Goal: Contribute content: Contribute content

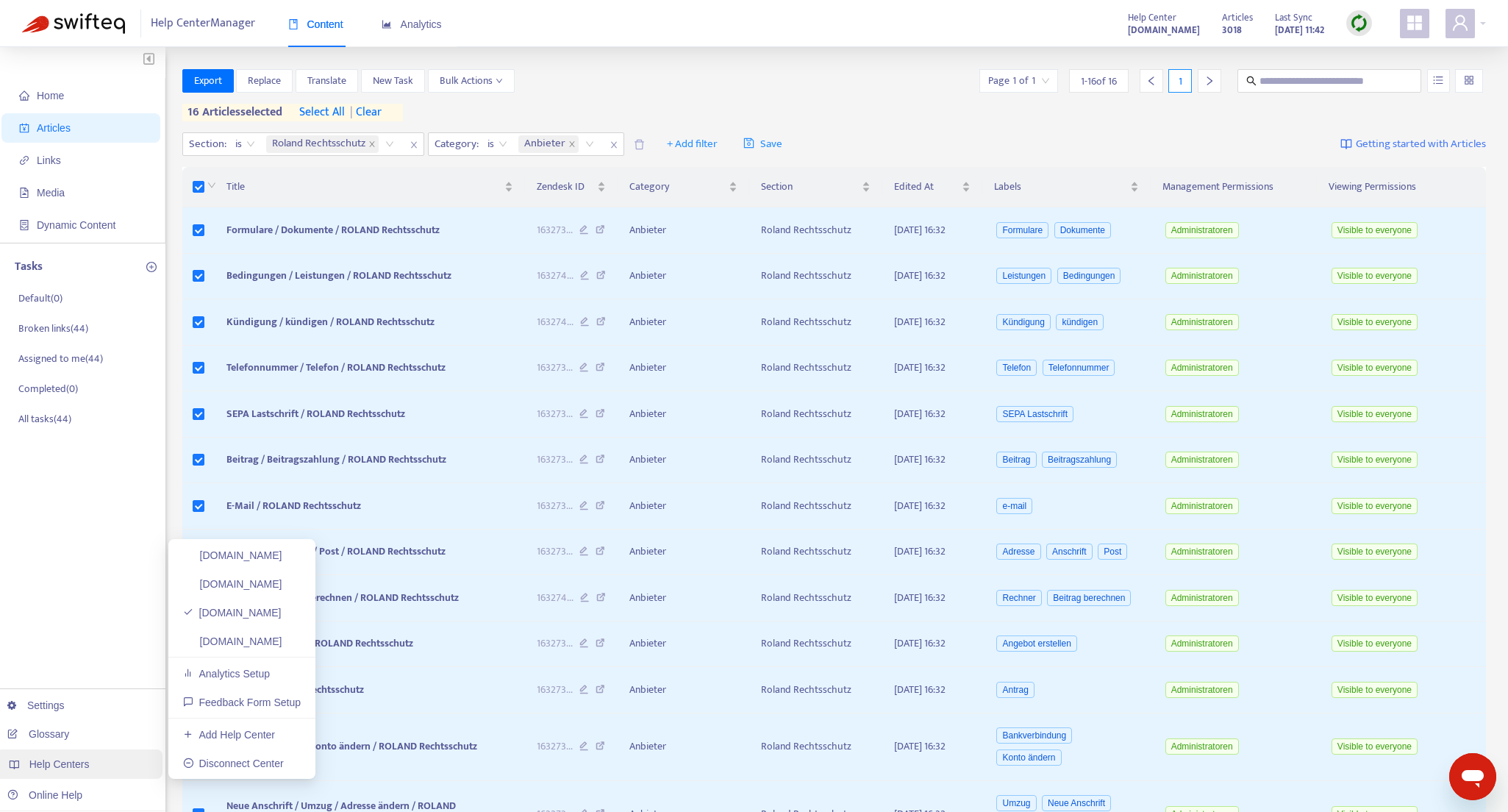
click at [64, 769] on span "Help Centers" at bounding box center [59, 763] width 60 height 12
click at [269, 637] on link "[DOMAIN_NAME]" at bounding box center [233, 641] width 99 height 12
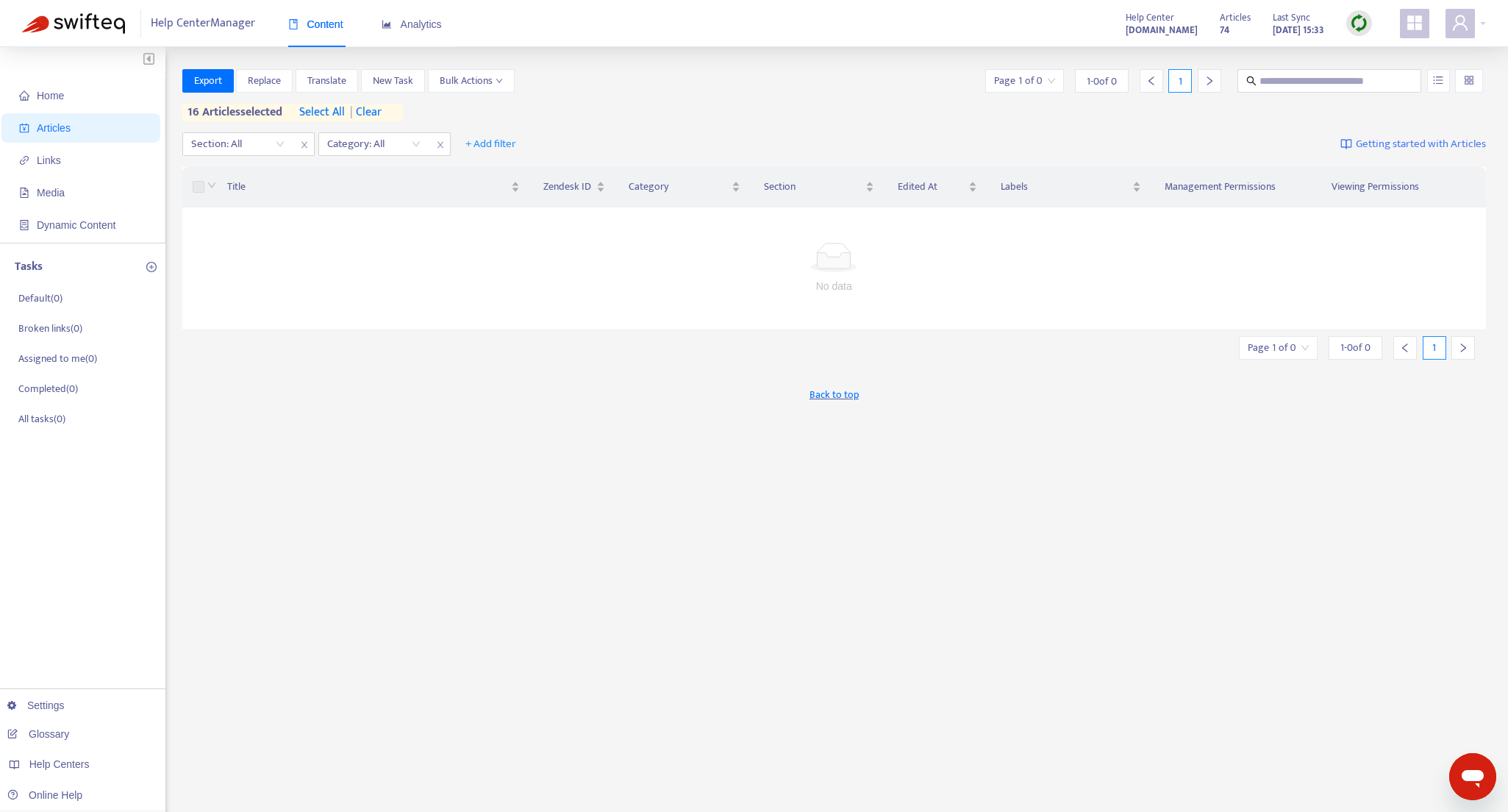
click at [380, 116] on span "| clear" at bounding box center [363, 113] width 36 height 18
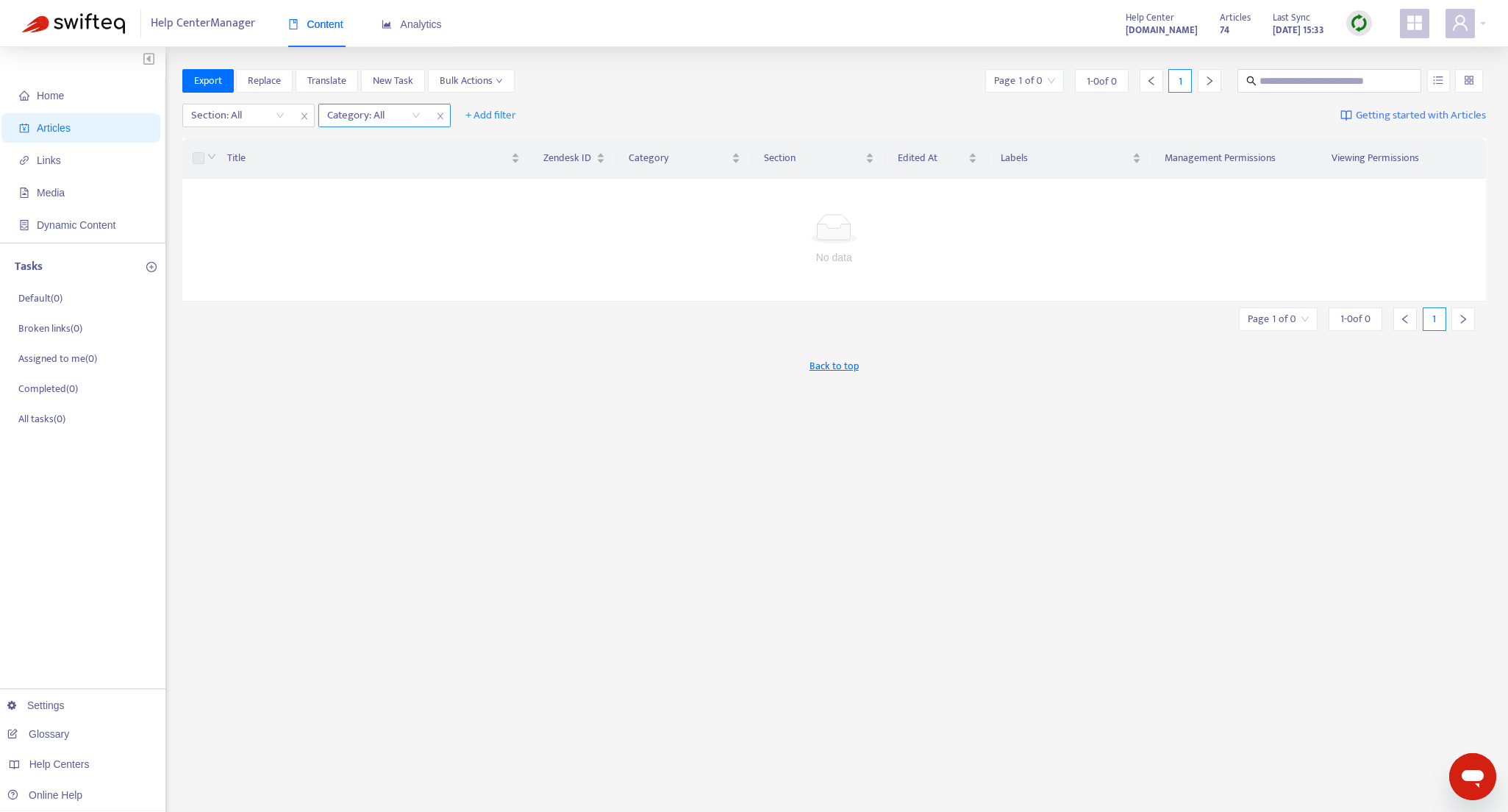
drag, startPoint x: 446, startPoint y: 117, endPoint x: 370, endPoint y: 120, distance: 76.1
click at [446, 117] on span "close" at bounding box center [440, 116] width 20 height 18
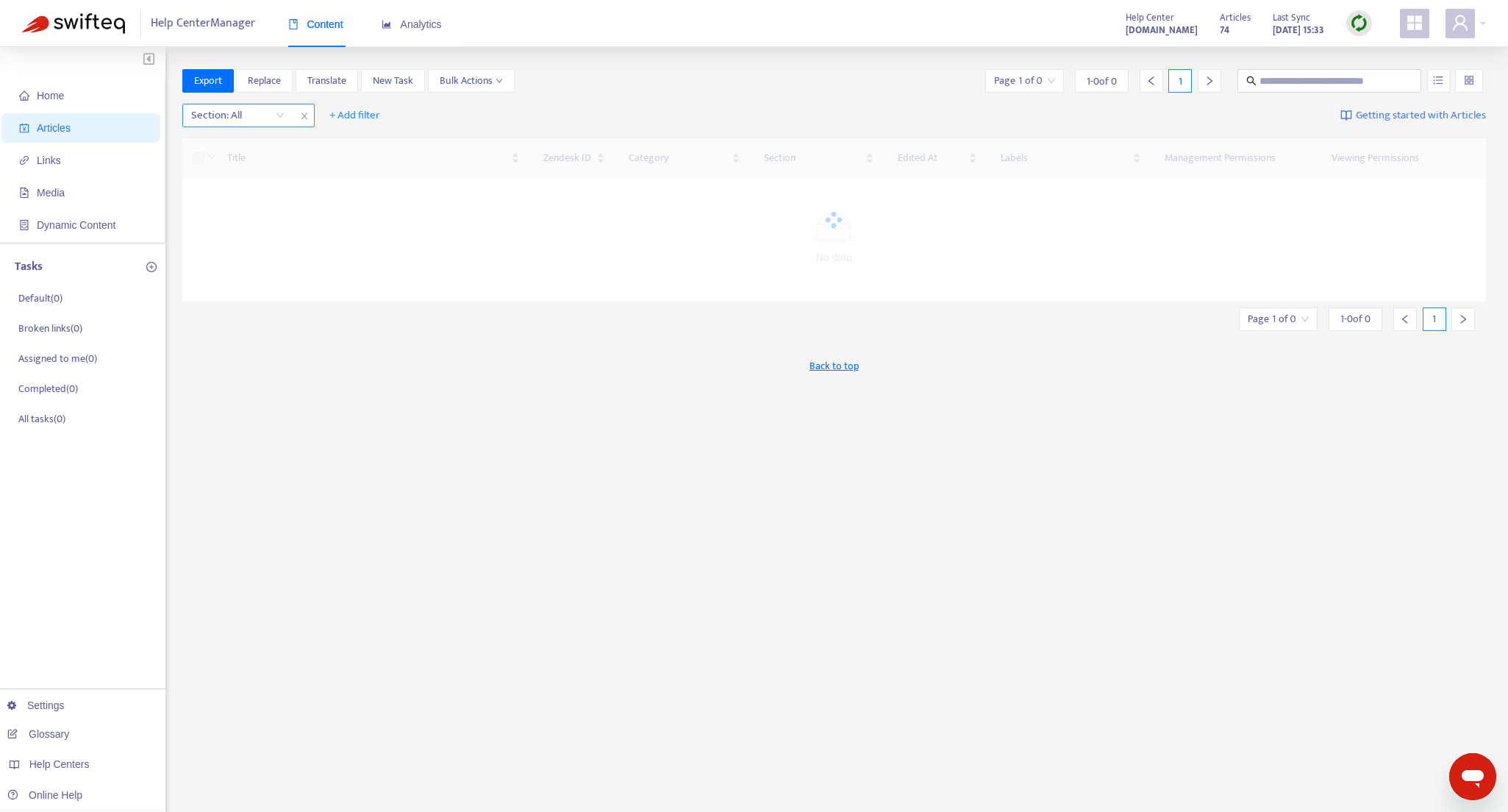
click at [301, 115] on icon "close" at bounding box center [304, 116] width 9 height 9
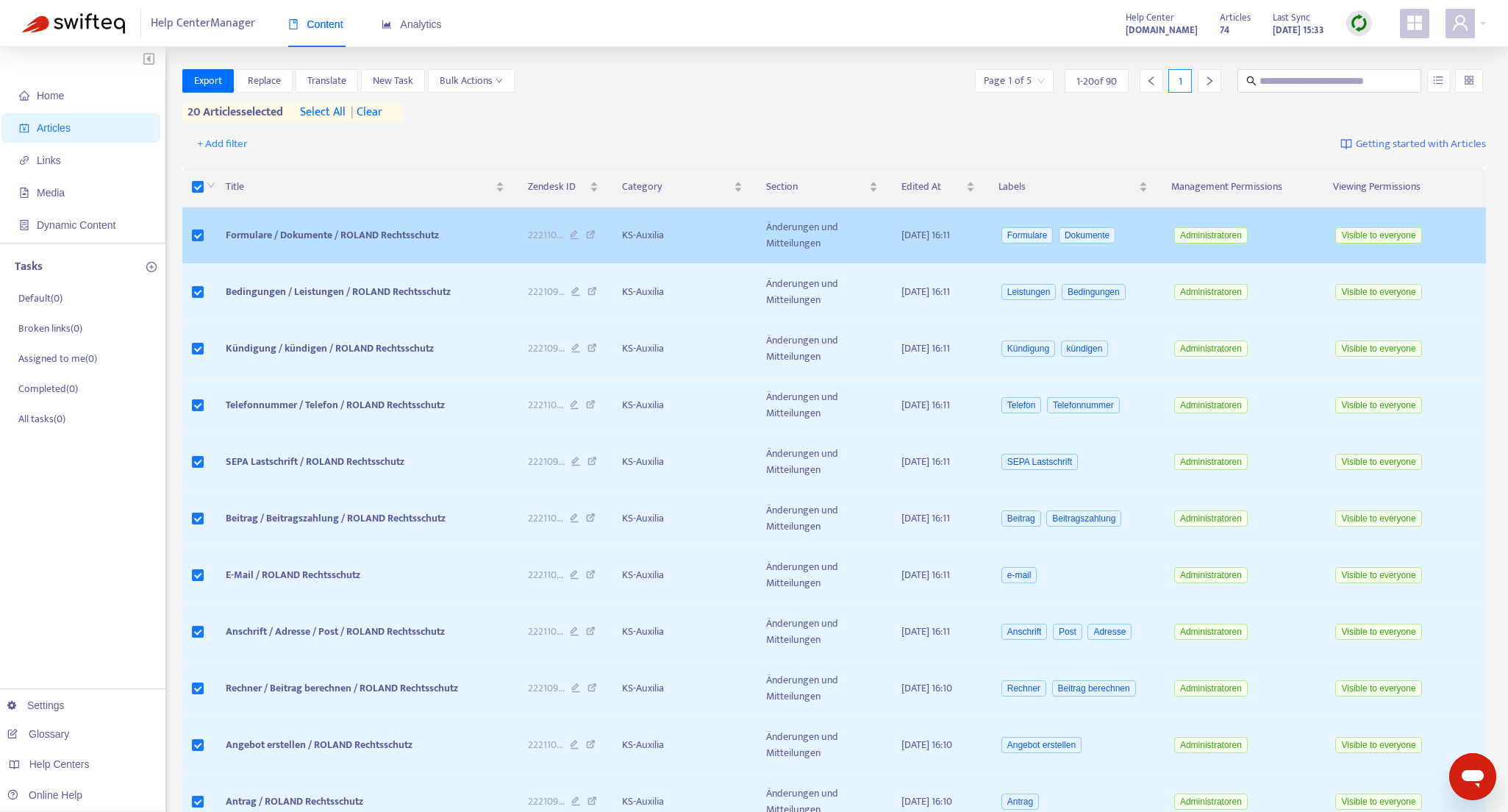
click at [359, 236] on span "Formulare / Dokumente / ROLAND Rechtsschutz" at bounding box center [332, 234] width 213 height 17
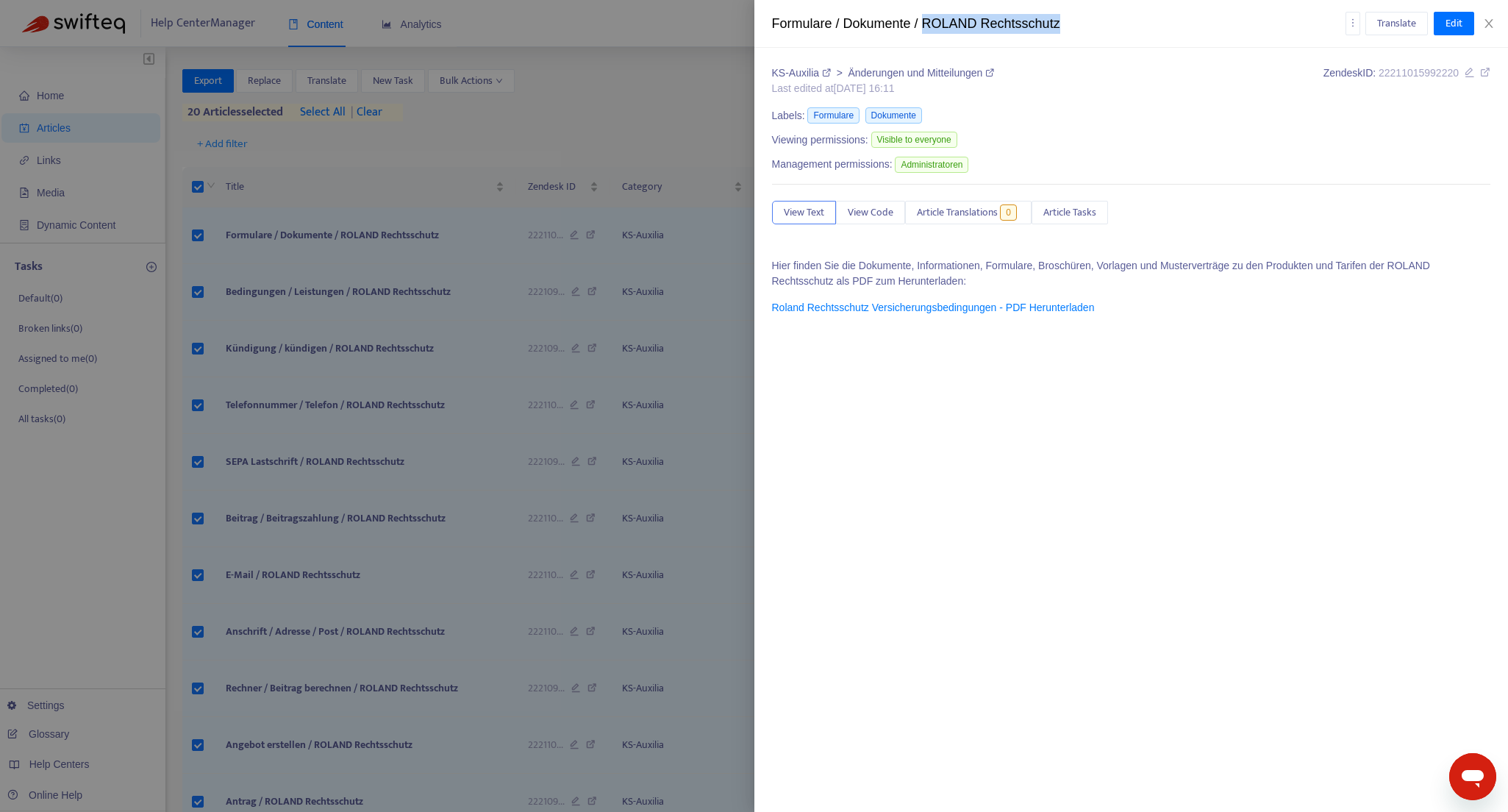
drag, startPoint x: 927, startPoint y: 25, endPoint x: 1061, endPoint y: 21, distance: 134.1
click at [1061, 21] on div "Formulare / Dokumente / ROLAND Rechtsschutz" at bounding box center [1059, 24] width 573 height 20
copy div "ROLAND Rechtsschutz"
click at [298, 58] on div at bounding box center [754, 406] width 1508 height 812
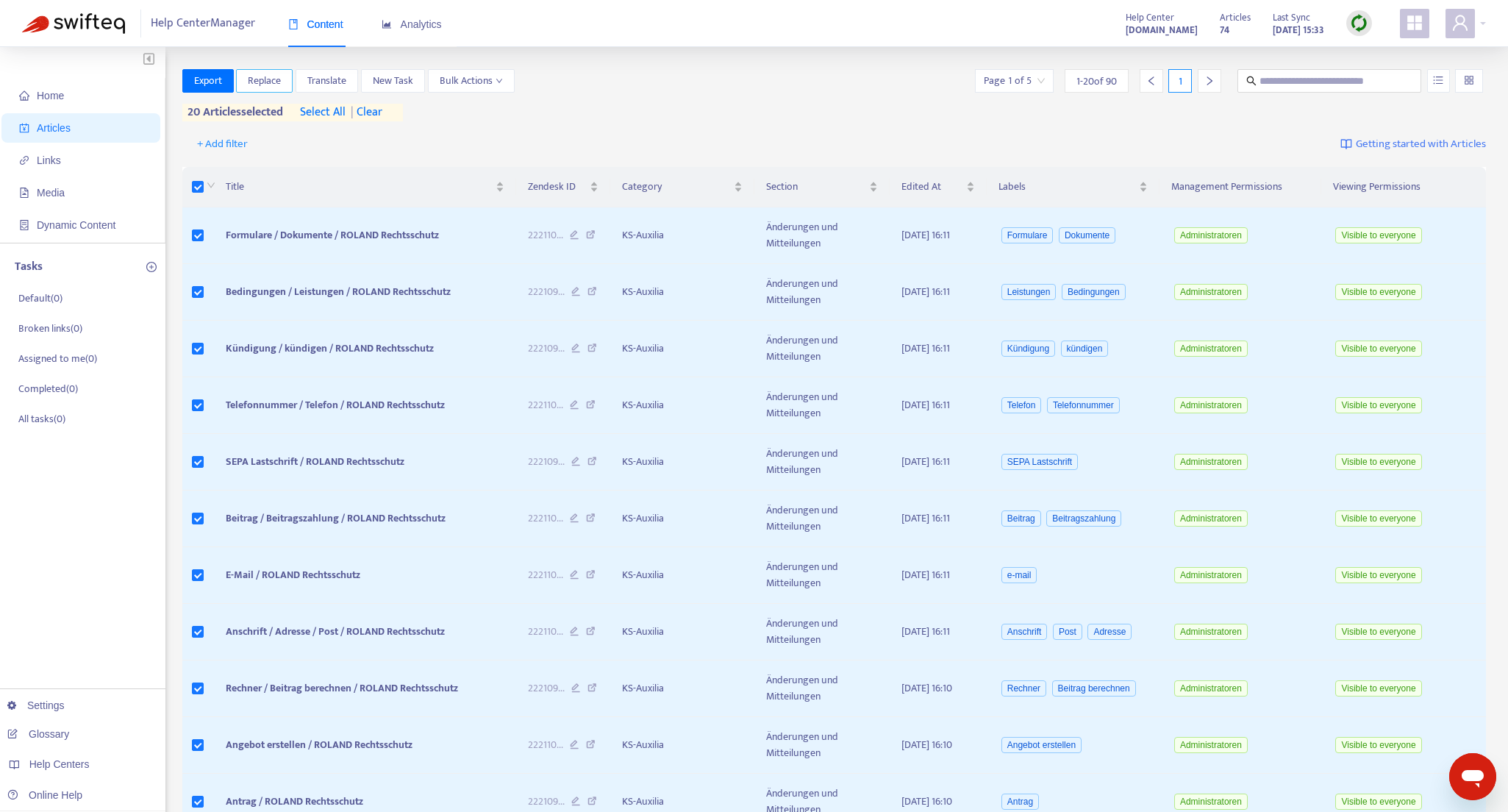
drag, startPoint x: 268, startPoint y: 83, endPoint x: 377, endPoint y: 138, distance: 122.1
click at [268, 83] on span "Replace" at bounding box center [264, 81] width 33 height 16
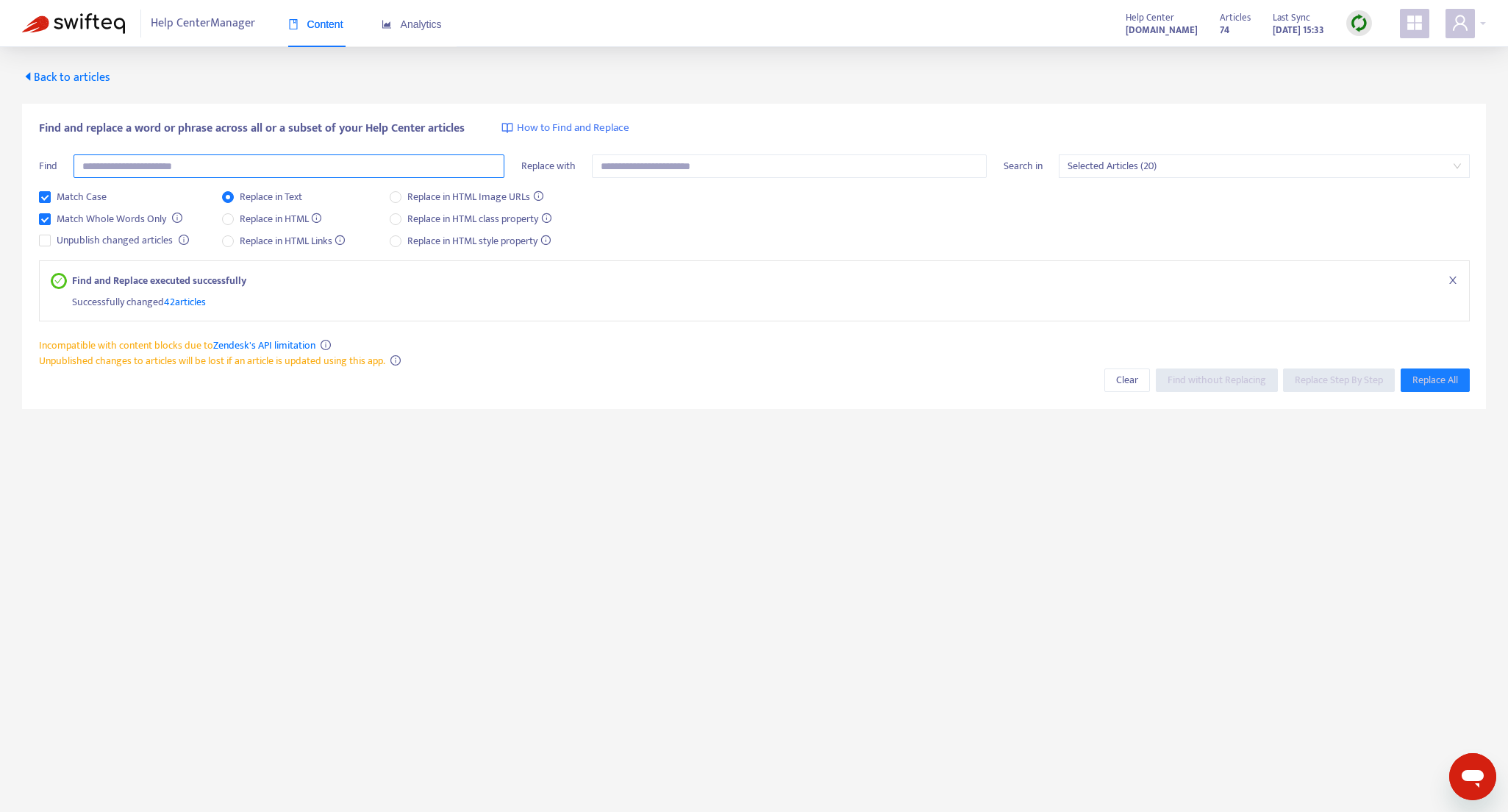
click at [277, 158] on input "text" at bounding box center [288, 166] width 430 height 24
paste input "**********"
type input "**********"
click at [774, 168] on input "text" at bounding box center [789, 166] width 395 height 24
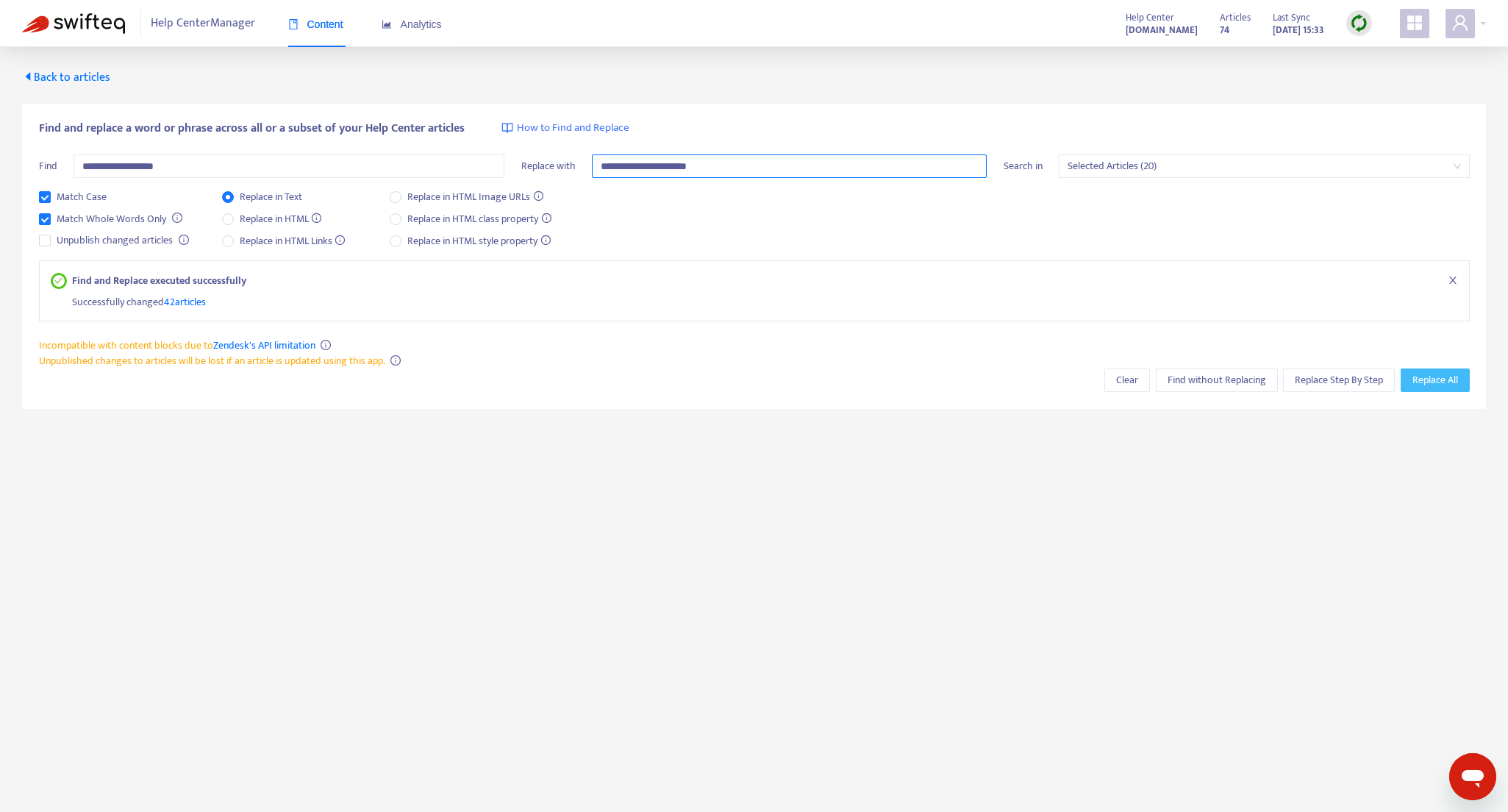
type input "**********"
click at [1437, 380] on span "Replace All" at bounding box center [1434, 380] width 45 height 16
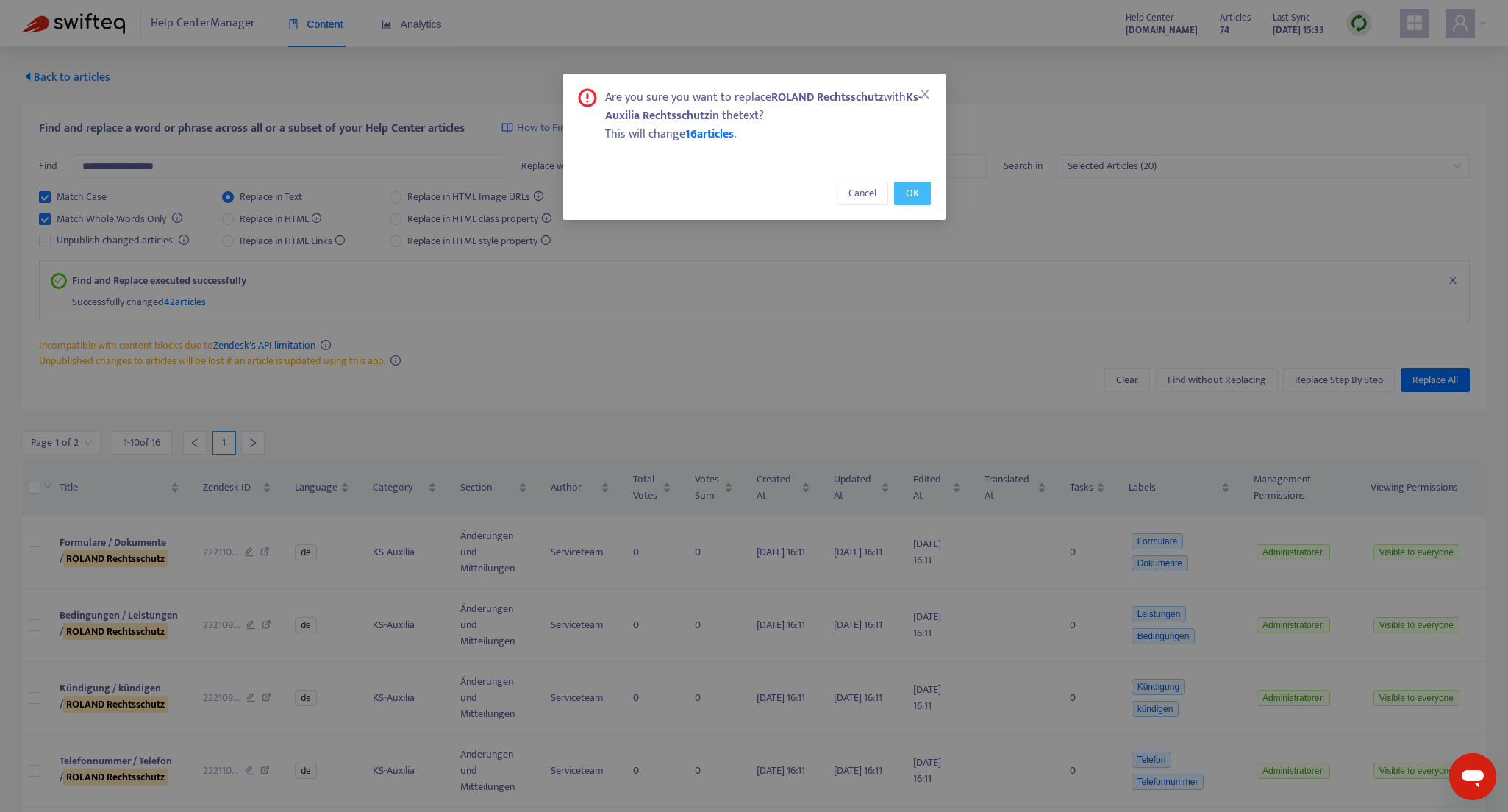
click at [904, 197] on button "OK" at bounding box center [912, 193] width 36 height 24
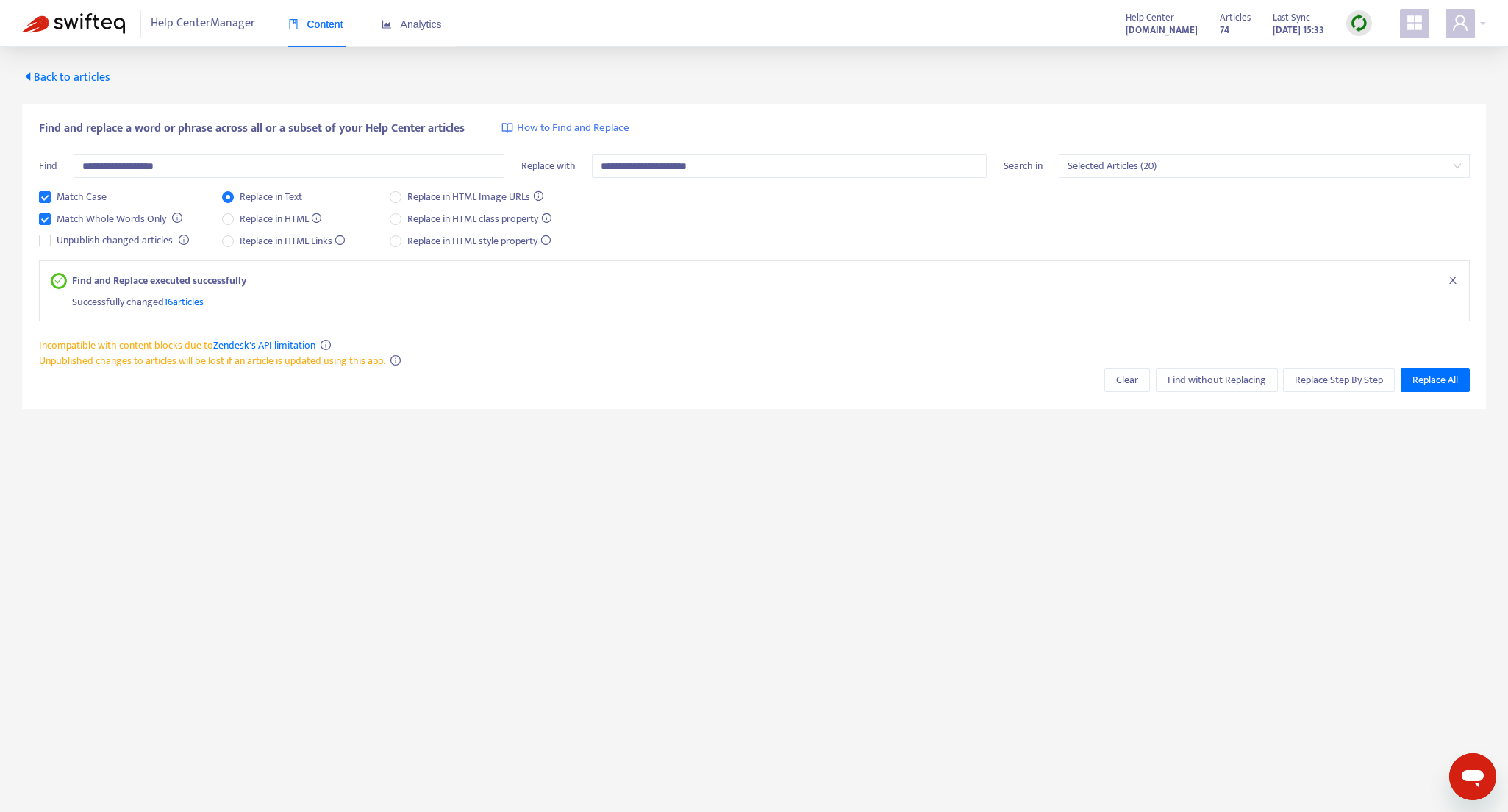
click at [75, 78] on span "Back to articles" at bounding box center [66, 77] width 88 height 20
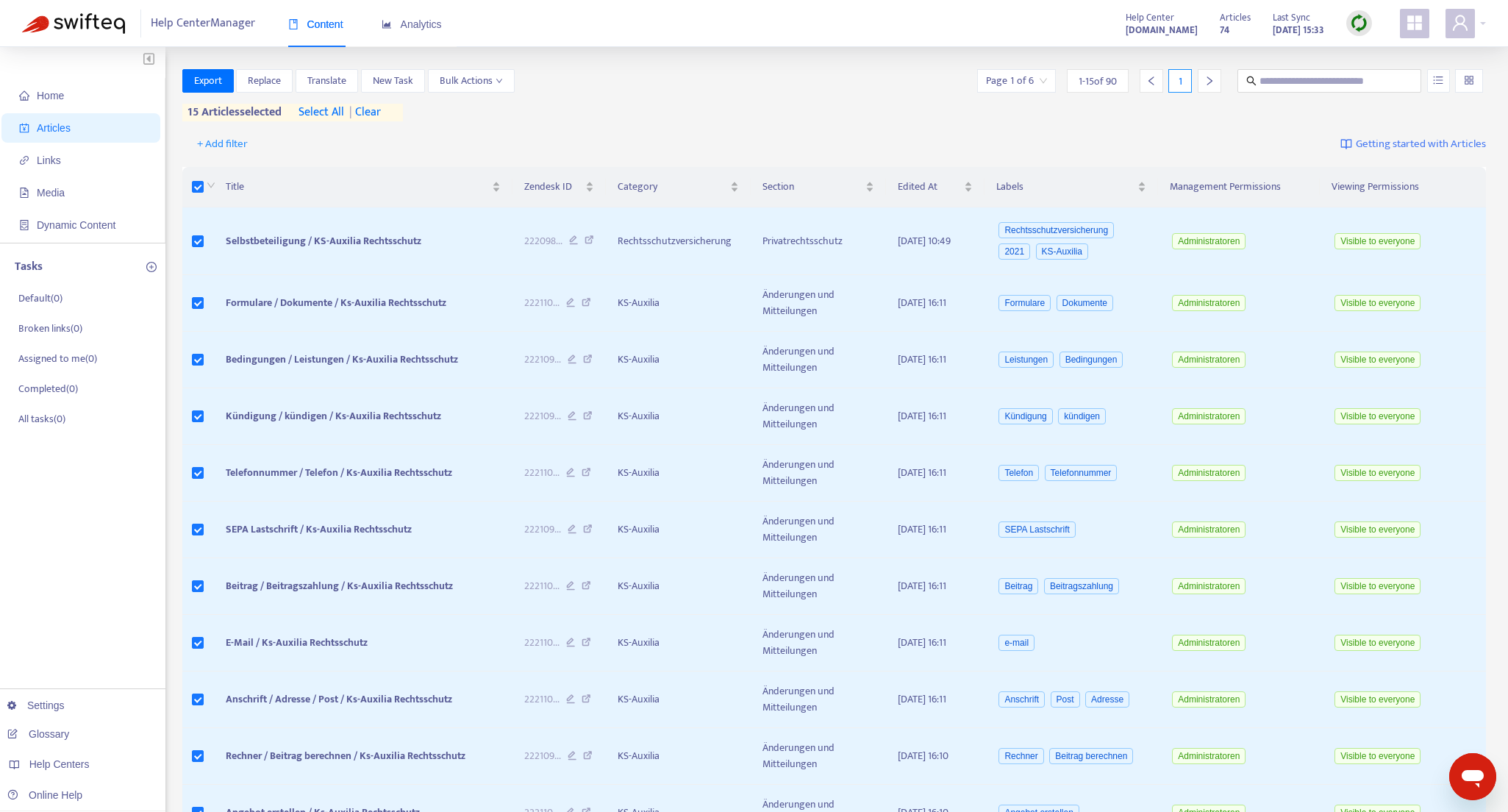
click at [326, 111] on span "select all" at bounding box center [320, 113] width 45 height 18
click at [266, 83] on span "Replace" at bounding box center [264, 81] width 33 height 16
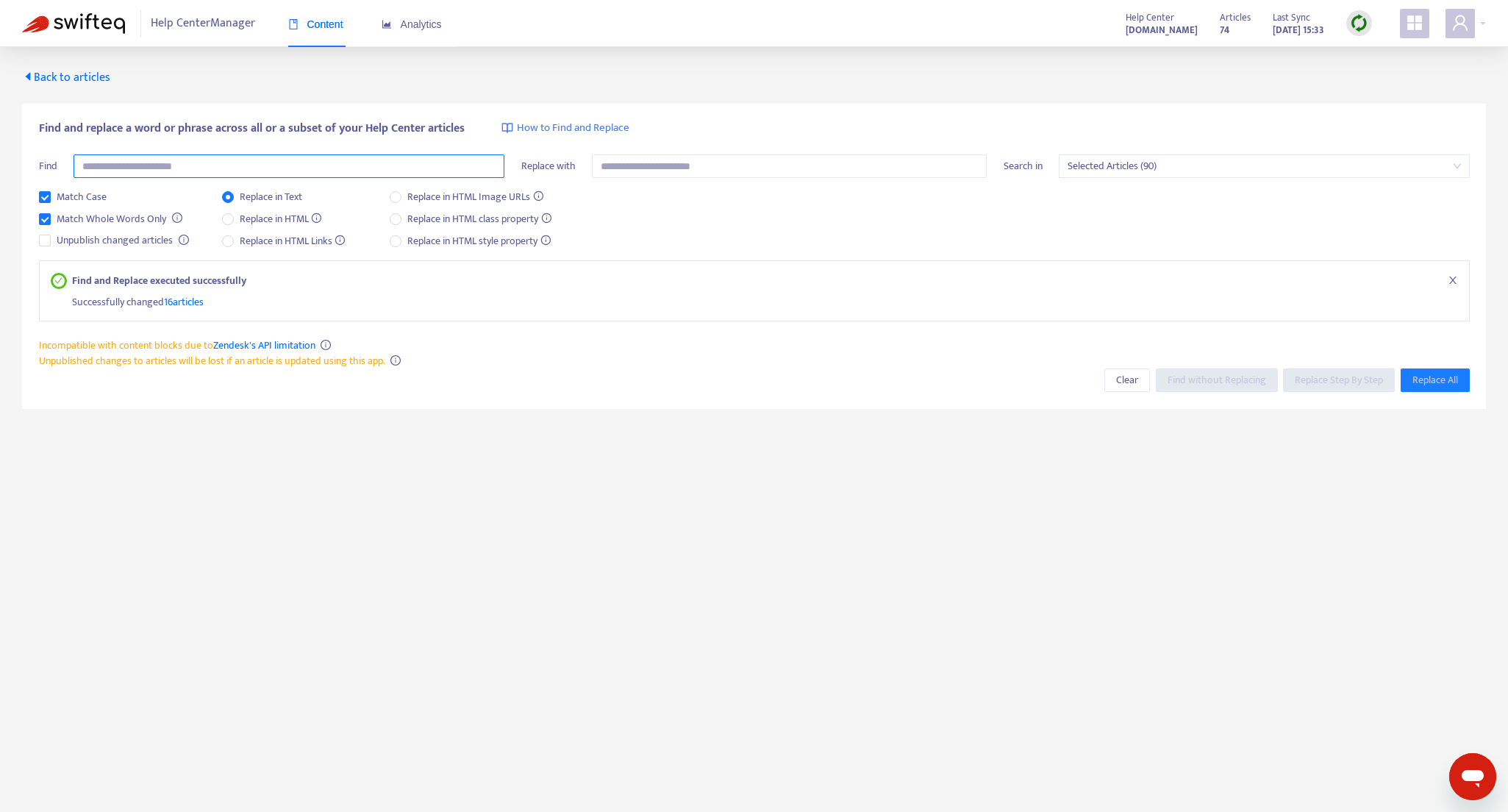
click at [279, 160] on input "text" at bounding box center [288, 166] width 430 height 24
paste input "**********"
type input "**********"
click at [720, 172] on input "text" at bounding box center [789, 166] width 395 height 24
paste input "**********"
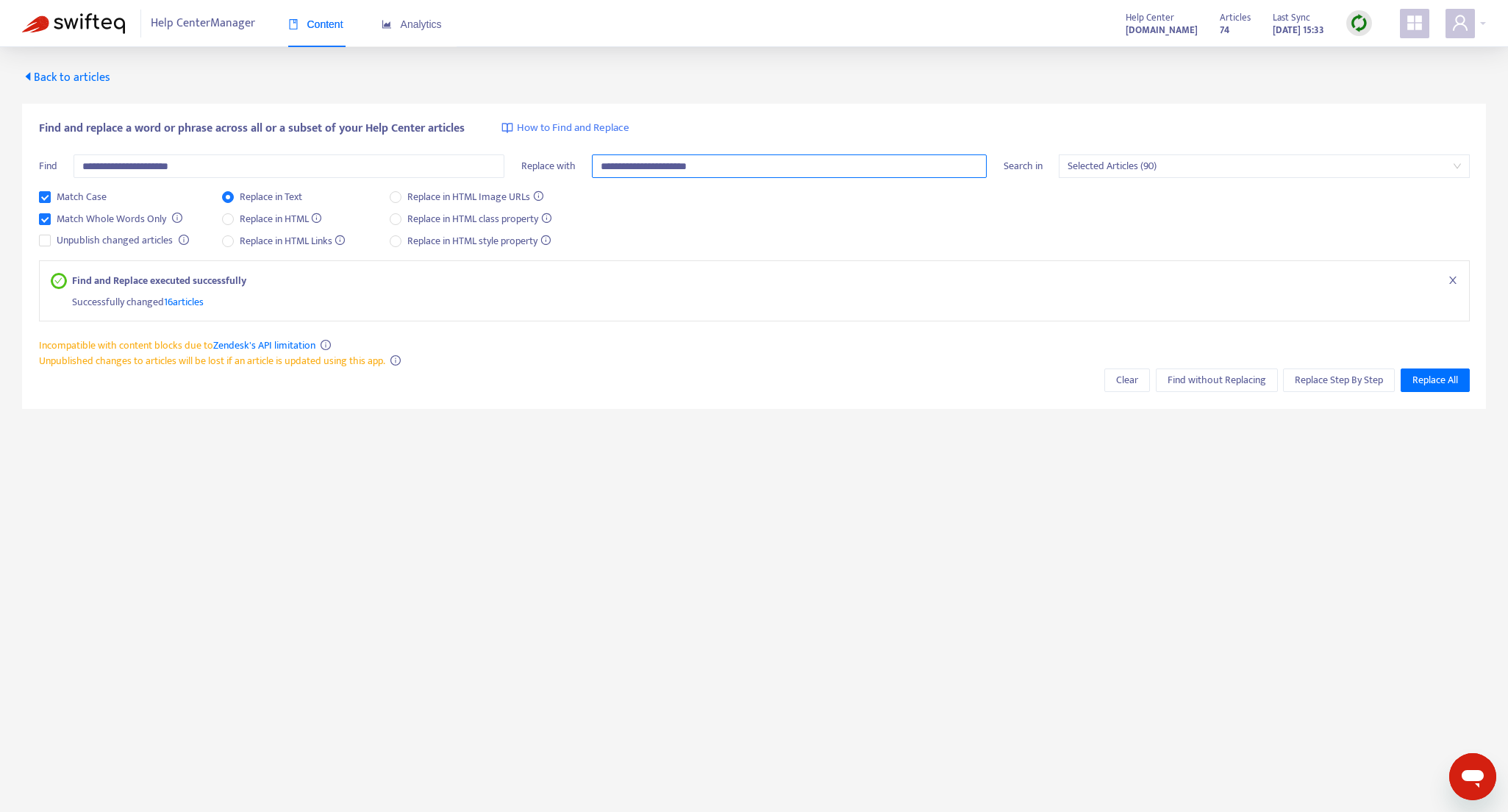
click at [612, 166] on input "**********" at bounding box center [789, 166] width 395 height 24
type input "**********"
click at [1422, 382] on span "Replace All" at bounding box center [1434, 380] width 45 height 16
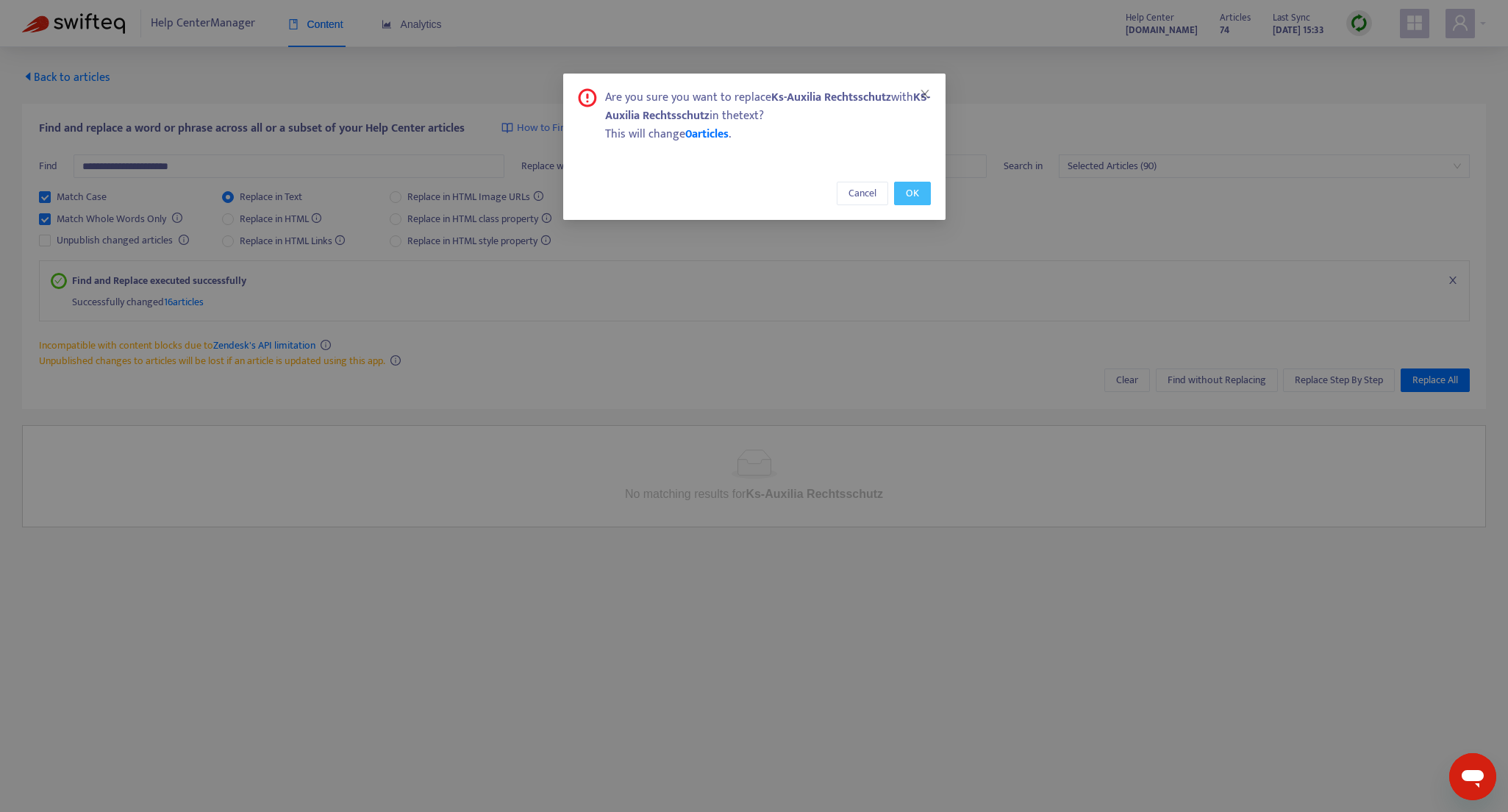
click at [913, 194] on span "OK" at bounding box center [912, 193] width 13 height 16
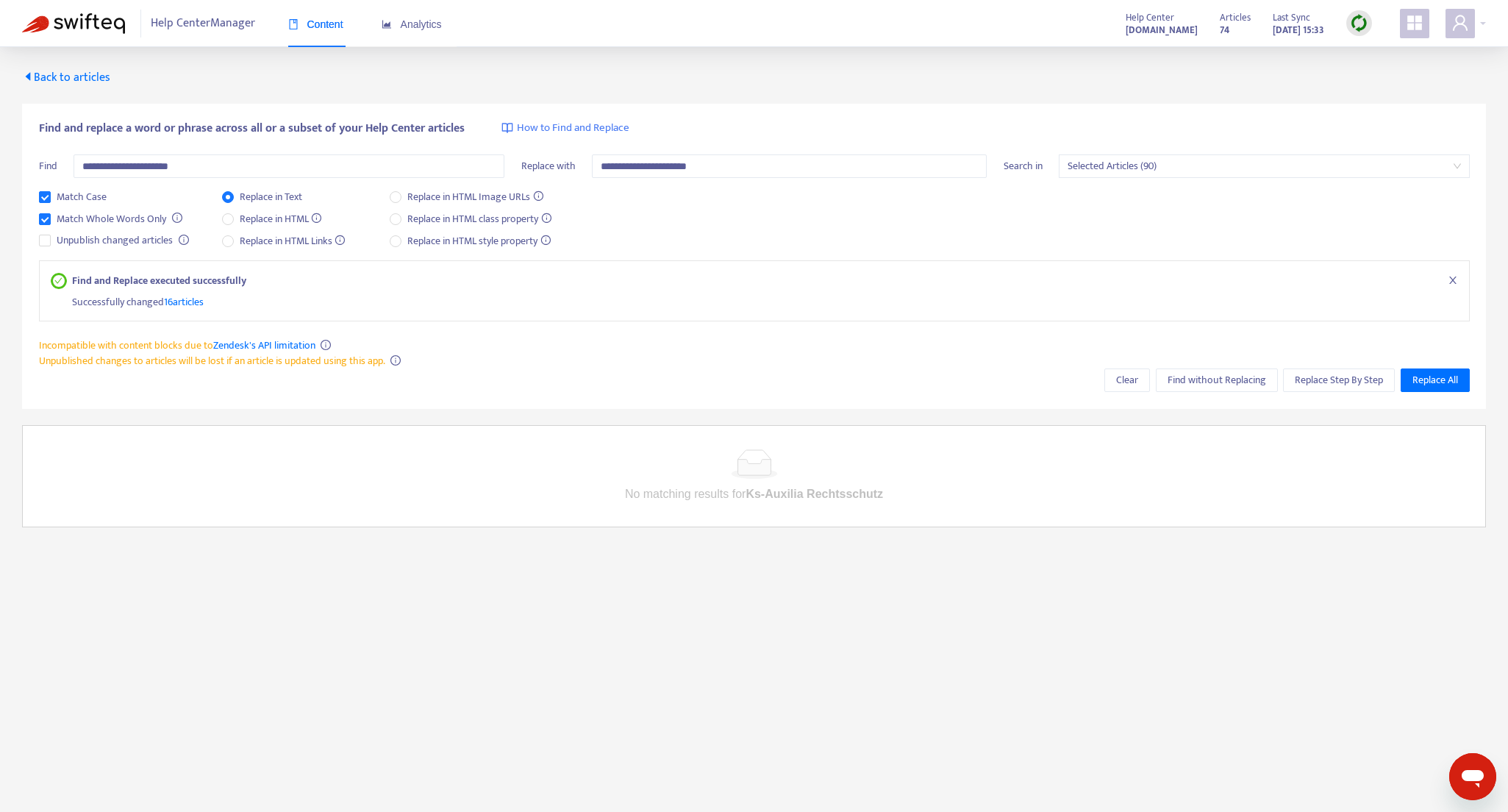
click at [61, 75] on span "Back to articles" at bounding box center [66, 77] width 88 height 20
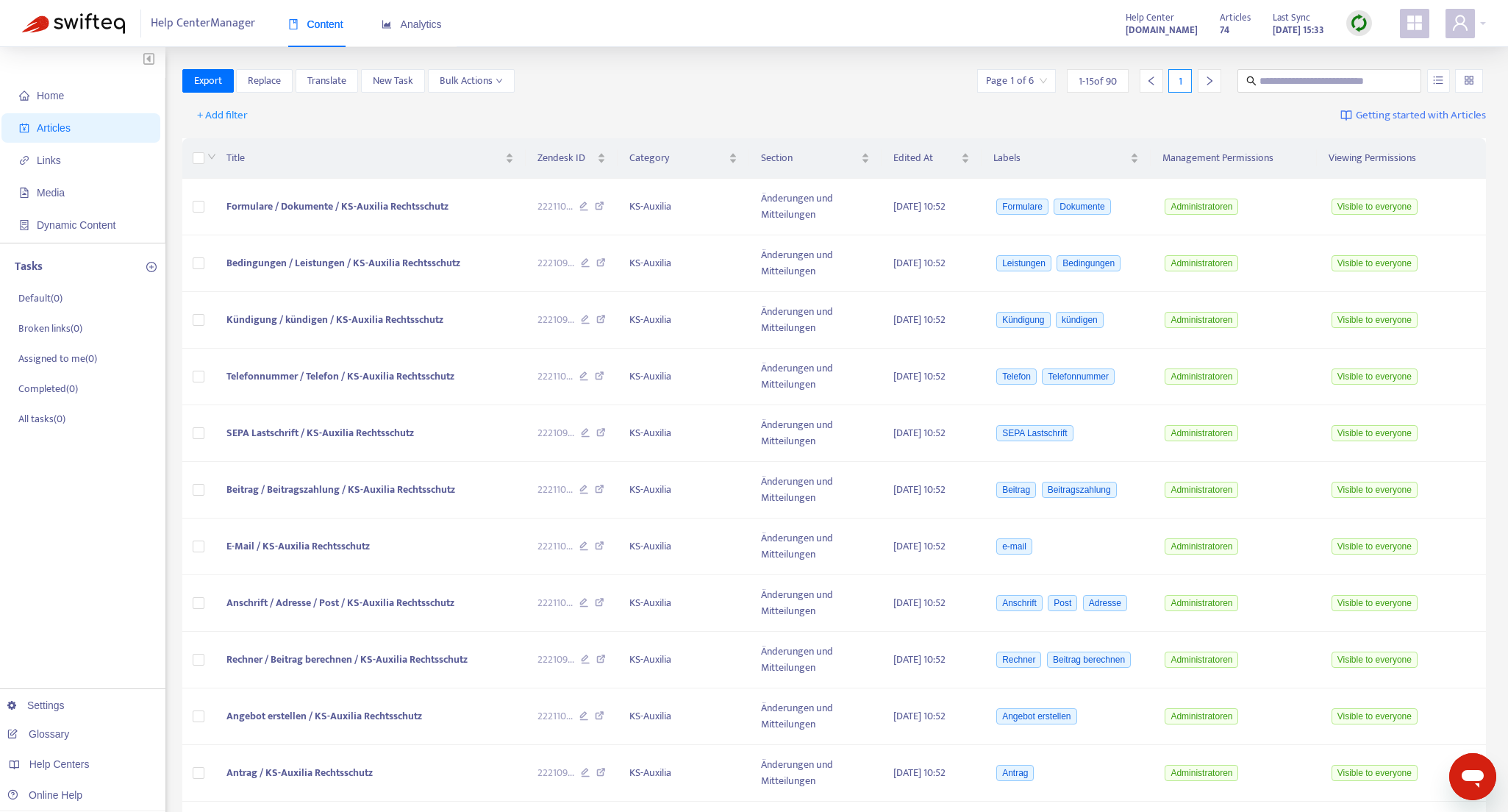
click at [559, 118] on div "+ Add filter Getting started with Articles" at bounding box center [834, 115] width 1305 height 35
click at [221, 114] on span "+ Add filter" at bounding box center [222, 115] width 51 height 18
click at [422, 127] on div "+ Add filter Getting started with Articles" at bounding box center [834, 115] width 1305 height 35
click at [916, 160] on span "Edited At" at bounding box center [926, 158] width 65 height 16
click at [967, 159] on div "Edited At" at bounding box center [932, 158] width 76 height 16
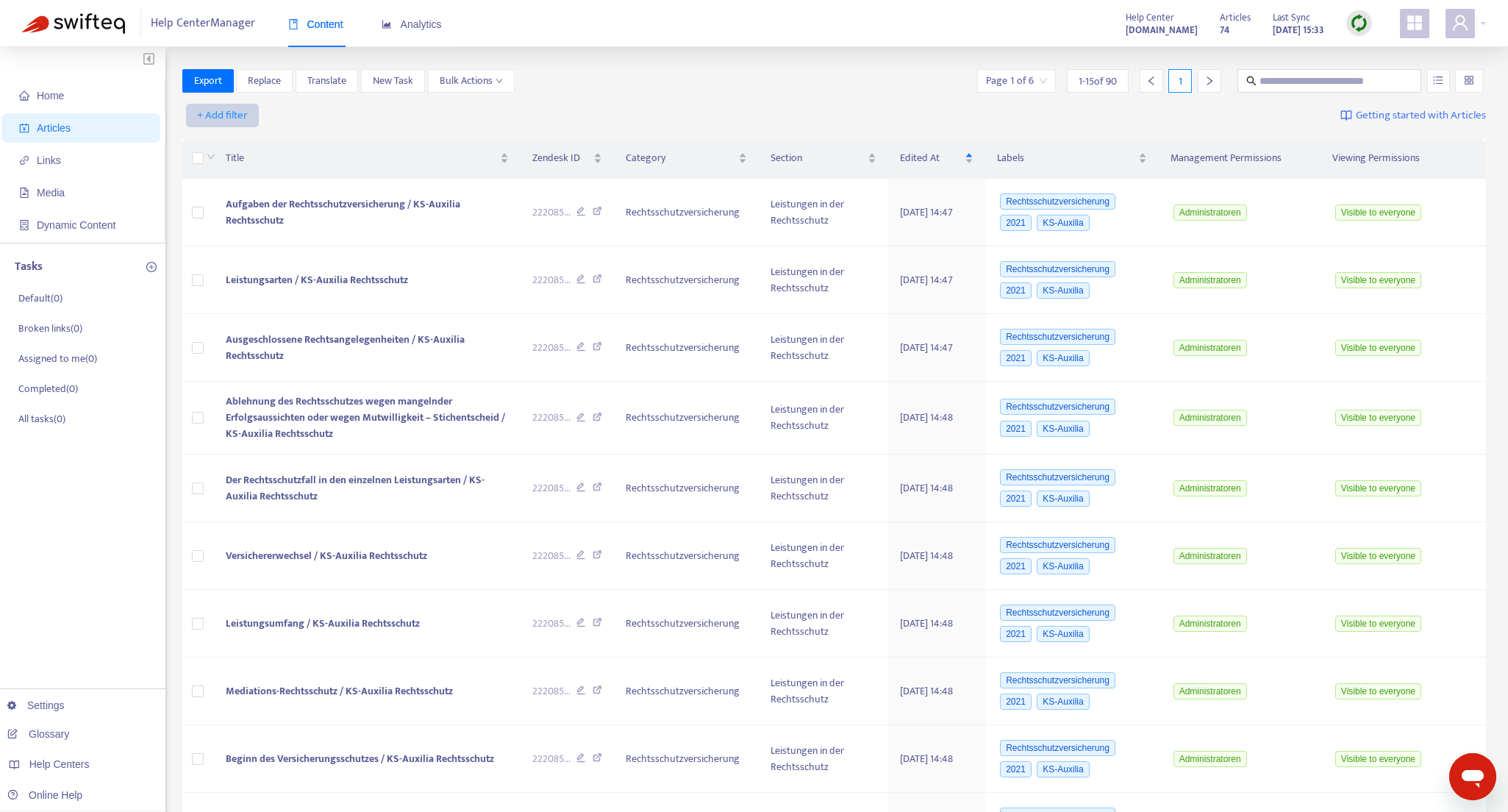
click at [219, 113] on span "+ Add filter" at bounding box center [222, 115] width 51 height 18
click at [241, 215] on span "Category" at bounding box center [244, 216] width 92 height 16
click at [279, 113] on div "Category: All" at bounding box center [237, 115] width 109 height 22
click at [280, 165] on div "Rechtsschutzversicherung" at bounding box center [323, 168] width 256 height 16
click at [785, 104] on div "Category : is Rechtsschutzversicherung + Add filter Save Getting started with A…" at bounding box center [834, 115] width 1305 height 35
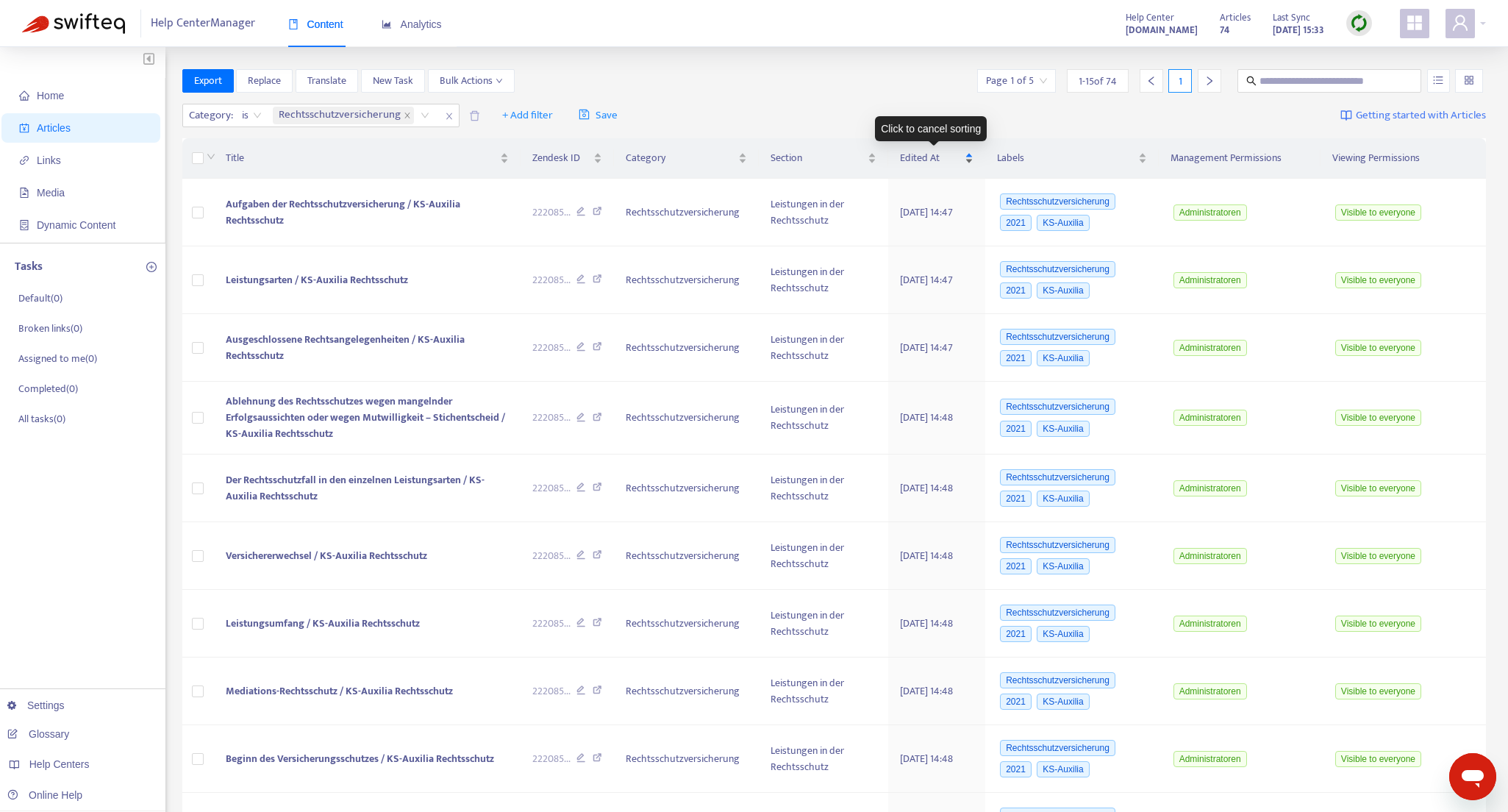
click at [967, 162] on div "Edited At" at bounding box center [937, 158] width 75 height 16
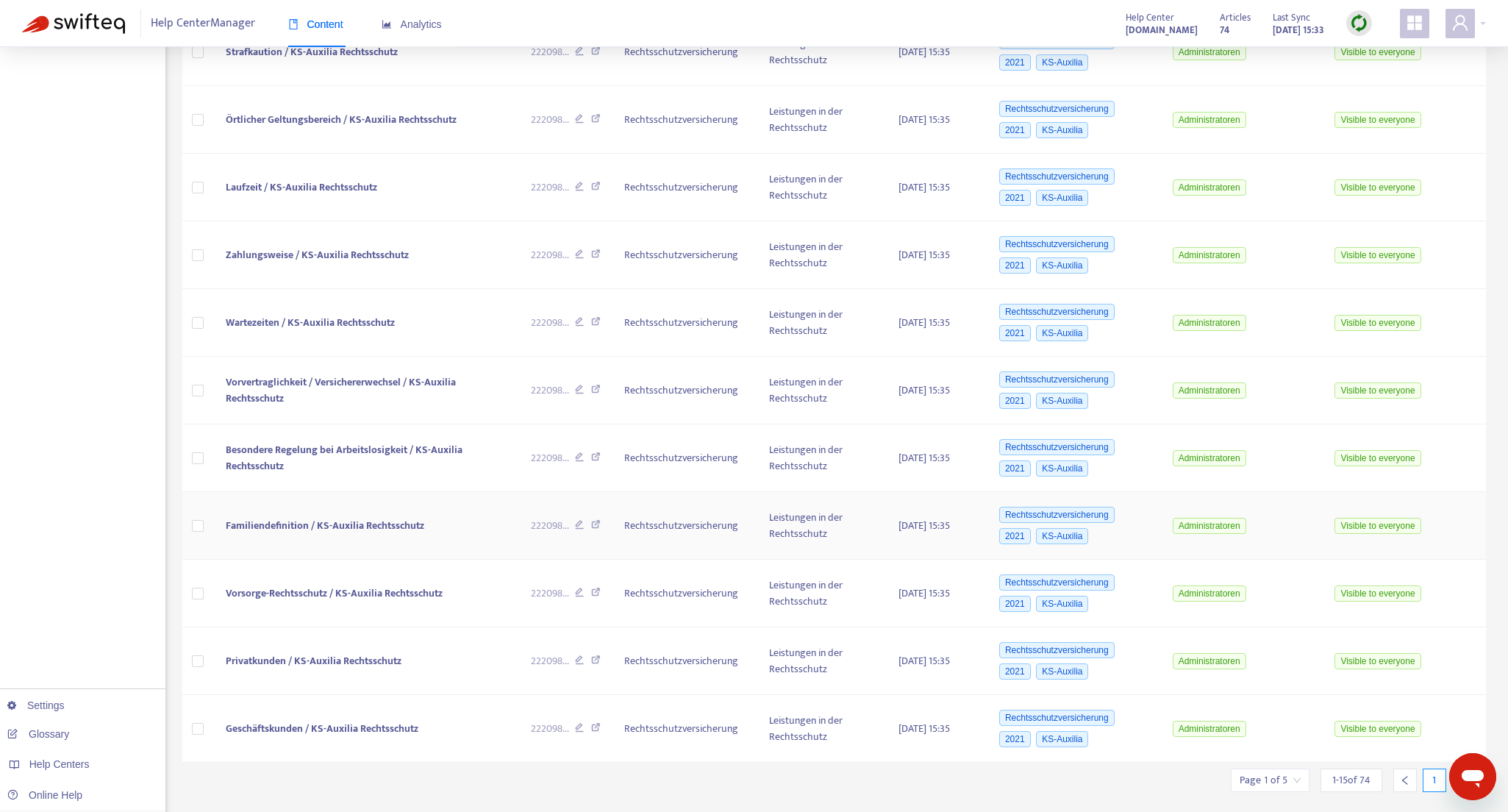
scroll to position [469, 0]
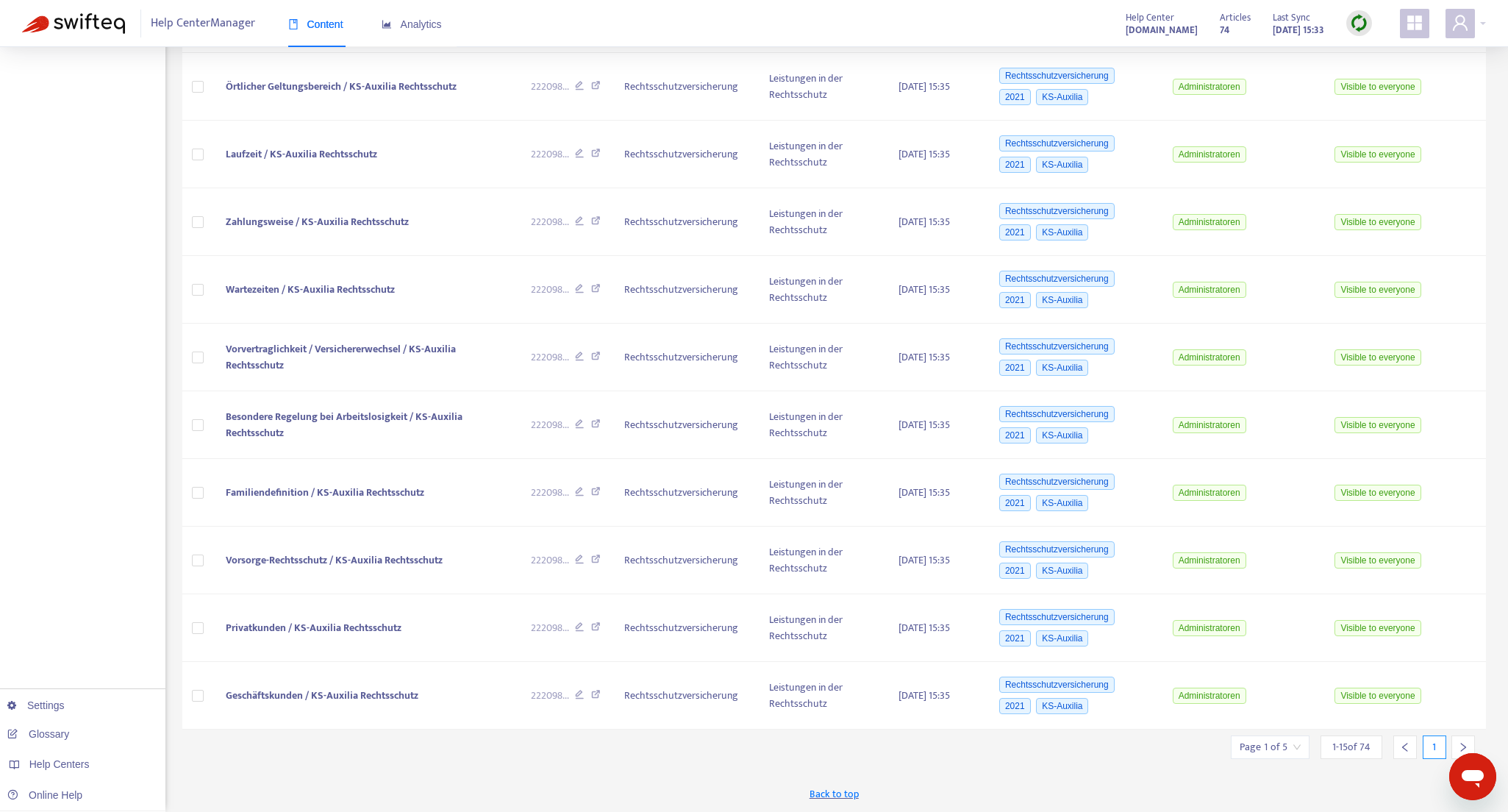
click at [1261, 748] on input "search" at bounding box center [1270, 746] width 61 height 22
click at [1216, 706] on span "15" at bounding box center [1235, 712] width 92 height 22
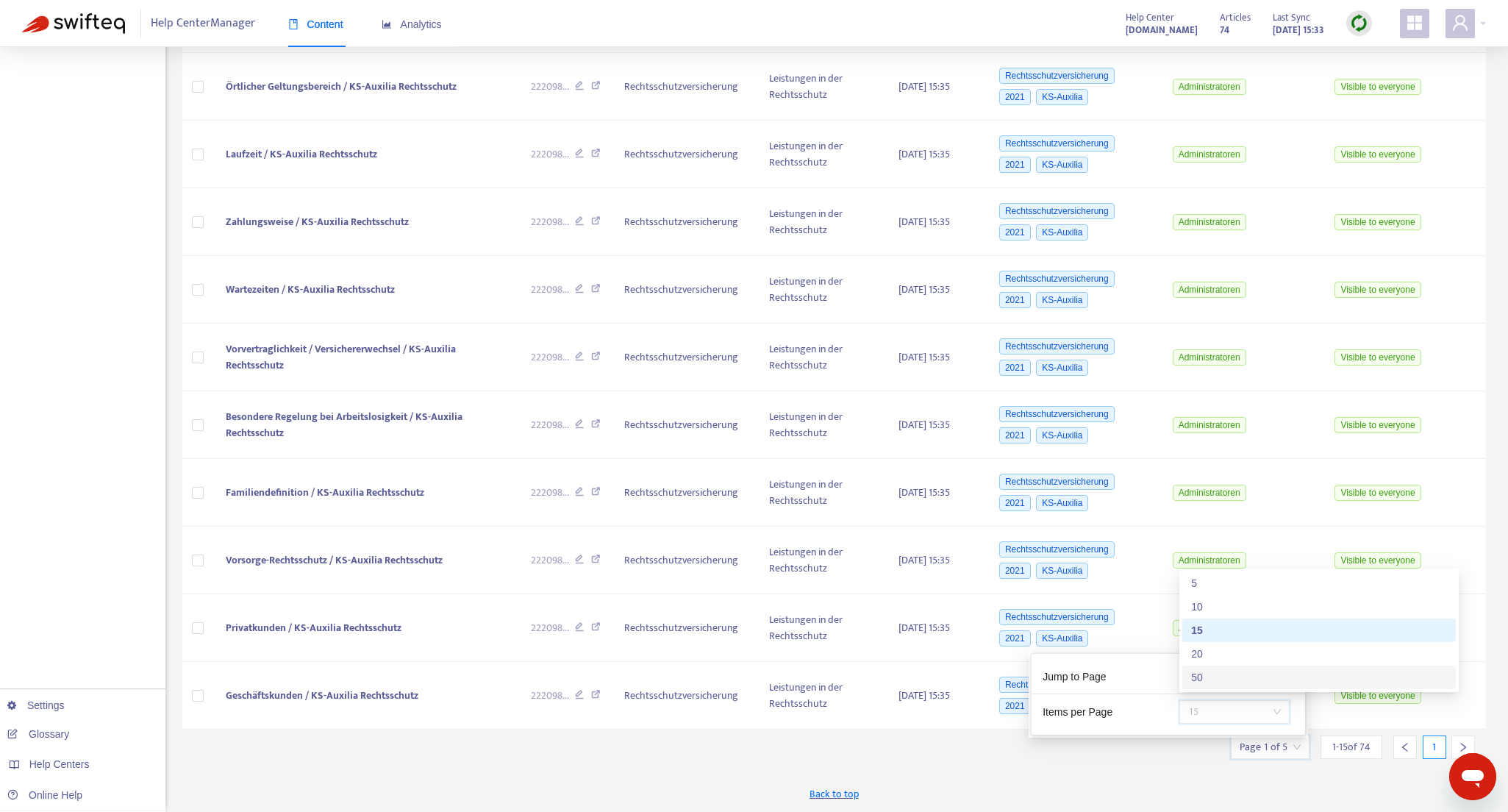
click at [1207, 678] on div "50" at bounding box center [1319, 677] width 256 height 16
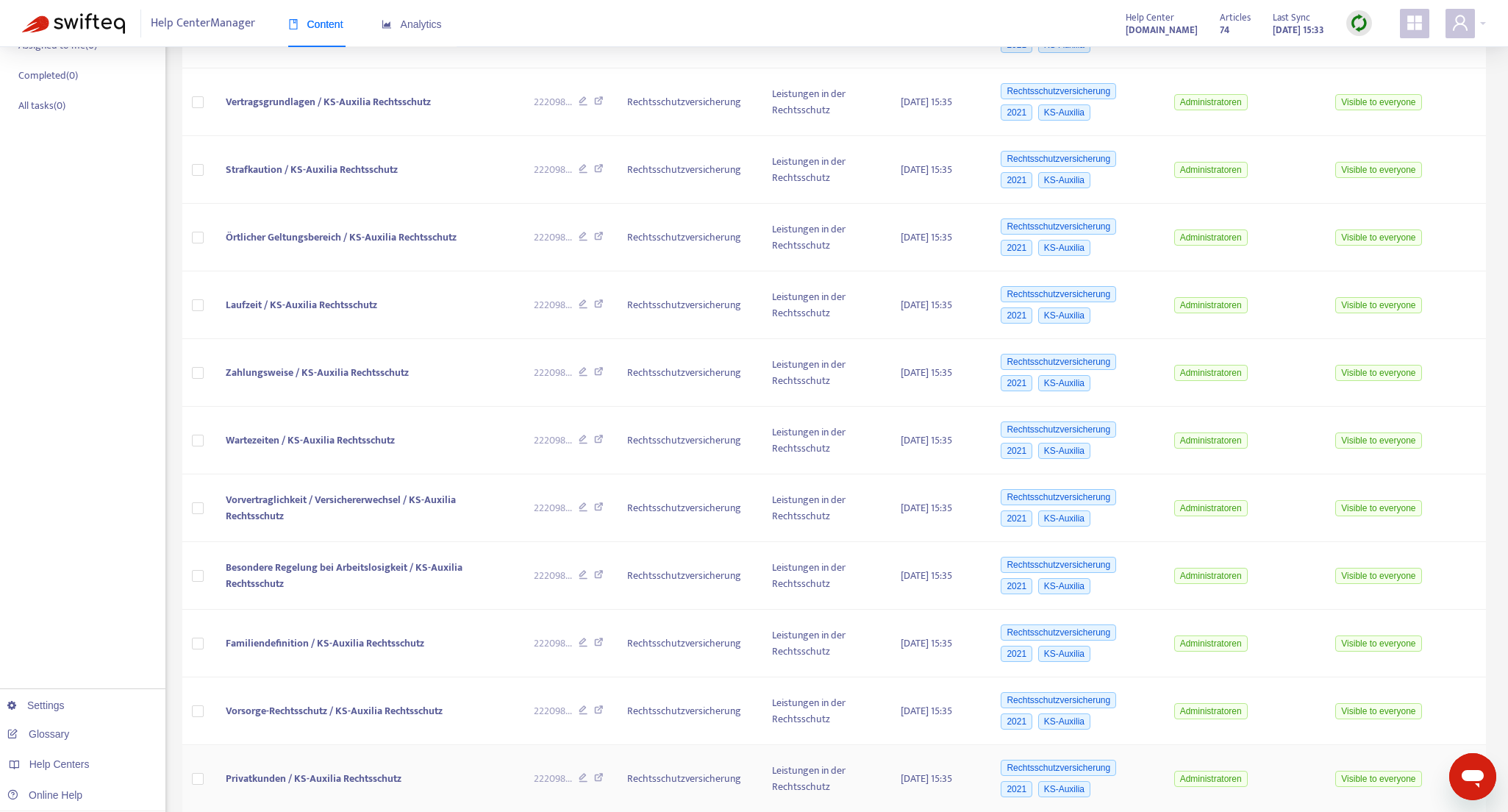
scroll to position [0, 0]
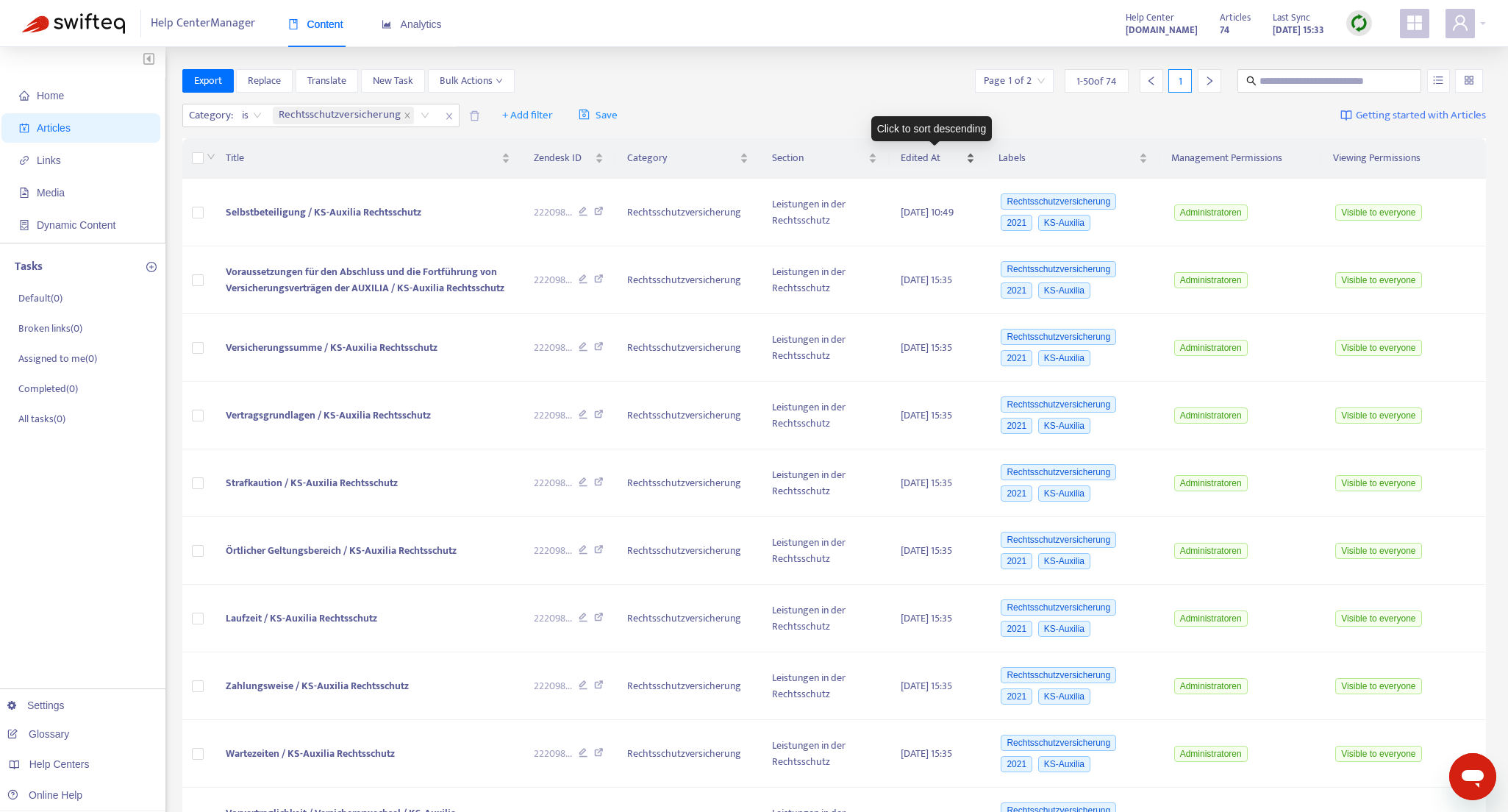
click at [968, 163] on div "Edited At" at bounding box center [937, 158] width 74 height 16
click at [967, 161] on div "Edited At" at bounding box center [937, 158] width 74 height 16
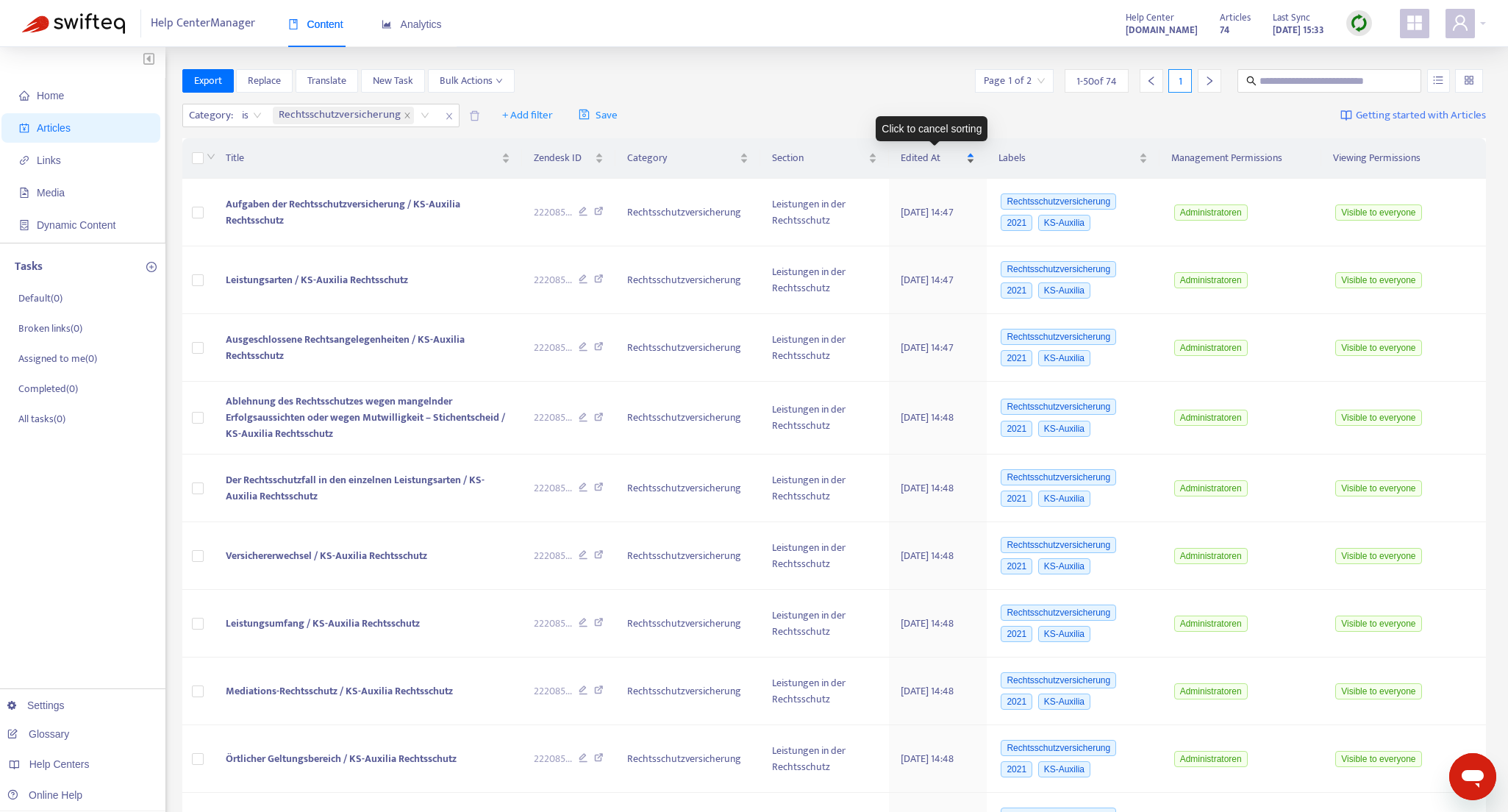
click at [967, 163] on div "Edited At" at bounding box center [937, 158] width 74 height 16
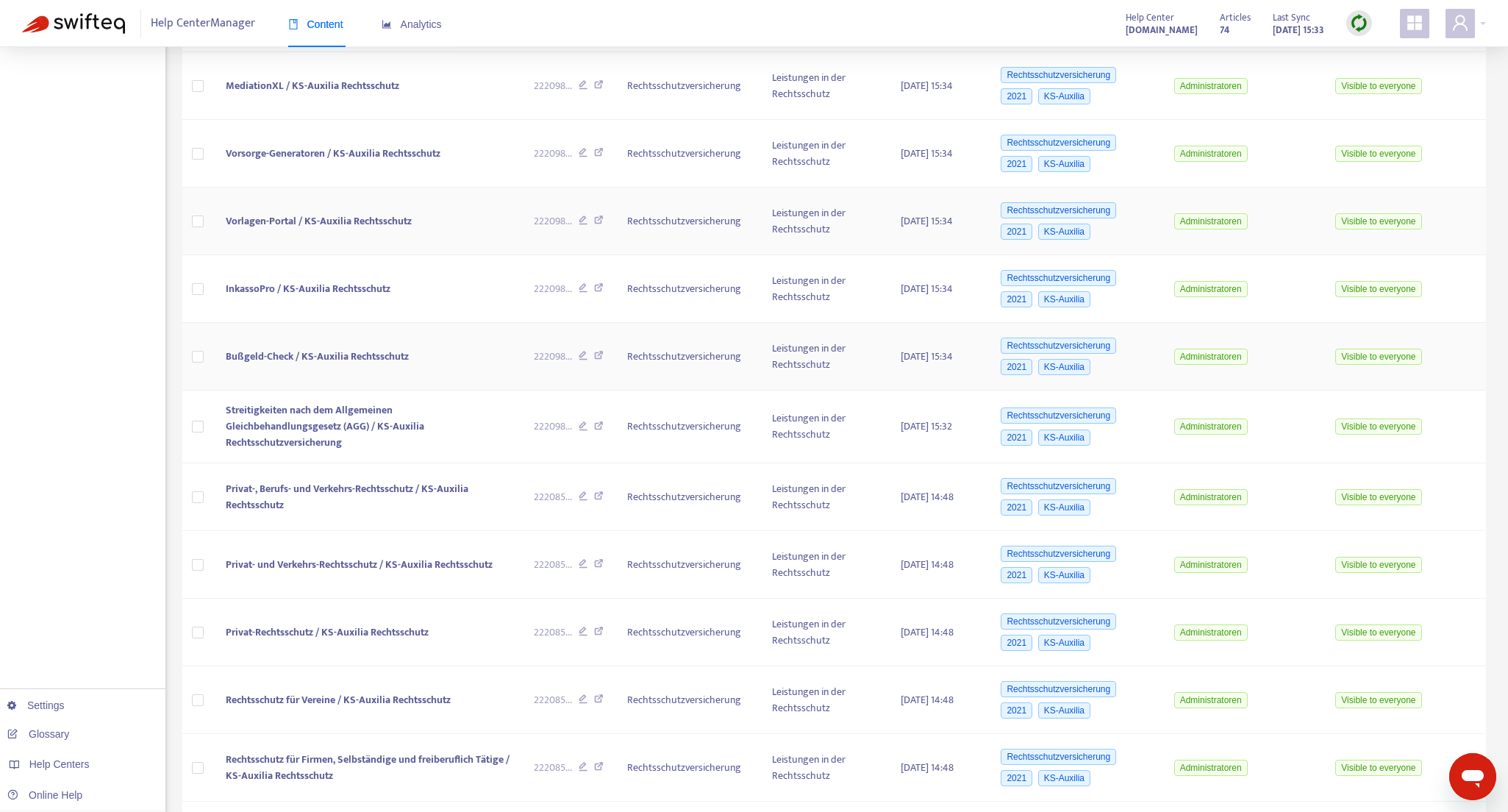
scroll to position [2847, 0]
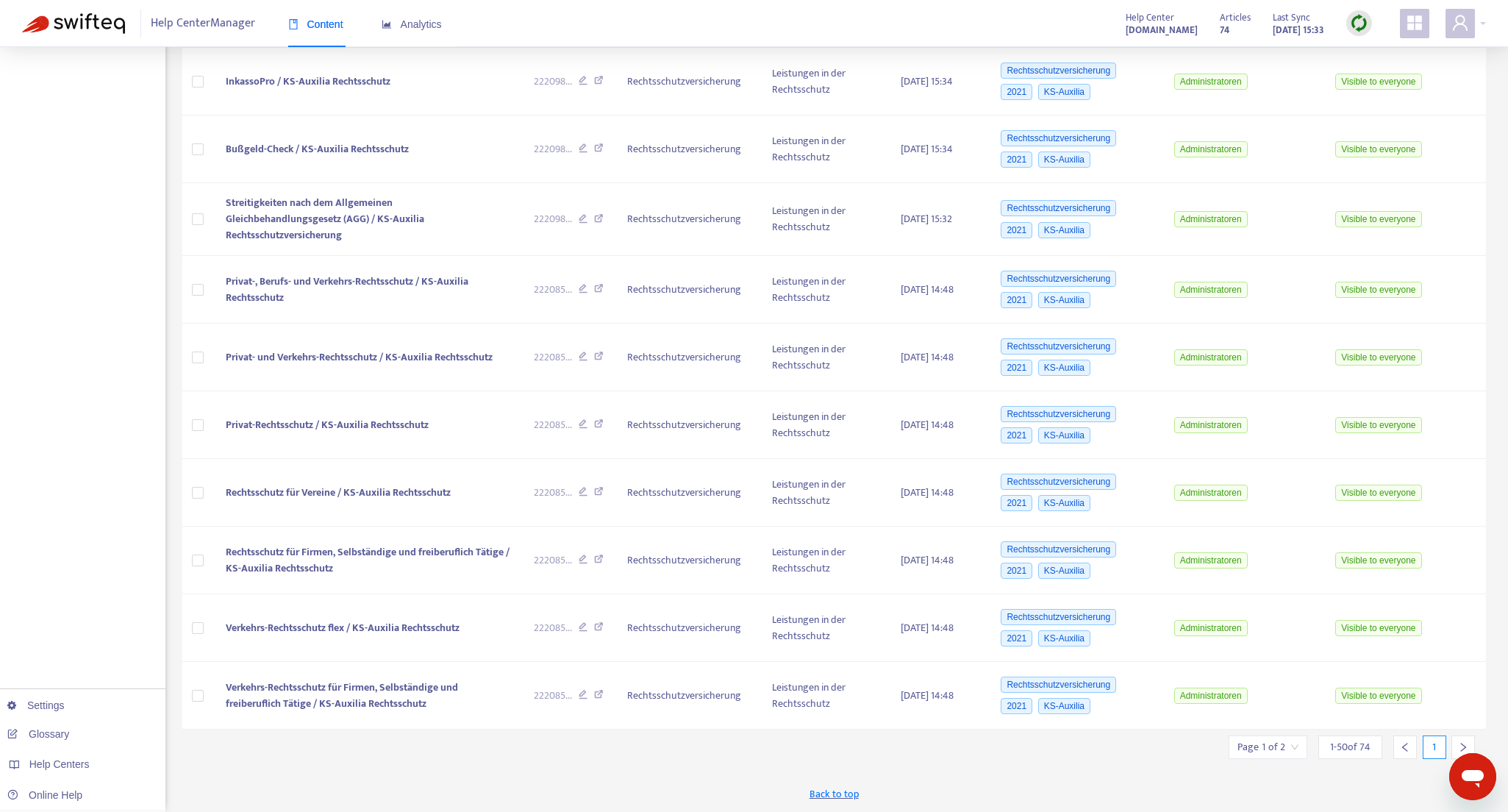
click at [1265, 743] on input "search" at bounding box center [1267, 746] width 61 height 22
drag, startPoint x: 1214, startPoint y: 769, endPoint x: 1285, endPoint y: 758, distance: 71.8
click at [1299, 745] on div "Page 1 of 2" at bounding box center [1267, 746] width 79 height 24
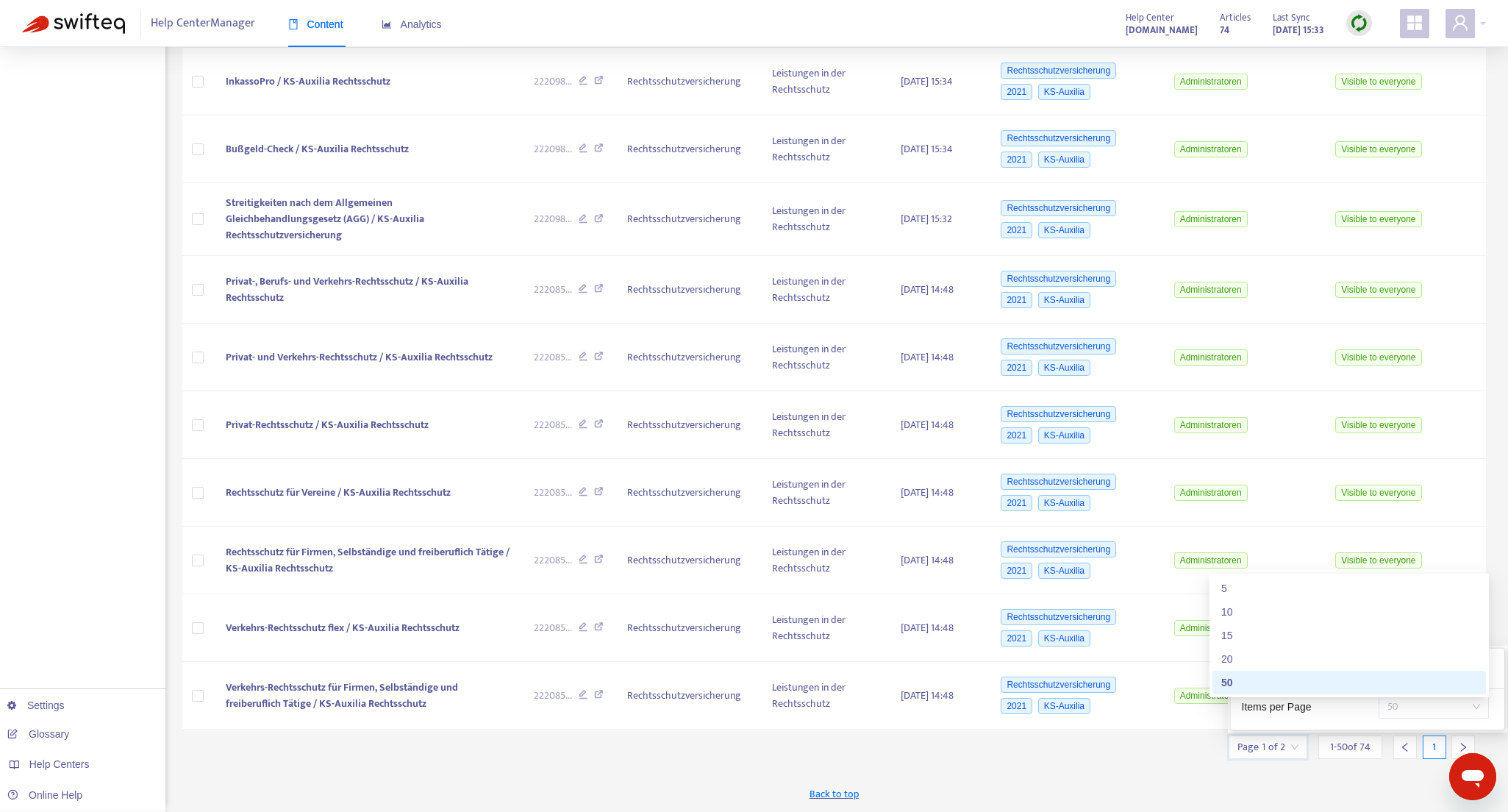
click at [1417, 703] on span "50" at bounding box center [1433, 706] width 92 height 22
click at [1237, 654] on div "20" at bounding box center [1349, 658] width 256 height 16
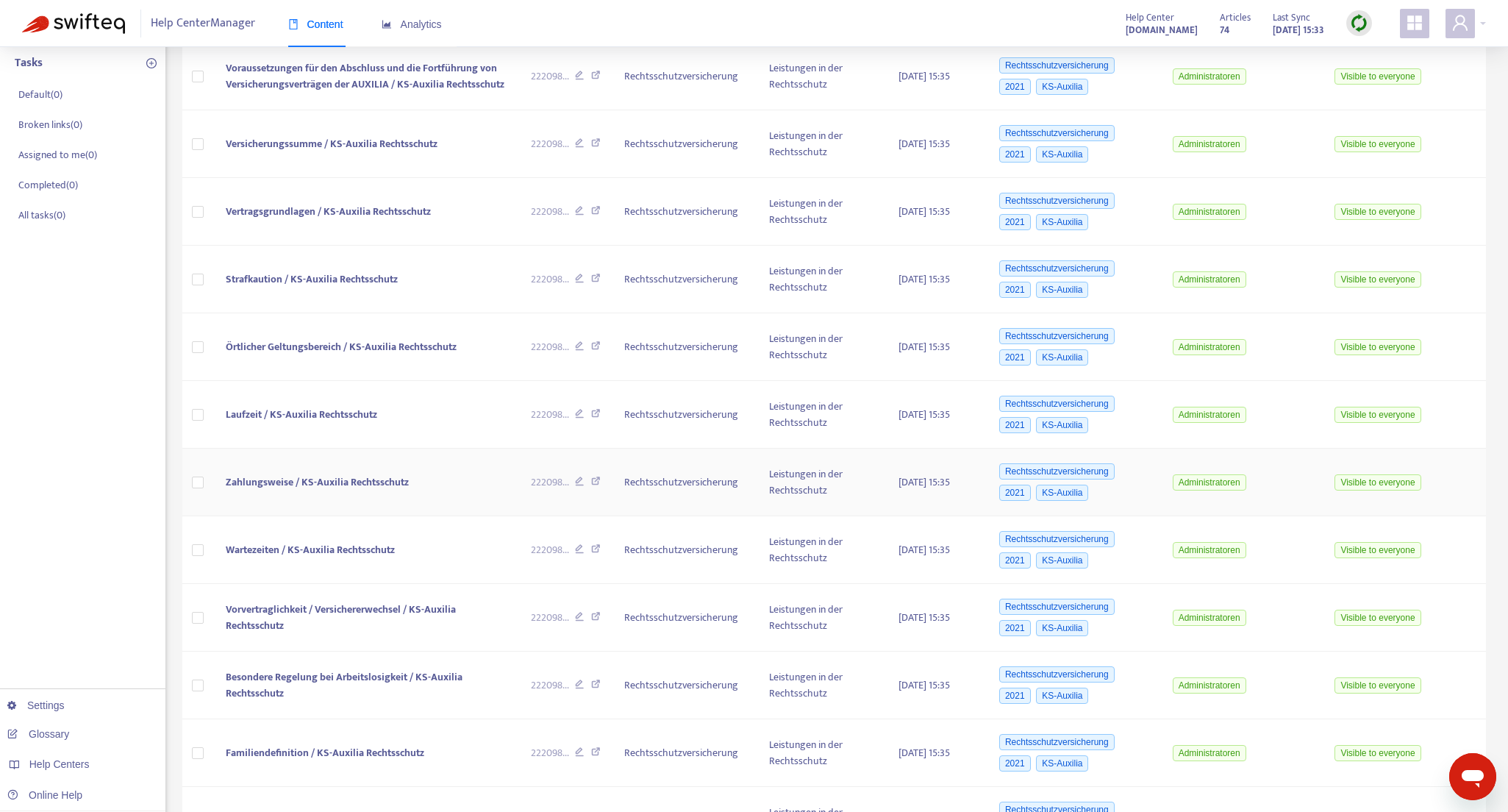
scroll to position [0, 0]
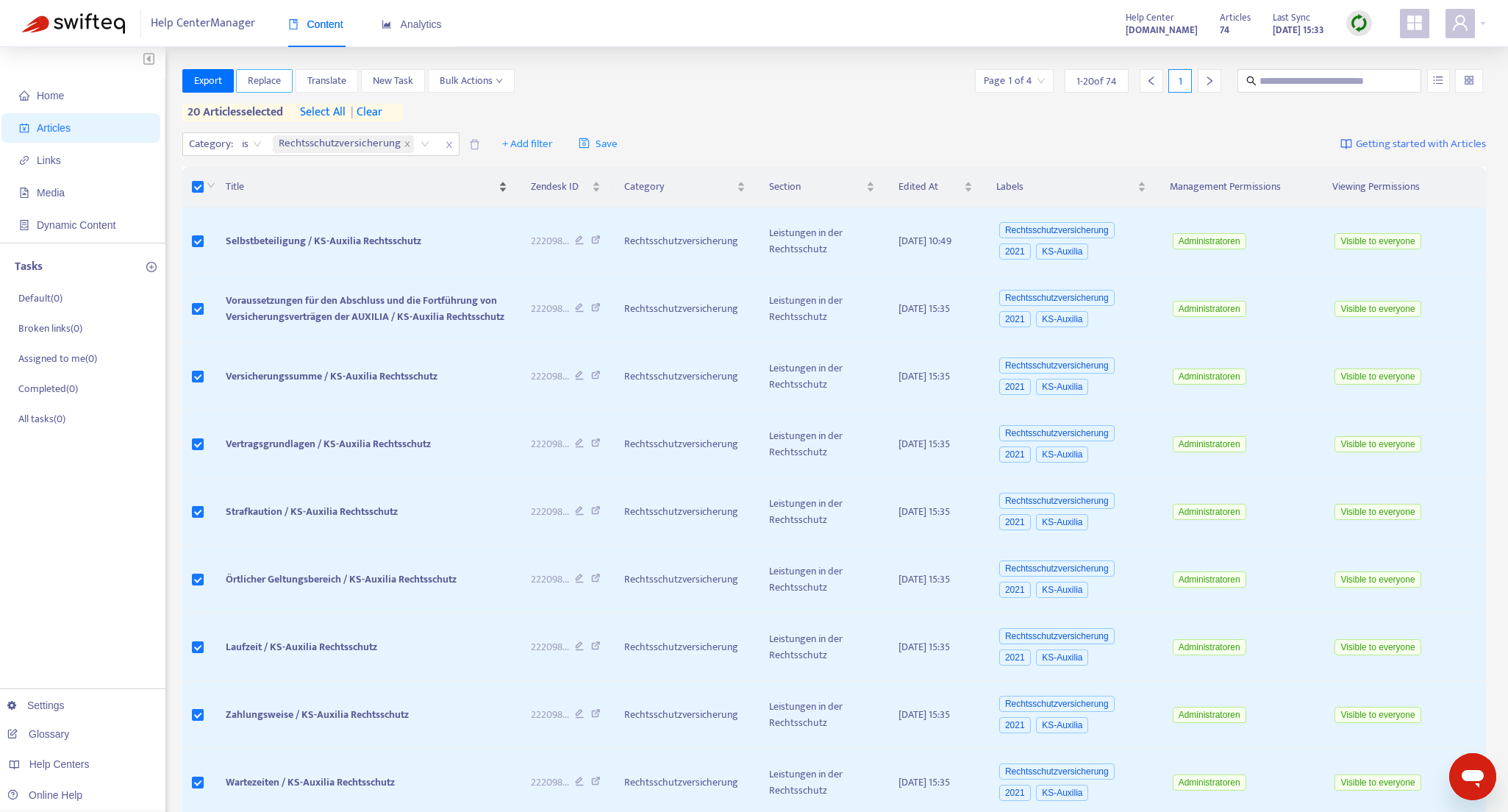
click at [269, 79] on span "Replace" at bounding box center [264, 81] width 33 height 16
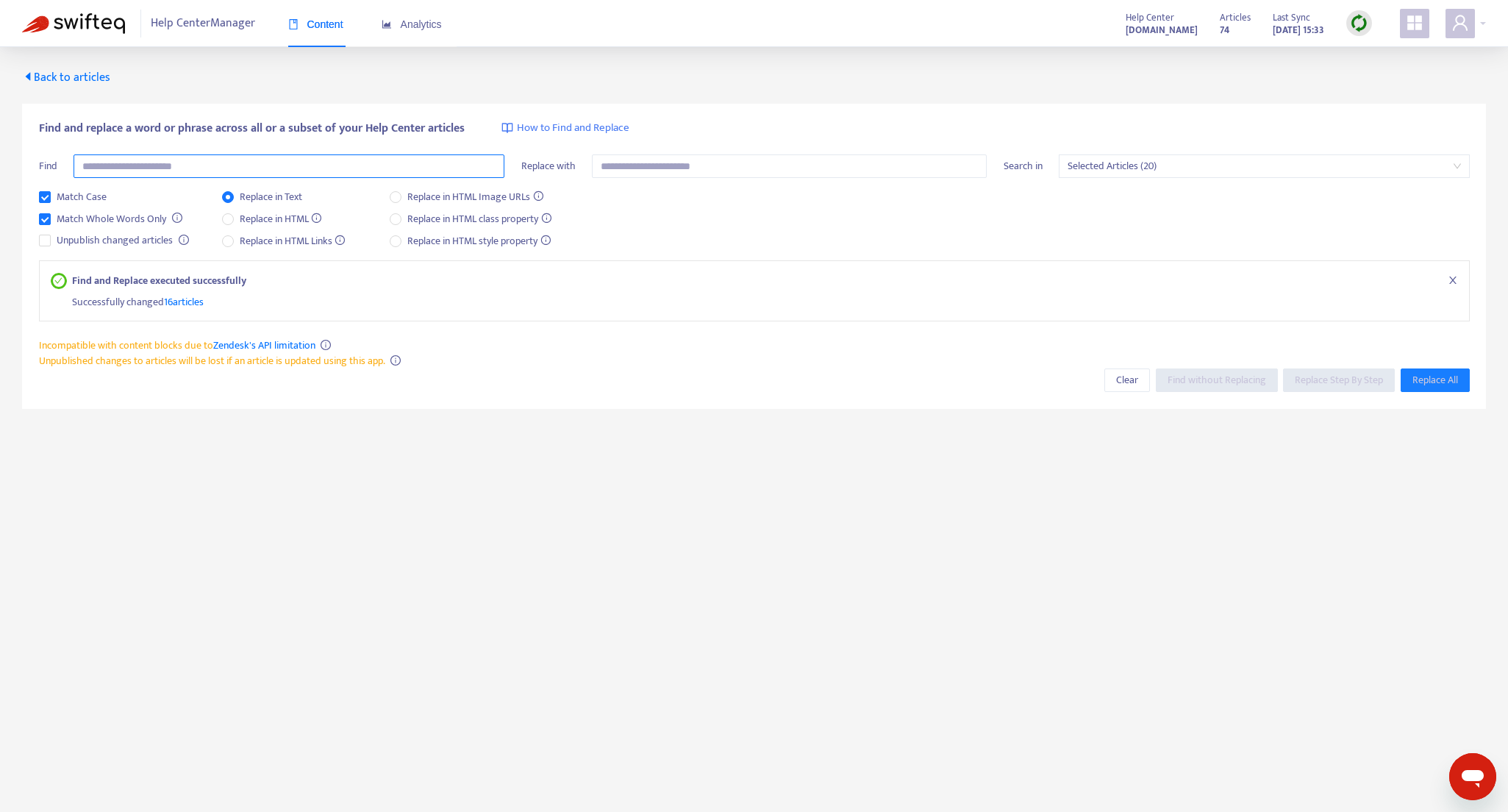
click at [259, 169] on input "text" at bounding box center [288, 166] width 430 height 24
type input "****"
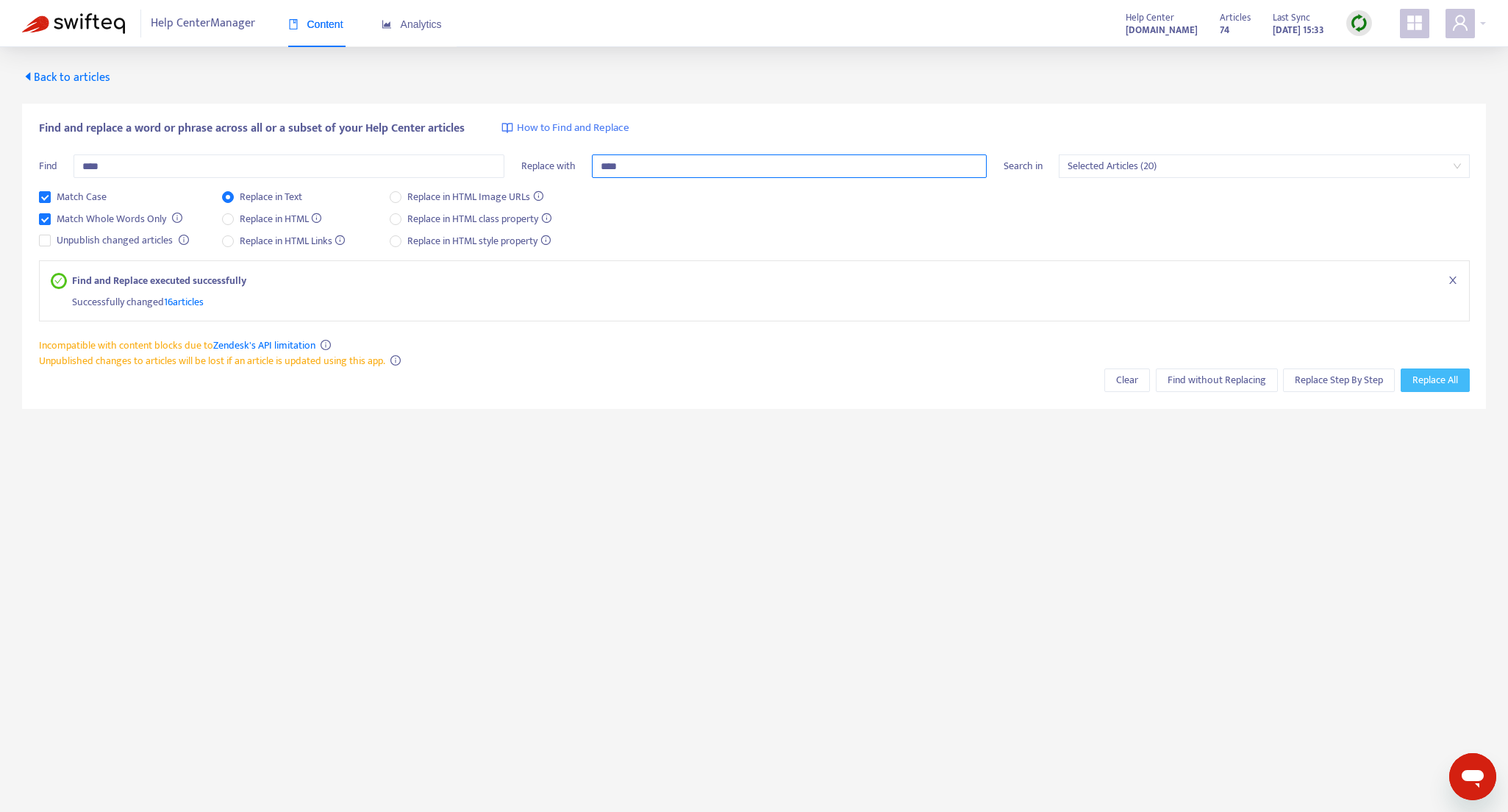
type input "****"
click at [1431, 382] on span "Replace All" at bounding box center [1434, 380] width 45 height 16
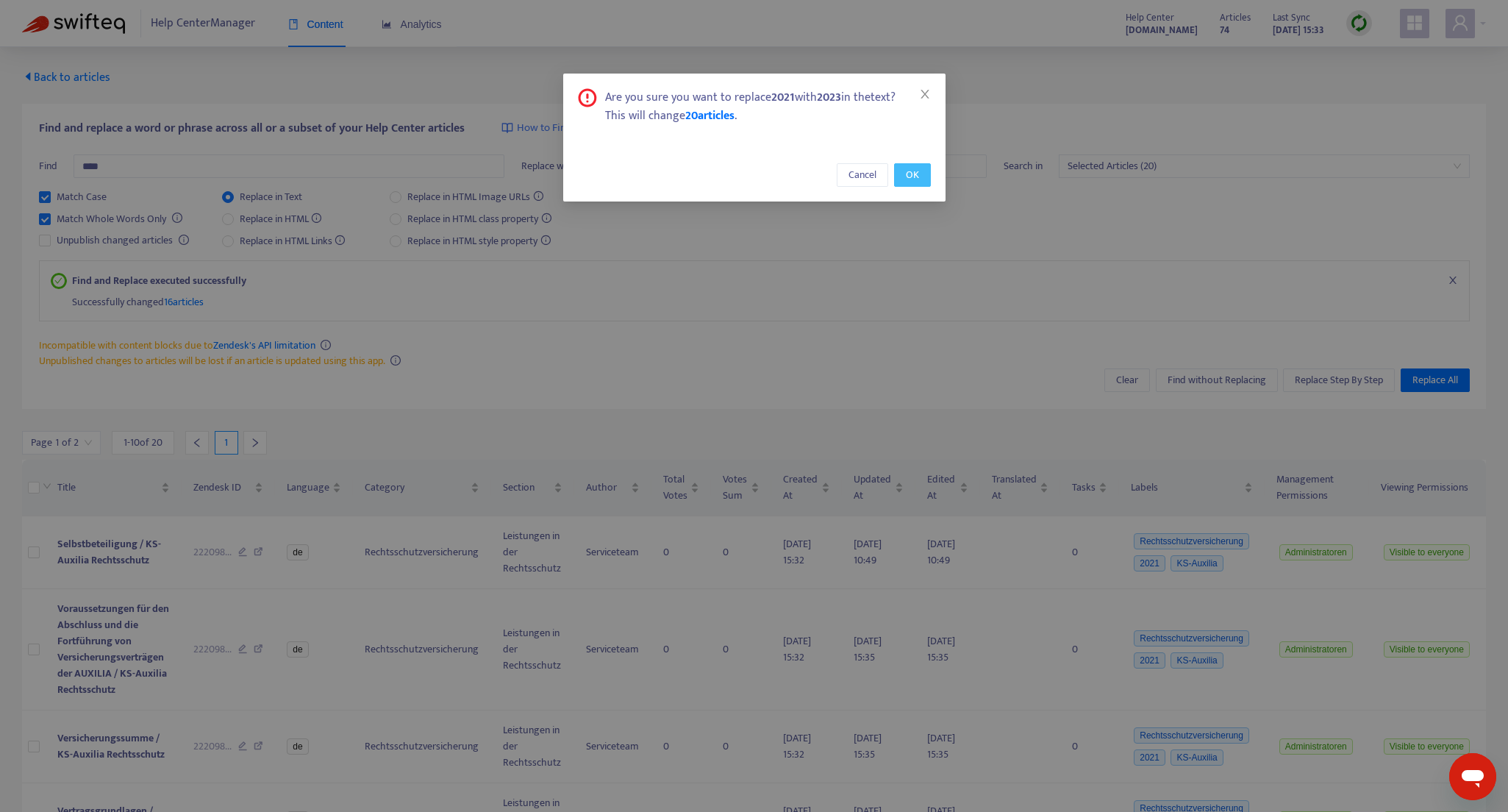
click at [913, 182] on span "OK" at bounding box center [912, 175] width 13 height 16
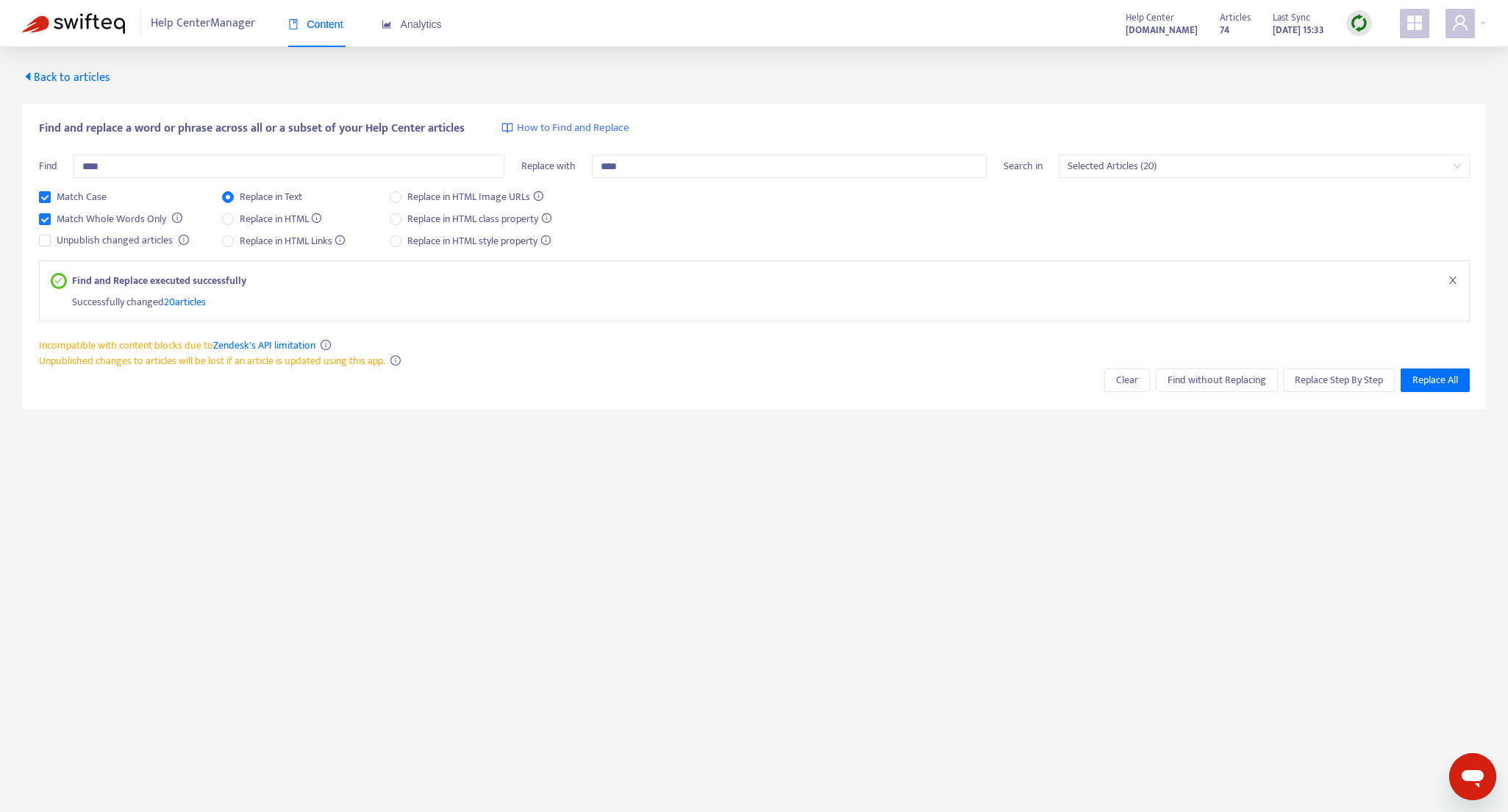
click at [67, 78] on span "Back to articles" at bounding box center [66, 77] width 88 height 20
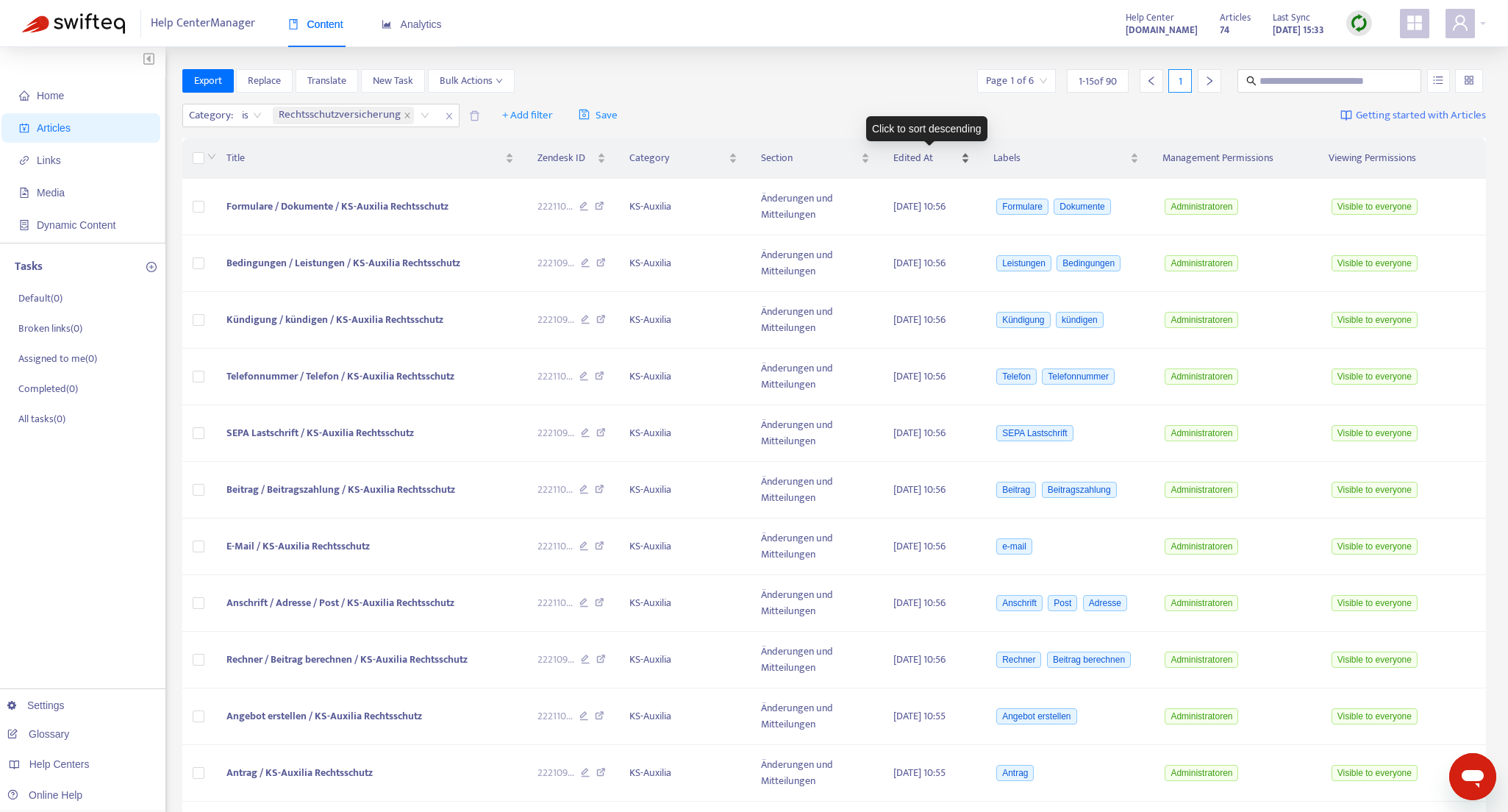
click at [965, 164] on div "Edited At" at bounding box center [932, 158] width 76 height 16
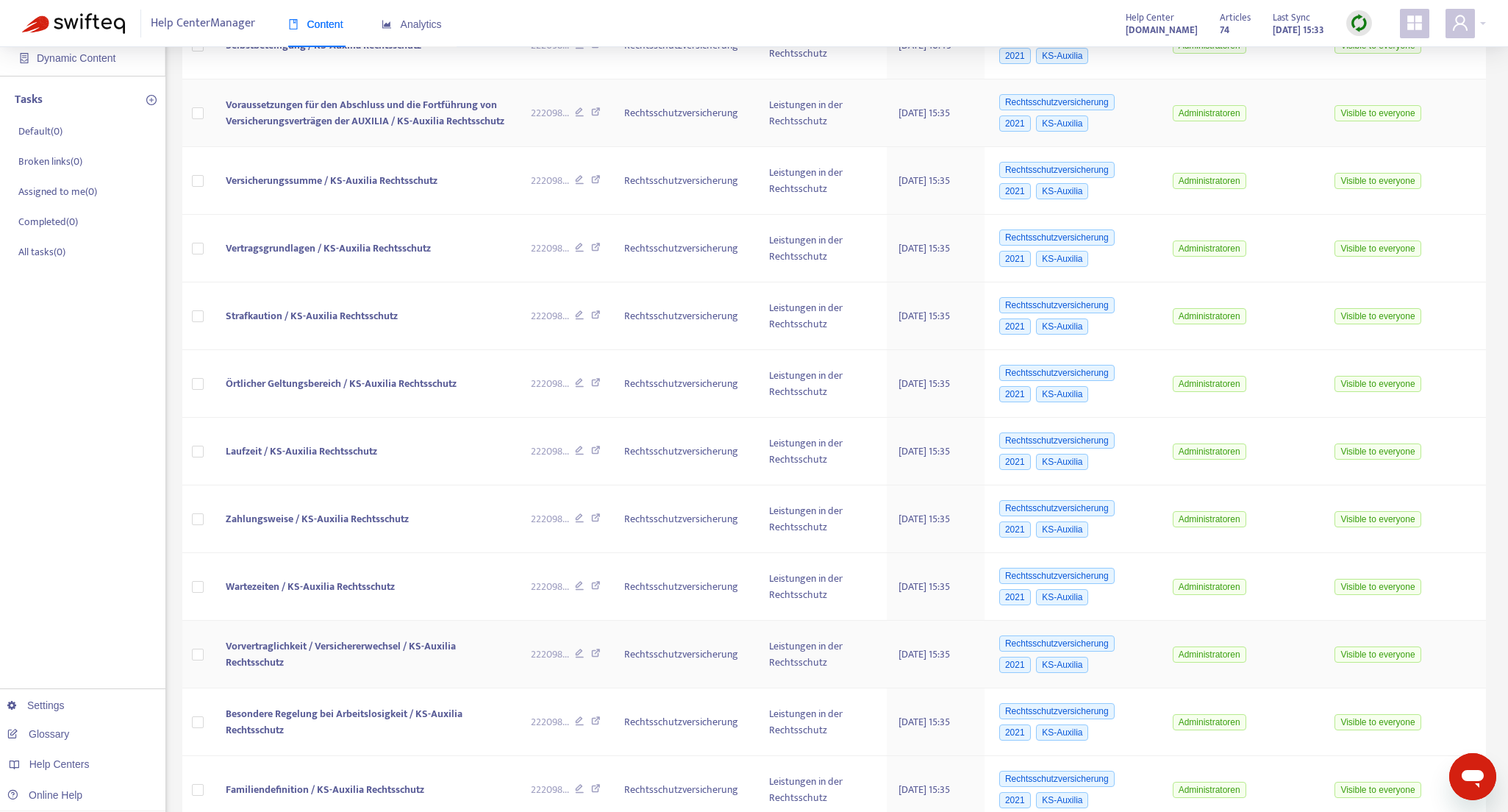
scroll to position [469, 0]
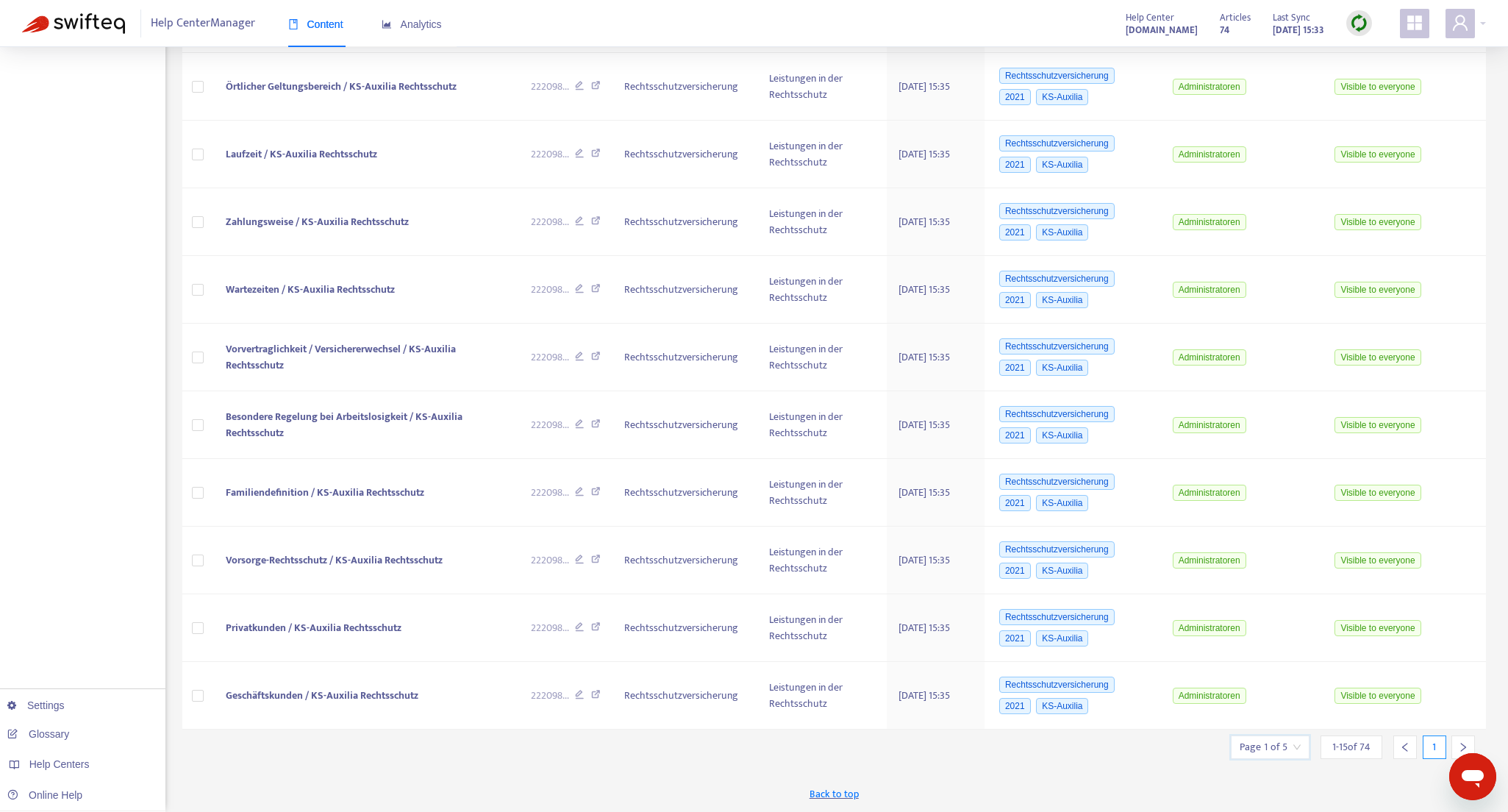
click at [1275, 744] on input "search" at bounding box center [1270, 746] width 61 height 22
click at [1280, 705] on span "15" at bounding box center [1235, 712] width 92 height 22
click at [1203, 675] on div "50" at bounding box center [1319, 677] width 256 height 16
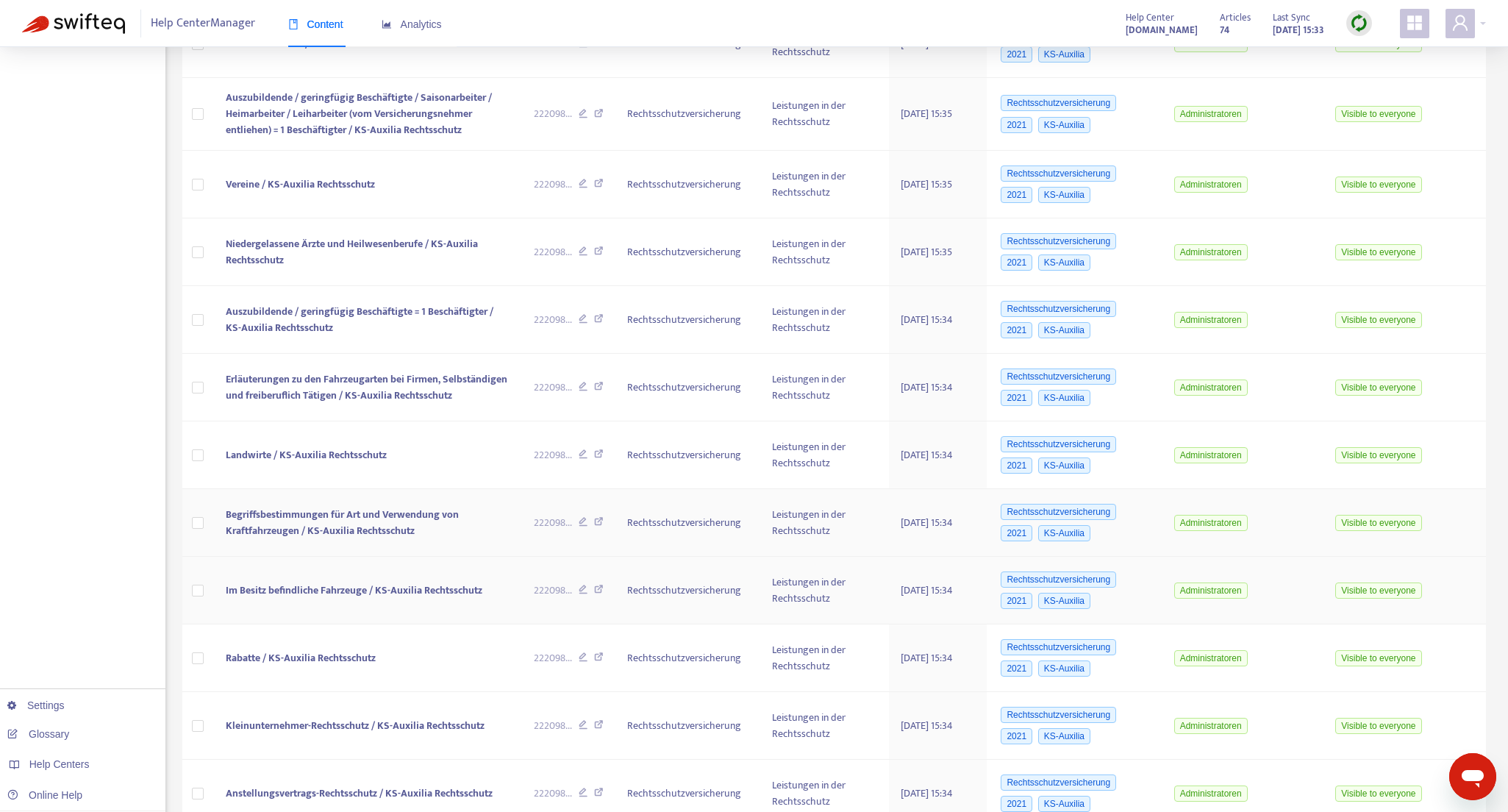
scroll to position [1121, 0]
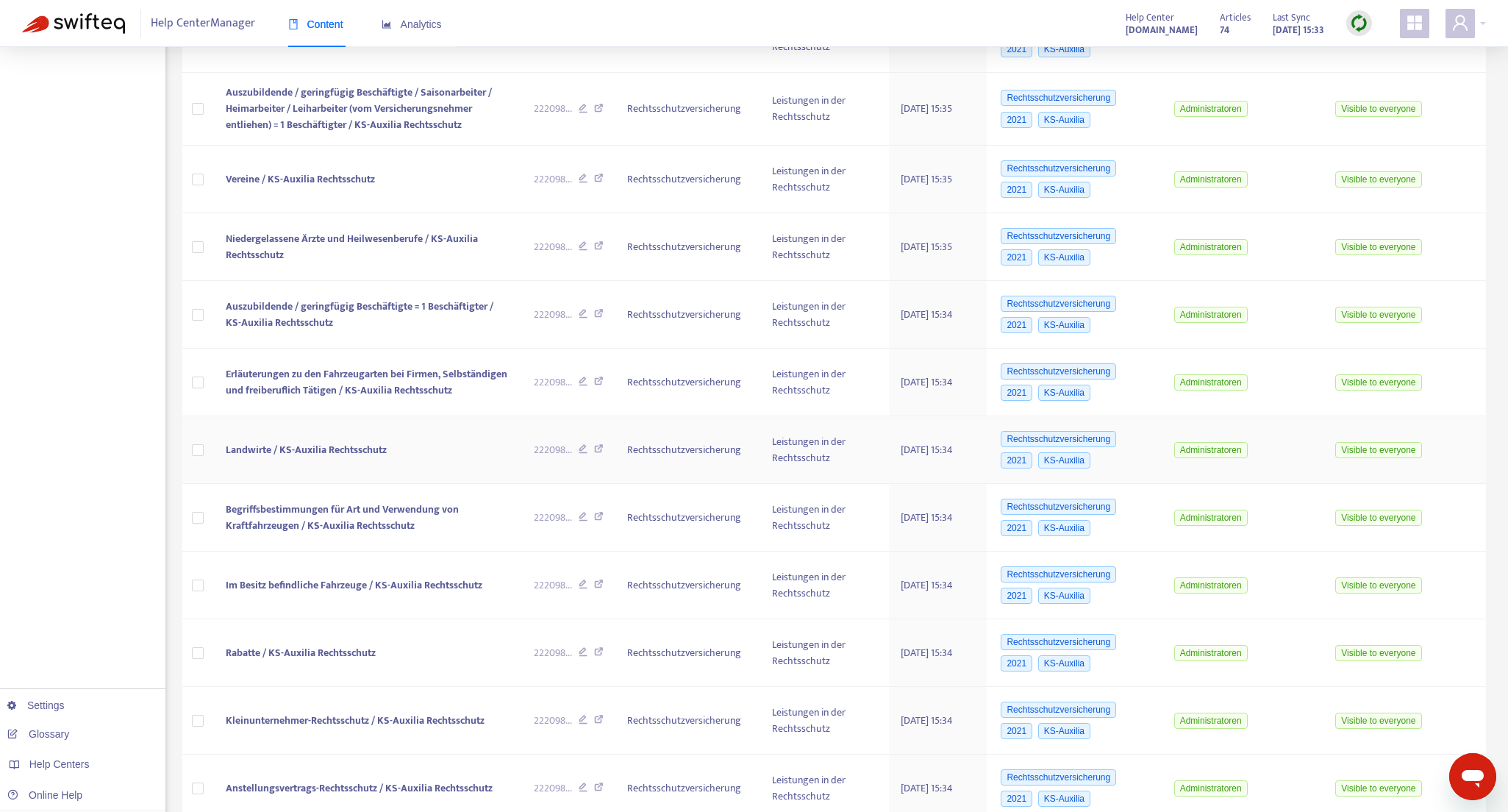
click at [203, 456] on td at bounding box center [198, 450] width 32 height 67
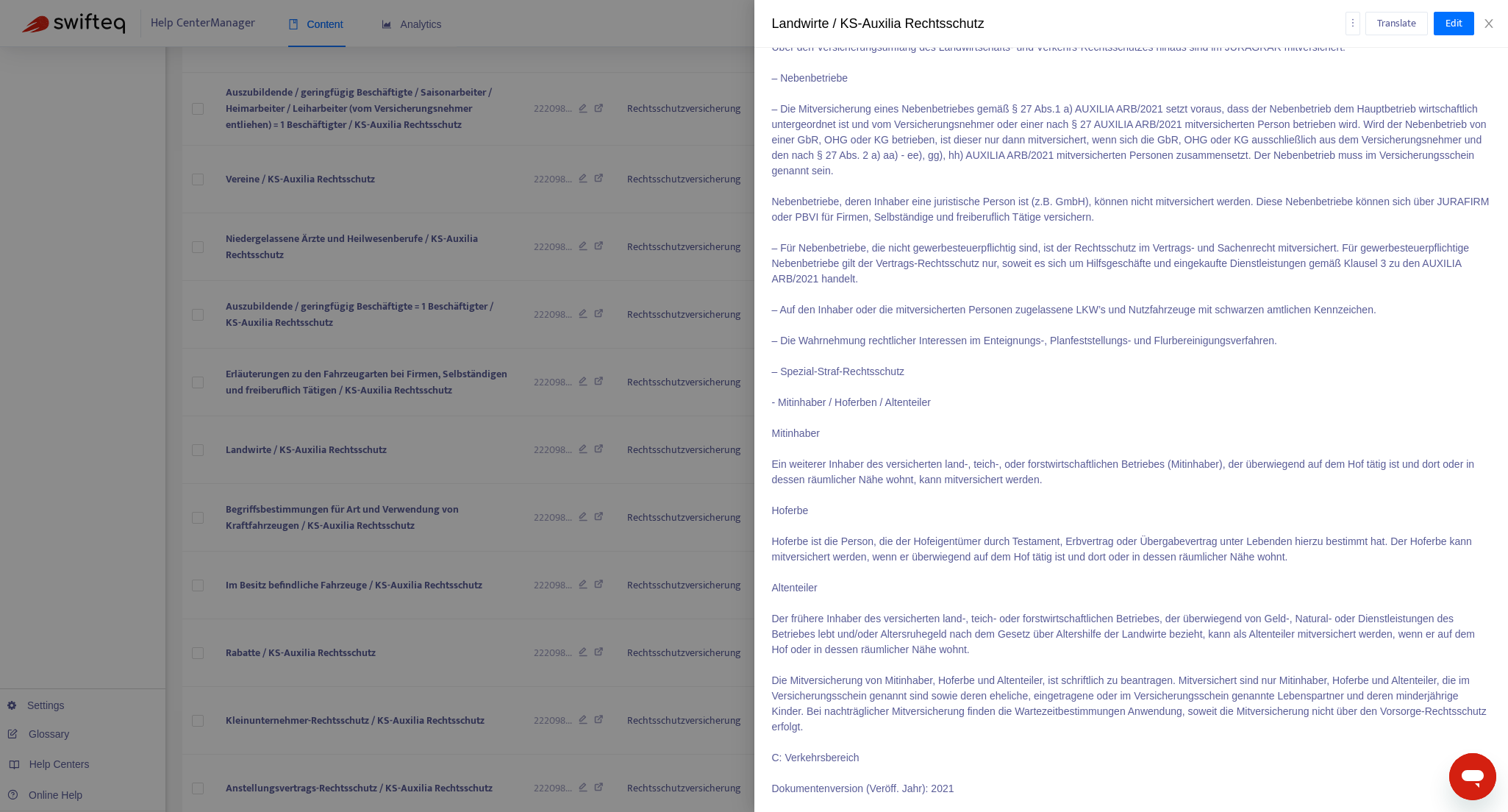
scroll to position [545, 0]
click at [237, 390] on div at bounding box center [754, 406] width 1508 height 812
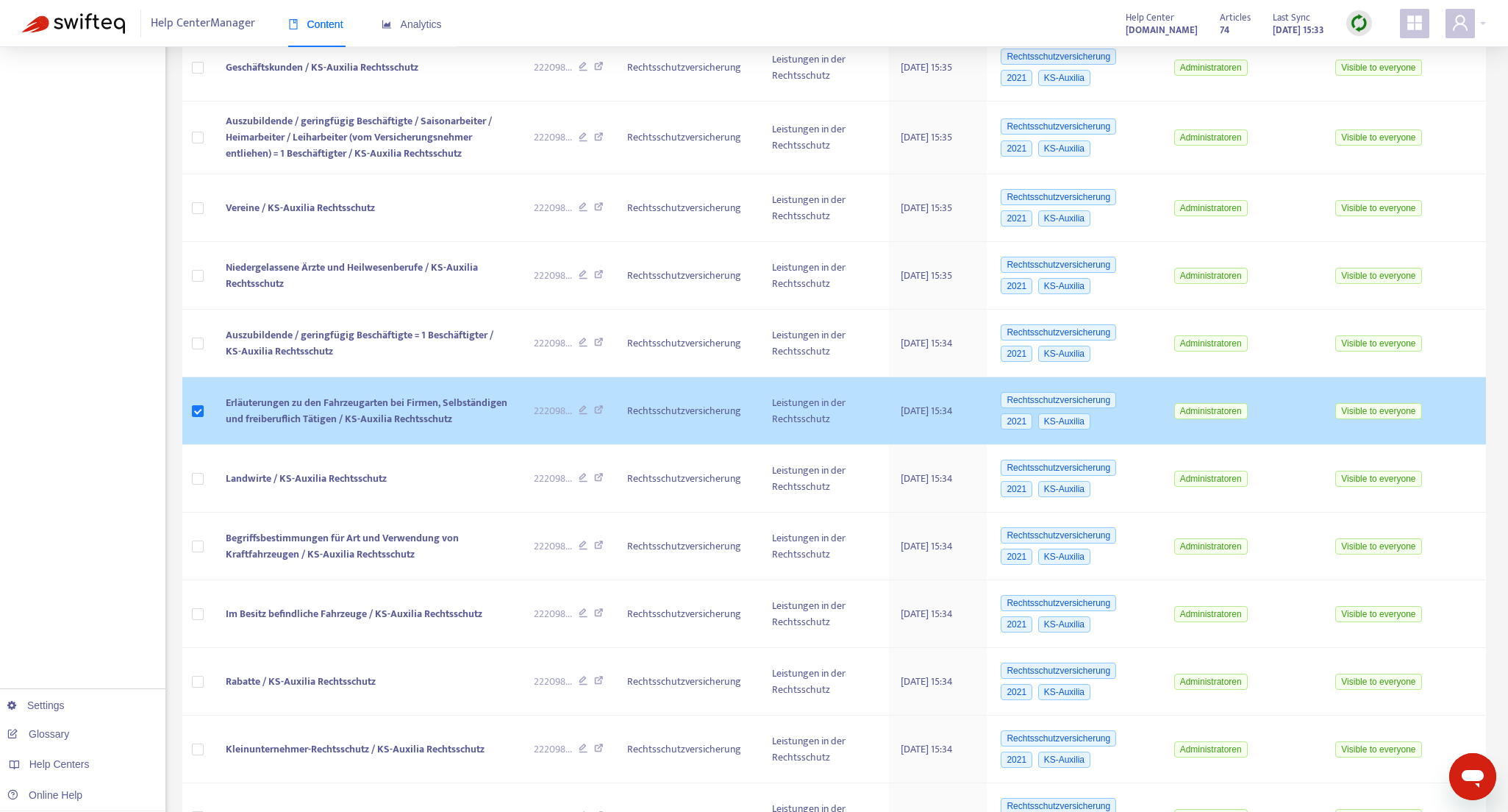
click at [242, 405] on span "Erläuterungen zu den Fahrzeugarten bei Firmen, Selbständigen und freiberuflich …" at bounding box center [366, 410] width 281 height 33
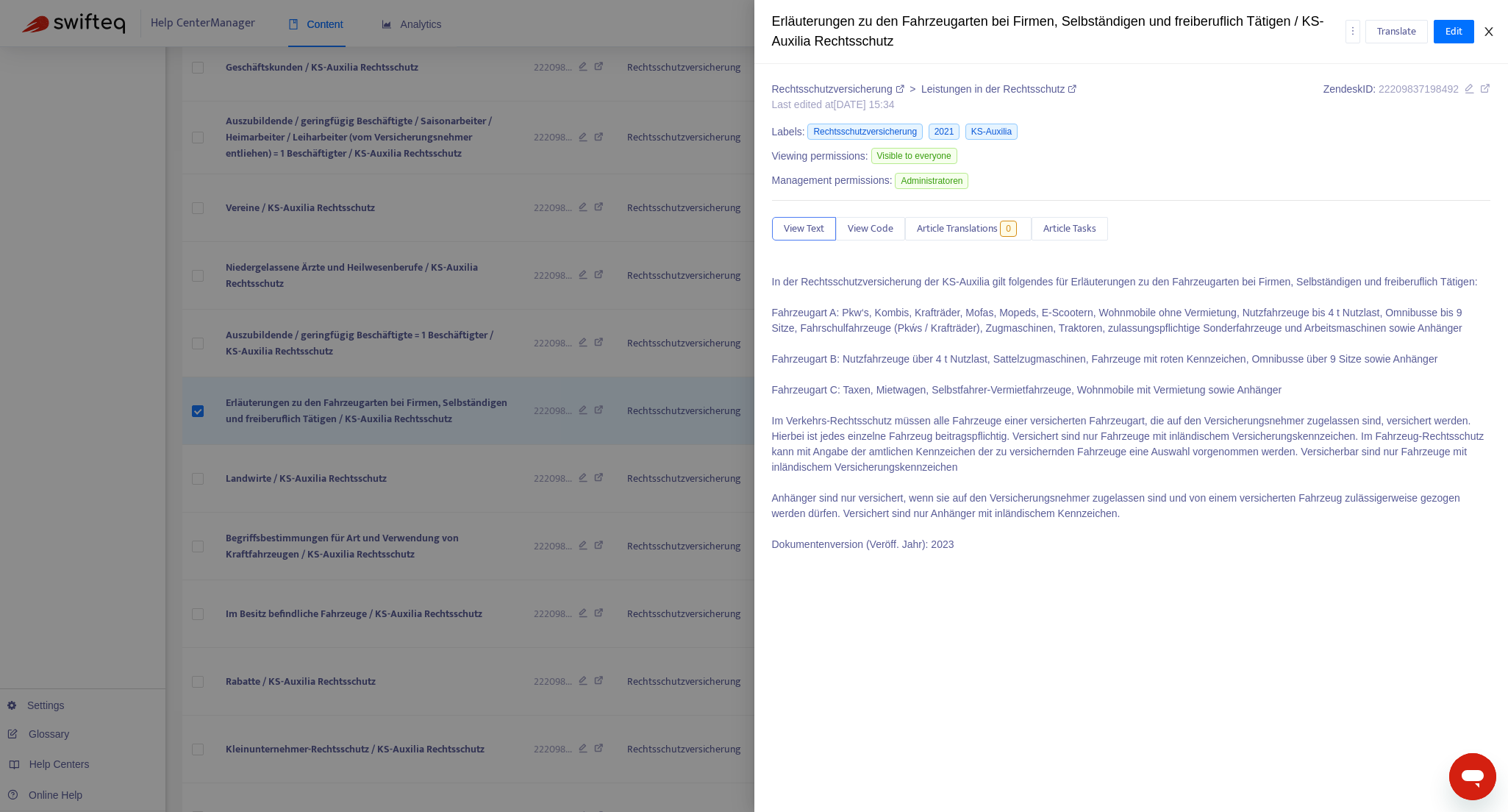
click at [1495, 33] on button "Close" at bounding box center [1488, 32] width 20 height 14
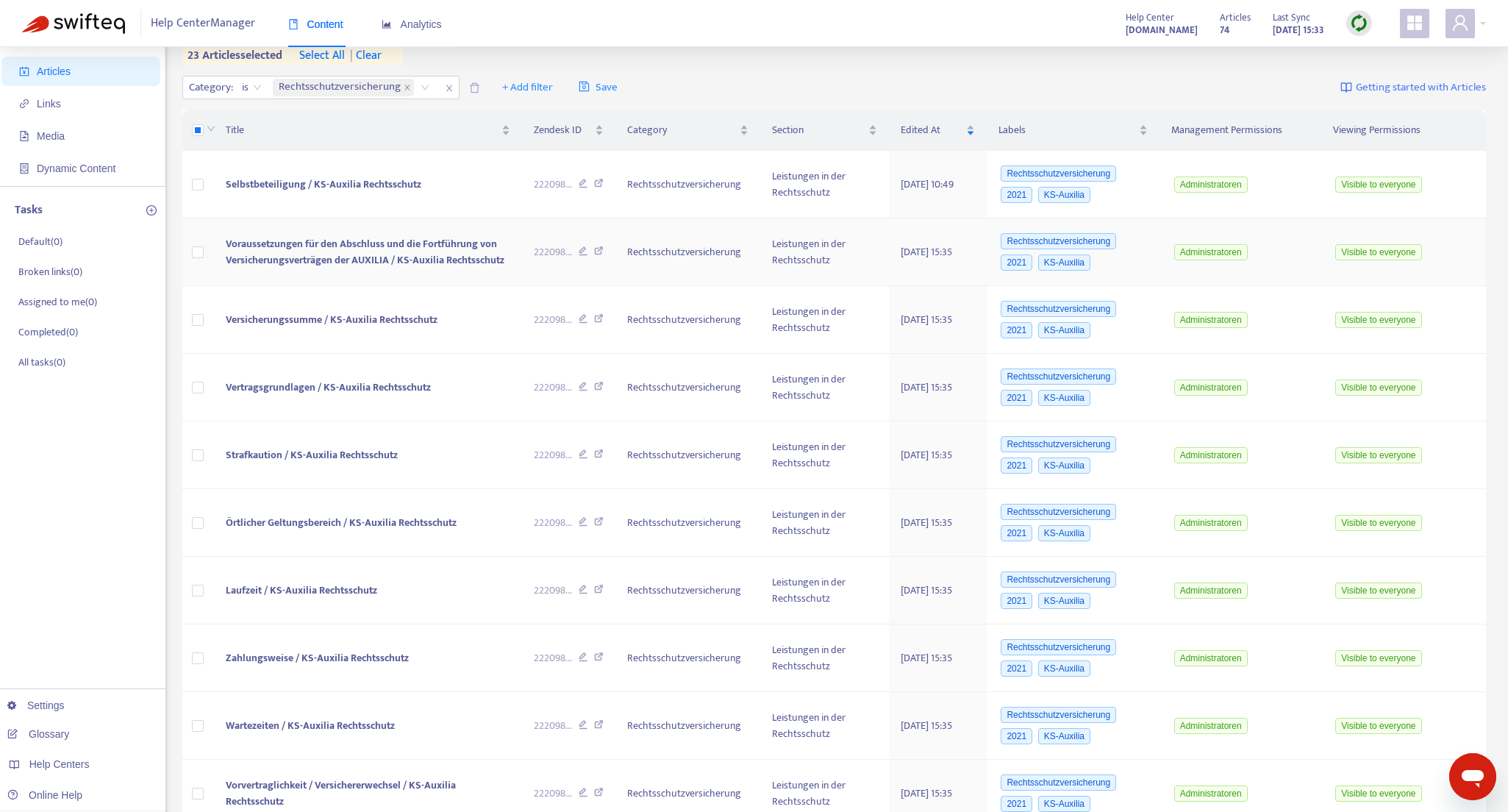
scroll to position [0, 0]
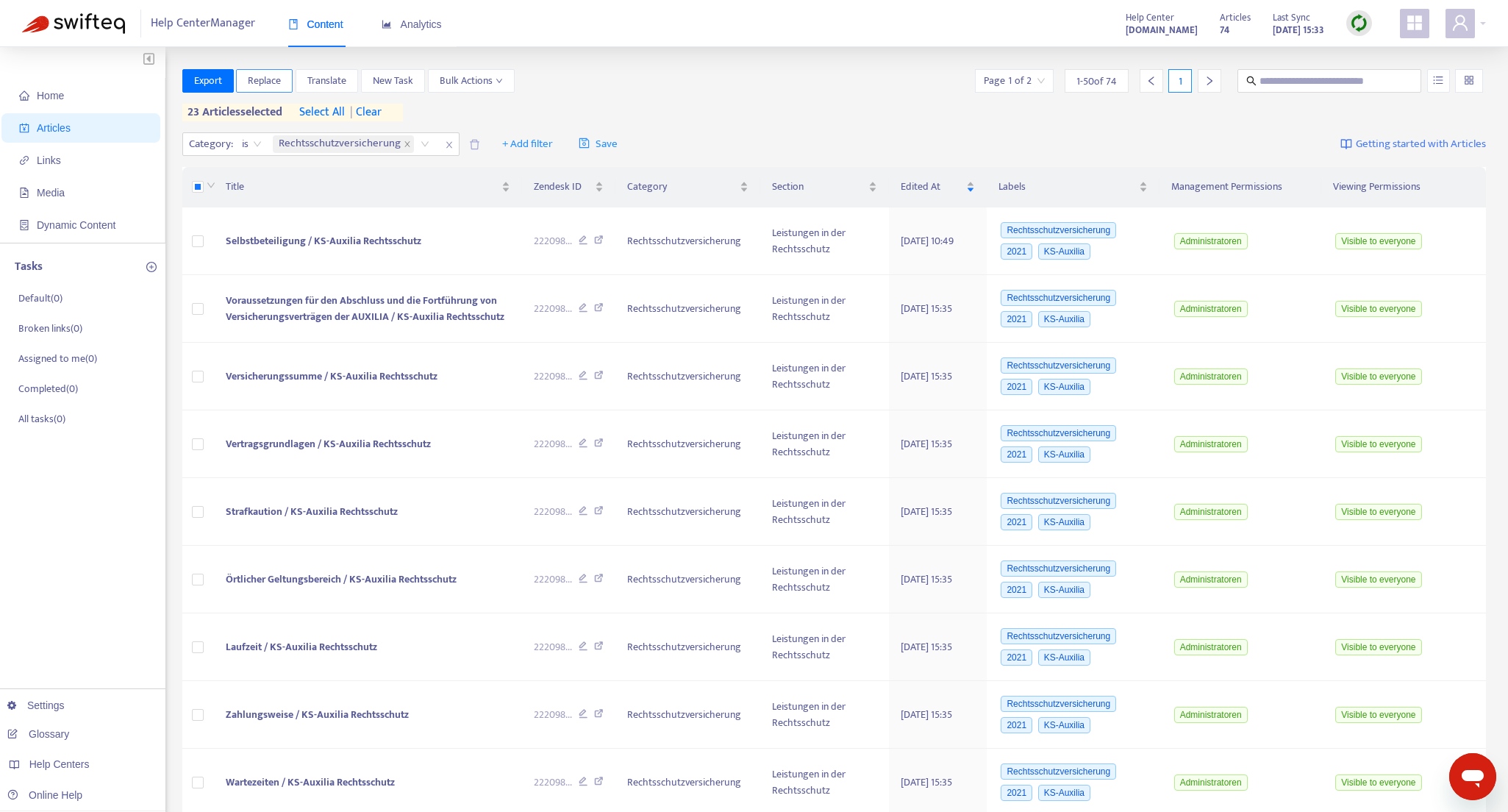
click at [256, 76] on span "Replace" at bounding box center [264, 81] width 33 height 16
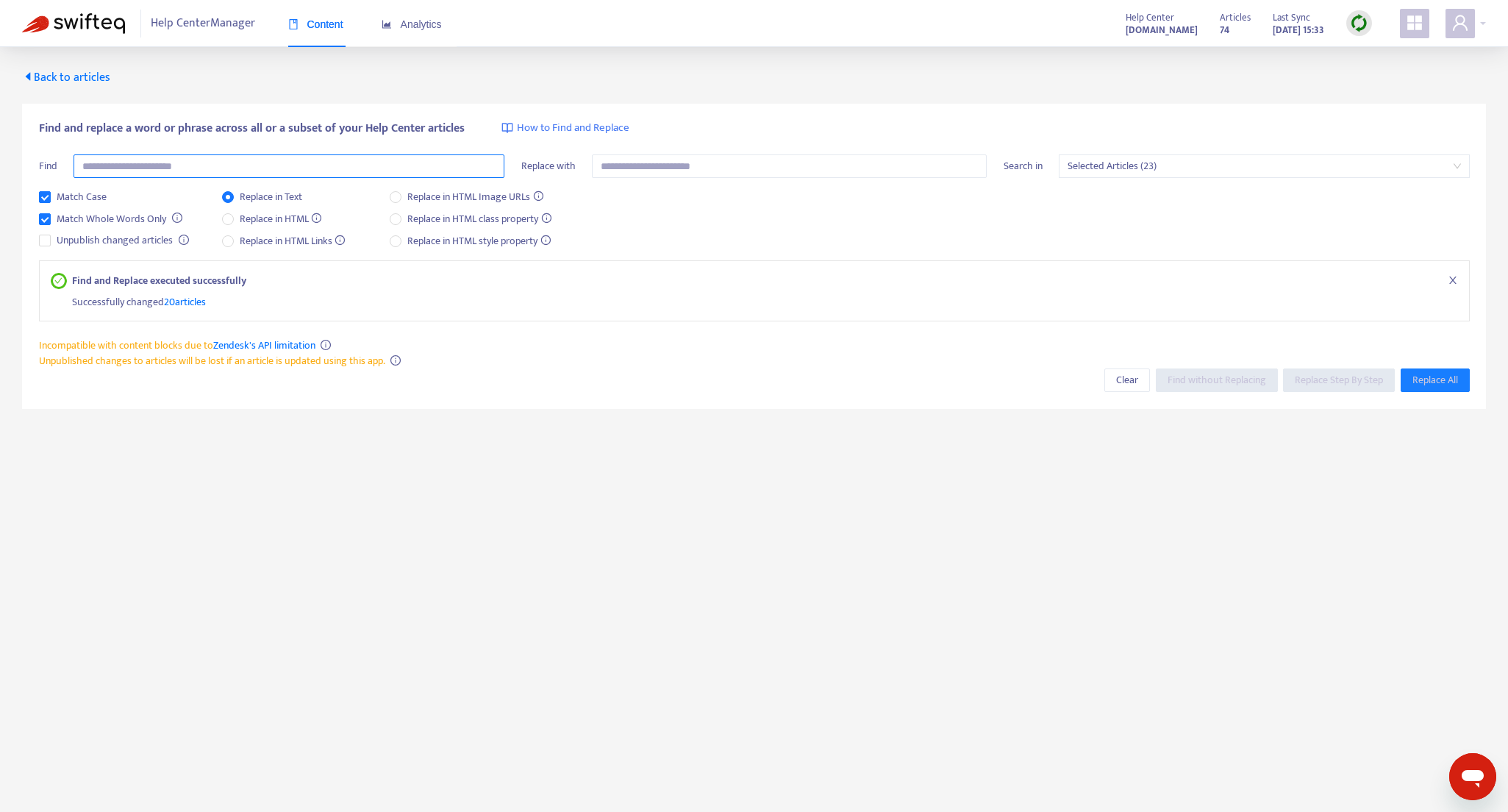
click at [239, 162] on input "text" at bounding box center [288, 166] width 430 height 24
type input "****"
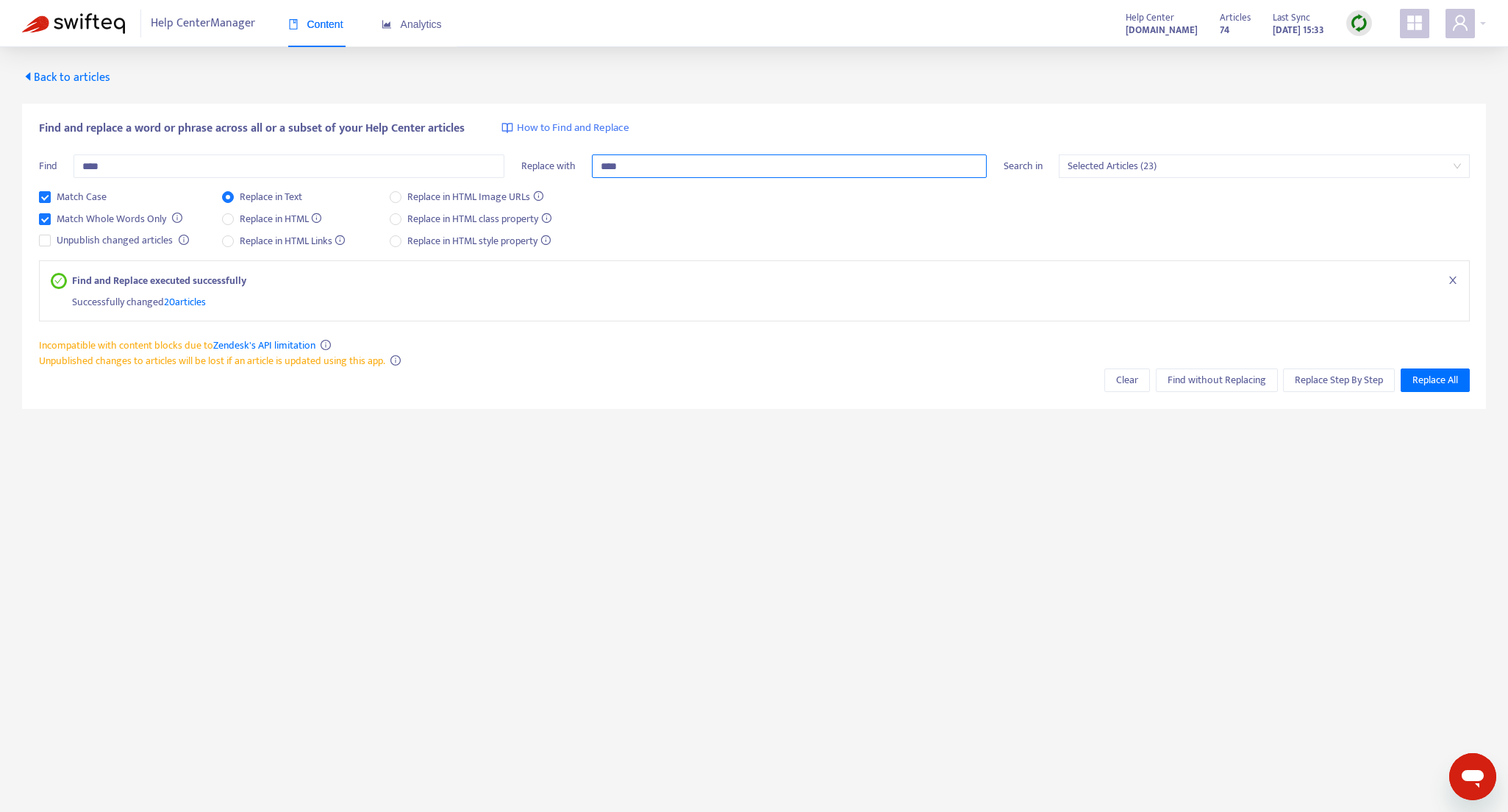
scroll to position [1, 0]
type input "****"
click at [1434, 384] on span "Replace All" at bounding box center [1434, 379] width 45 height 16
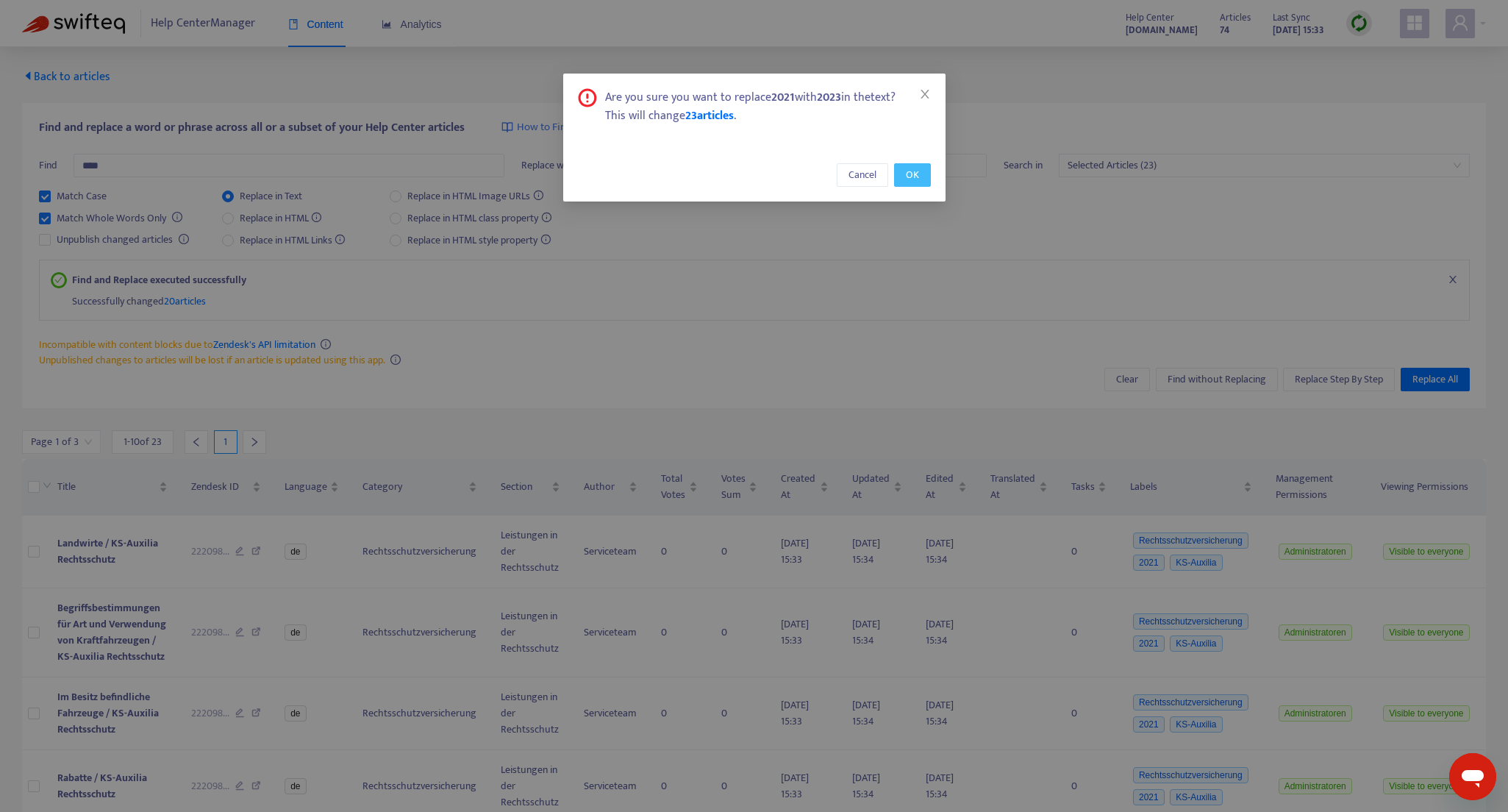
click at [911, 172] on span "OK" at bounding box center [912, 175] width 13 height 16
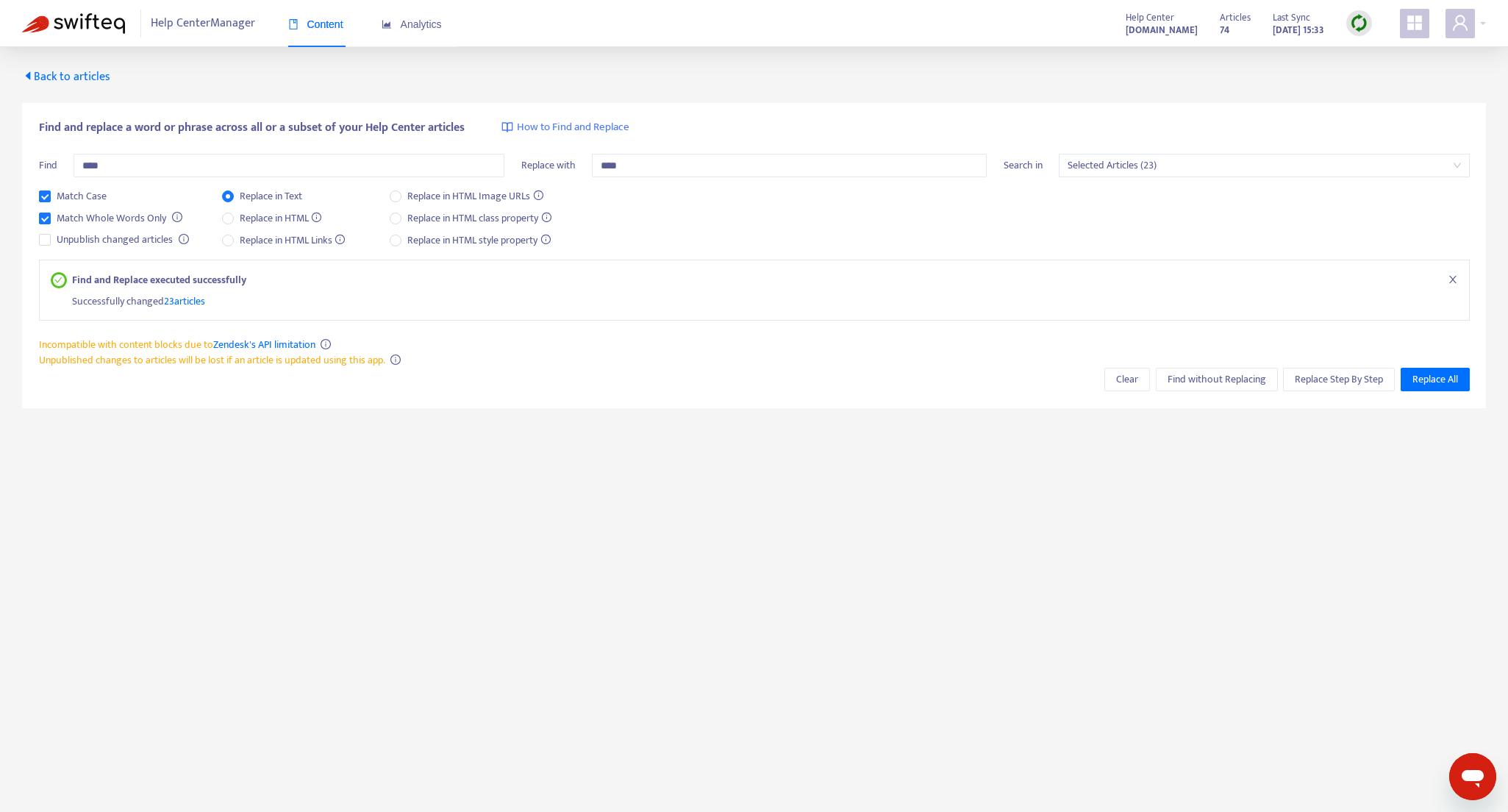
click at [72, 75] on span "Back to articles" at bounding box center [66, 76] width 88 height 20
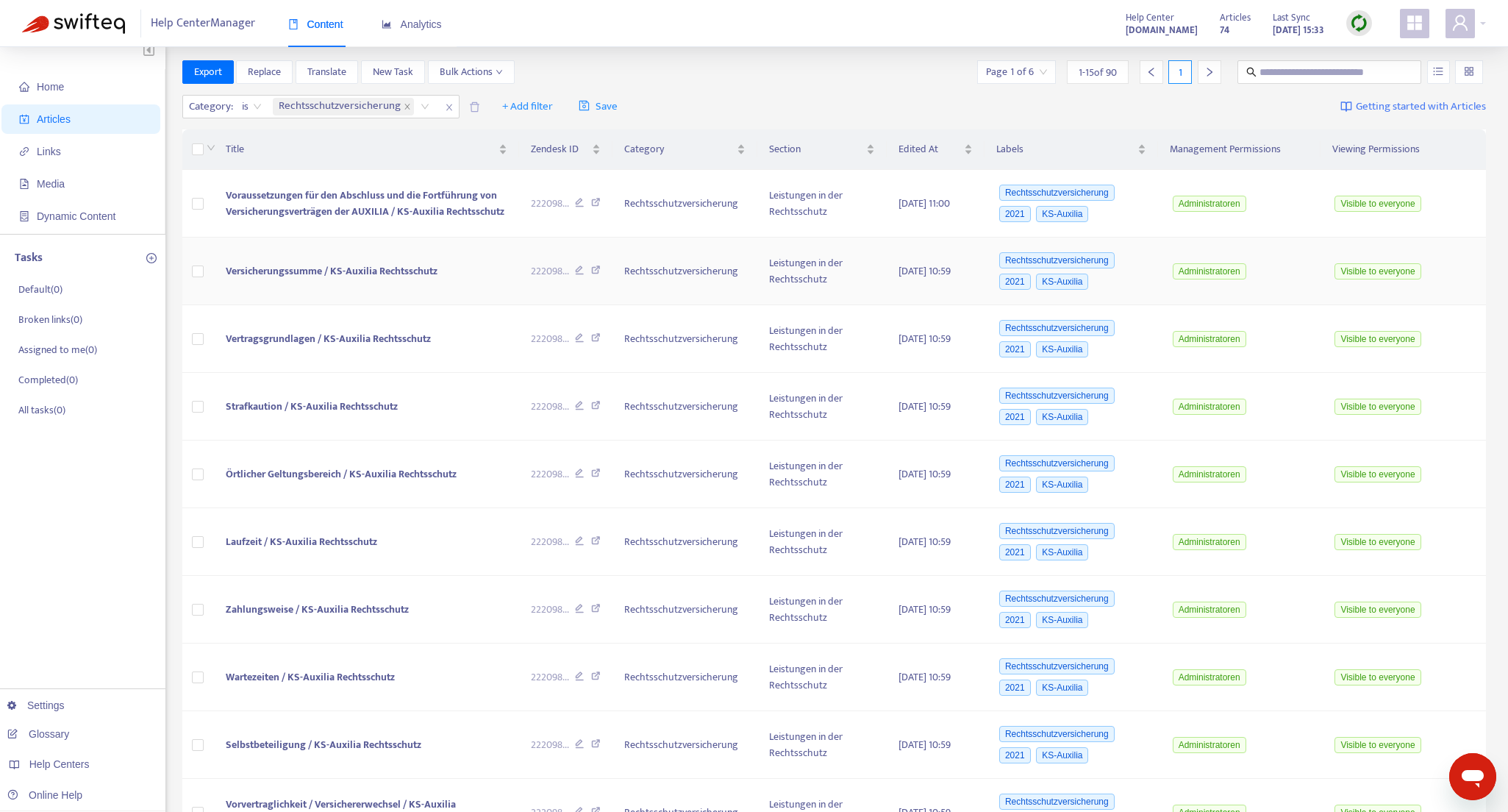
scroll to position [0, 0]
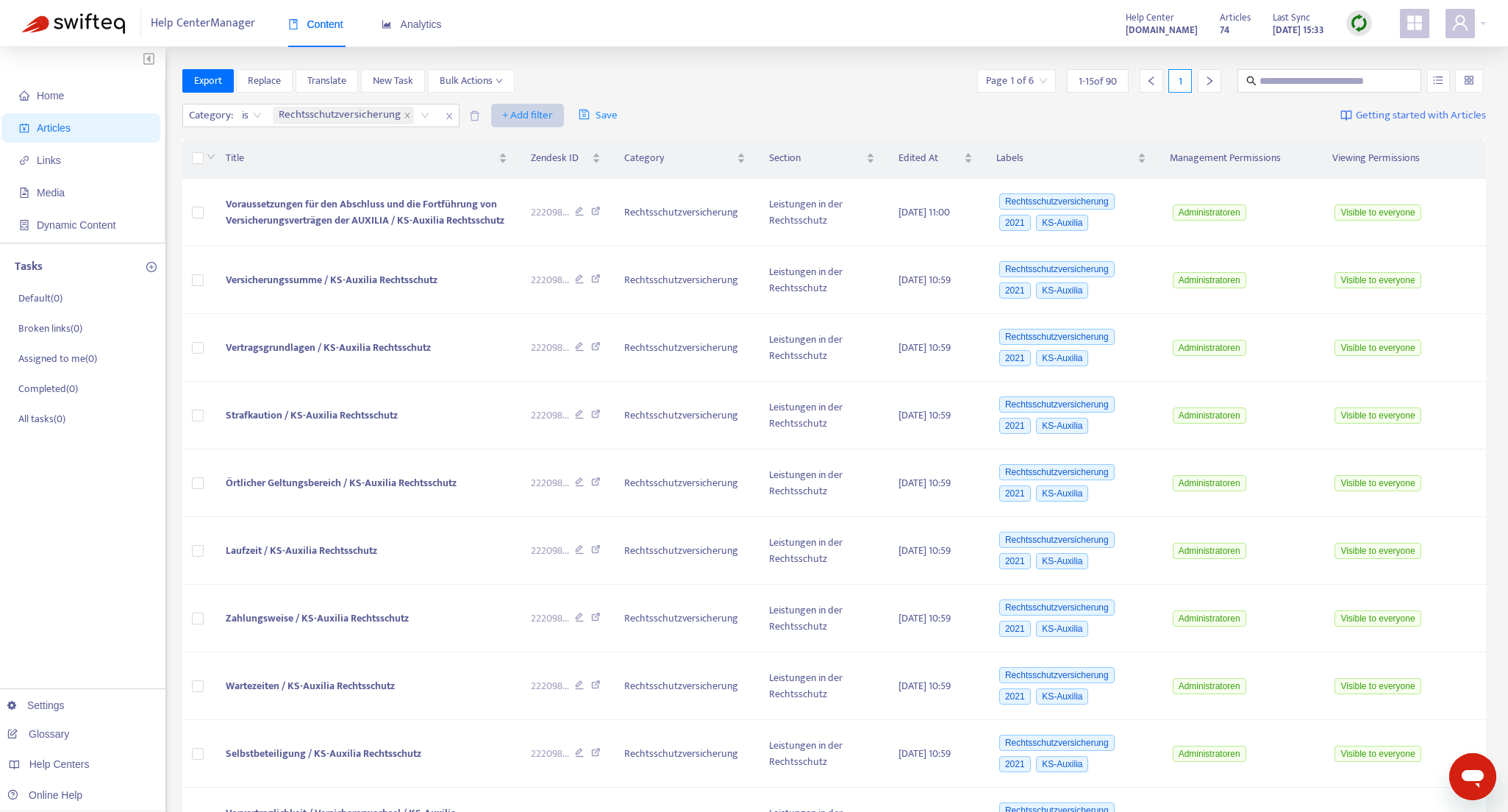
click at [532, 113] on span "+ Add filter" at bounding box center [527, 115] width 51 height 18
click at [739, 108] on div "Category : is Rechtsschutzversicherung + Add filter Save Getting started with A…" at bounding box center [834, 115] width 1305 height 35
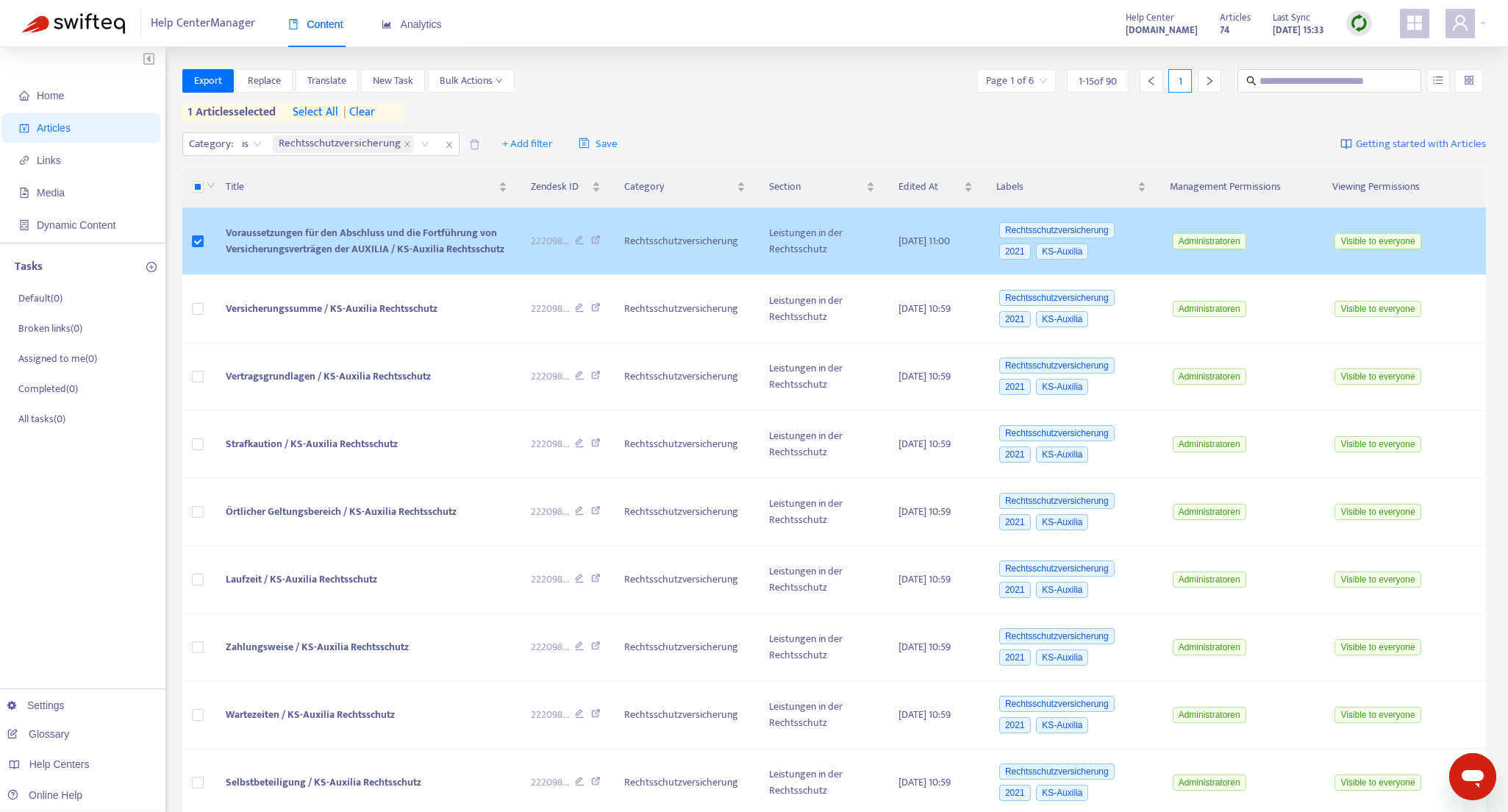
click at [409, 230] on span "Voraussetzungen für den Abschluss und die Fortführung von Versicherungsverträge…" at bounding box center [365, 240] width 279 height 33
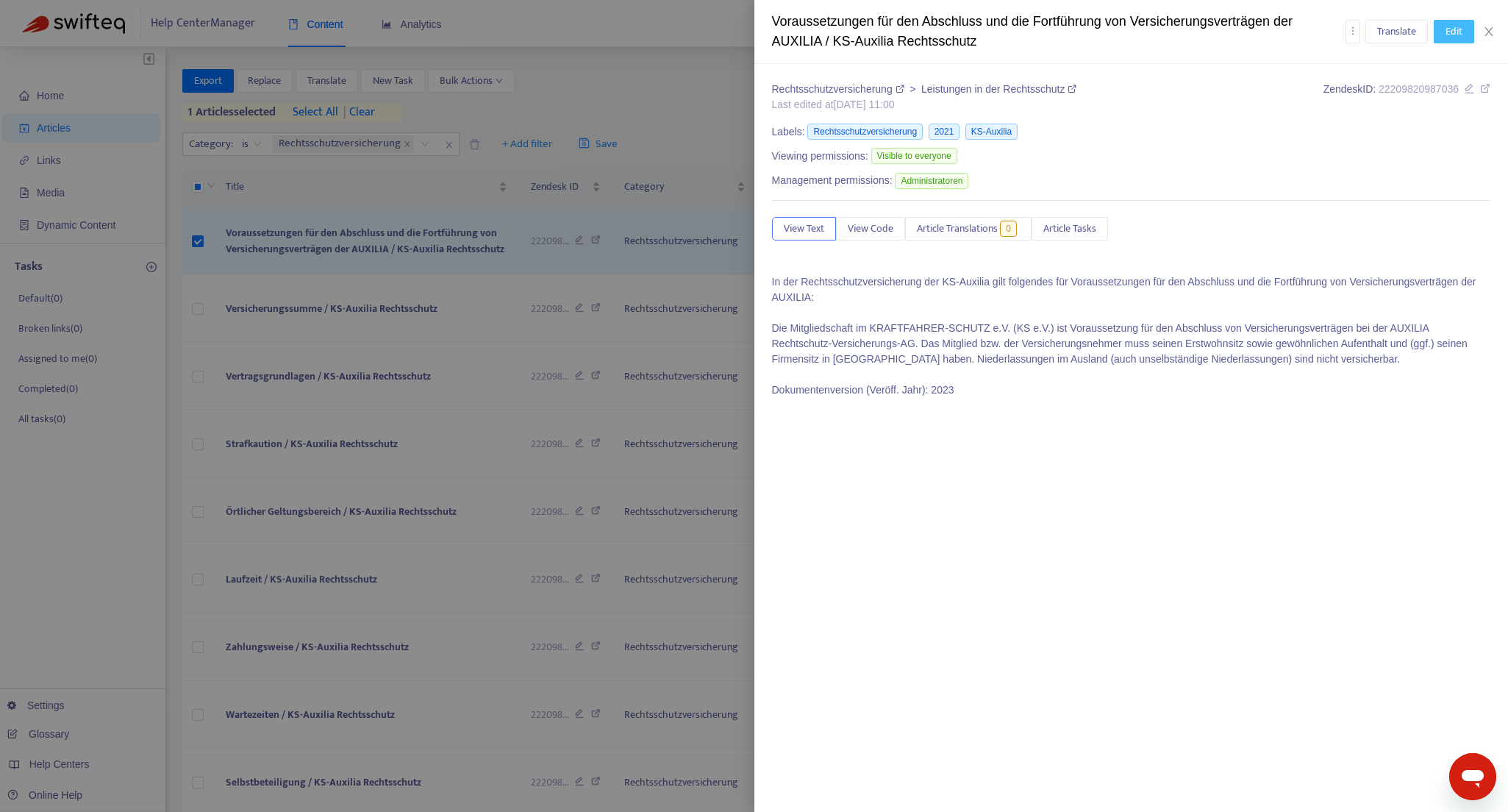
click at [1454, 35] on span "Edit" at bounding box center [1454, 32] width 17 height 16
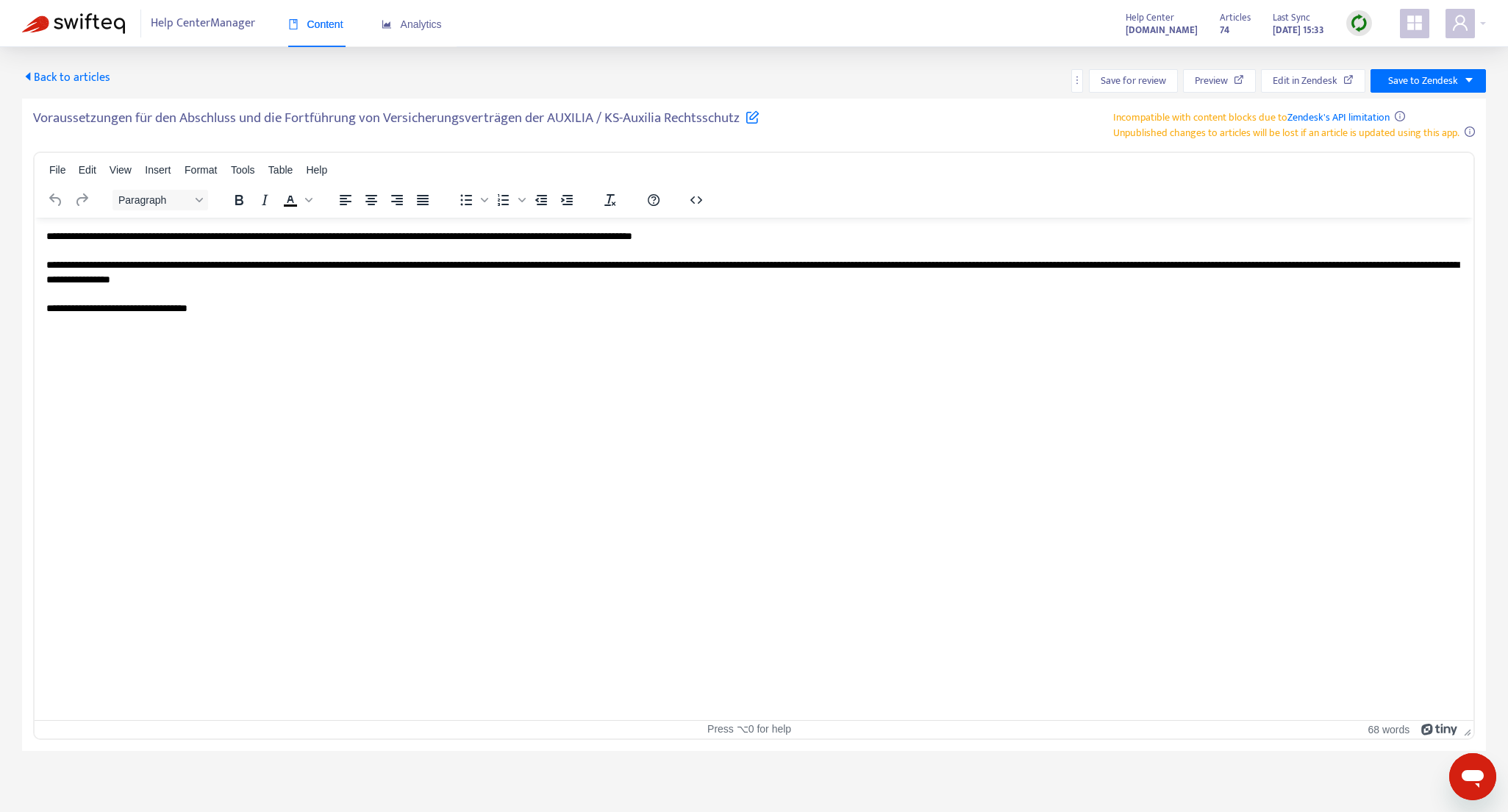
click at [164, 118] on h5 "Voraussetzungen für den Abschluss und die Fortführung von Versicherungsverträge…" at bounding box center [396, 122] width 727 height 26
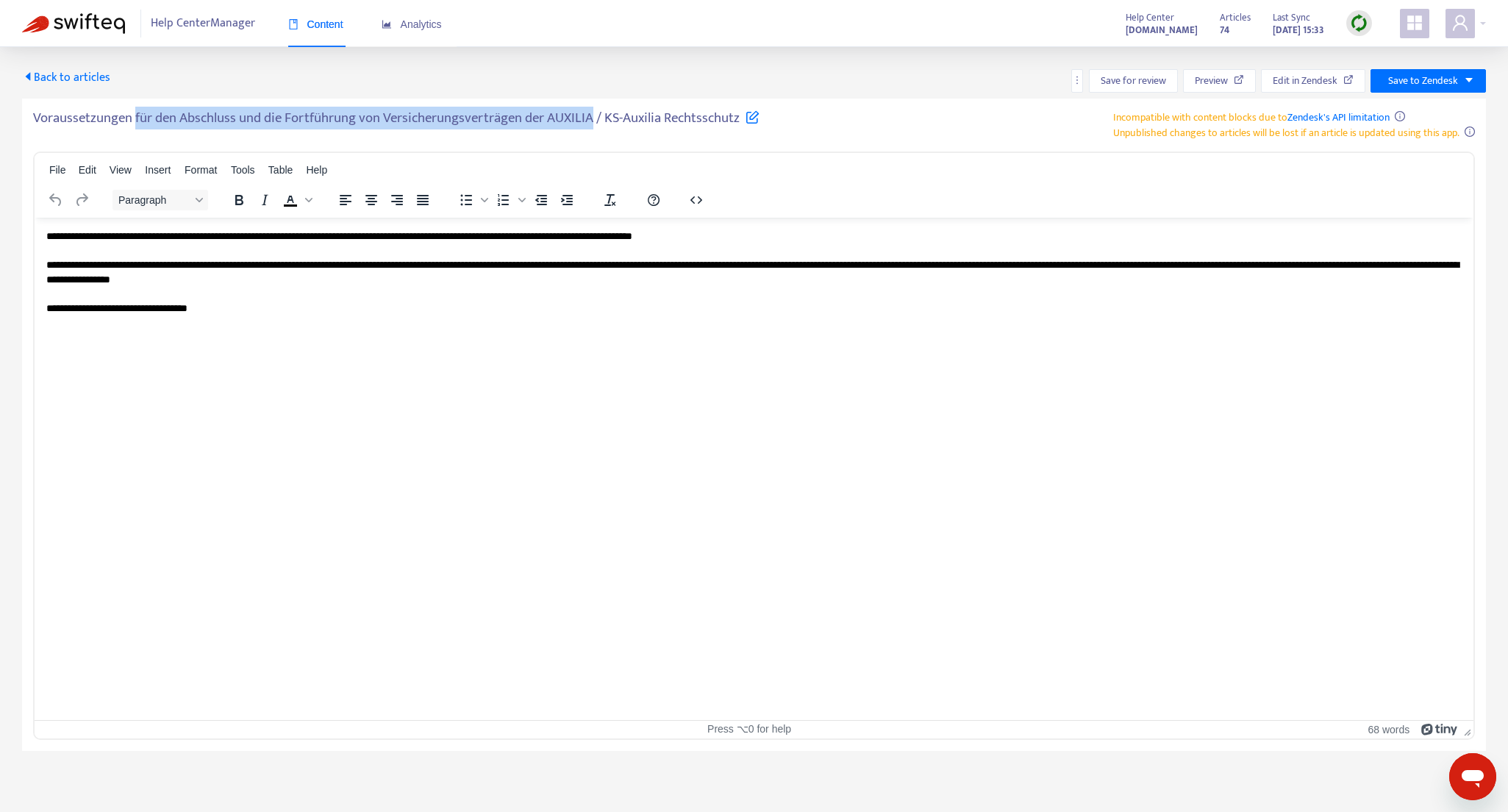
drag, startPoint x: 136, startPoint y: 118, endPoint x: 593, endPoint y: 118, distance: 457.0
click at [593, 118] on h5 "Voraussetzungen für den Abschluss und die Fortführung von Versicherungsverträge…" at bounding box center [396, 122] width 727 height 26
click at [756, 118] on icon at bounding box center [753, 116] width 14 height 14
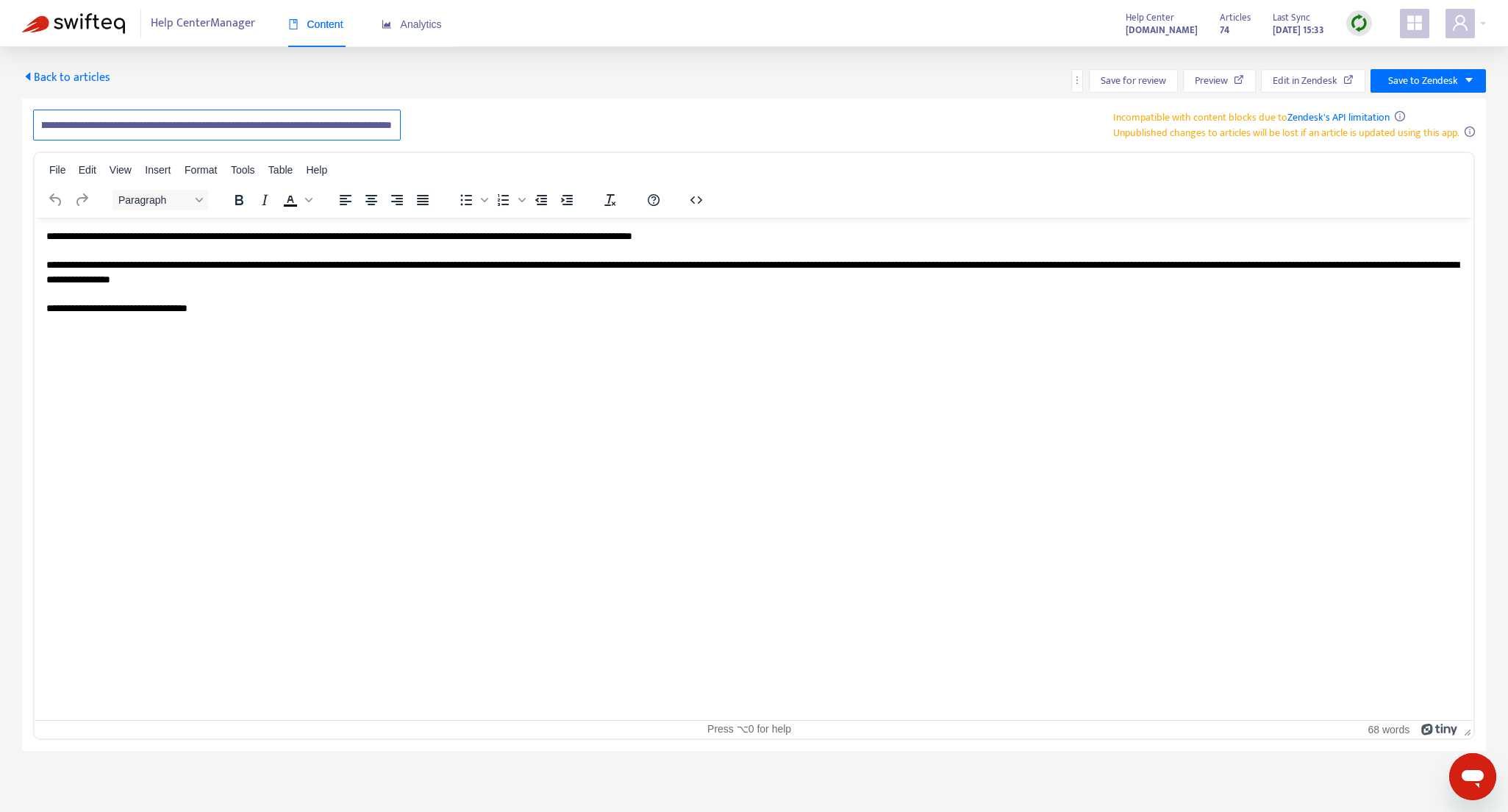
scroll to position [0, 238]
drag, startPoint x: 194, startPoint y: 123, endPoint x: 267, endPoint y: 125, distance: 73.0
click at [267, 125] on input "**********" at bounding box center [217, 124] width 367 height 31
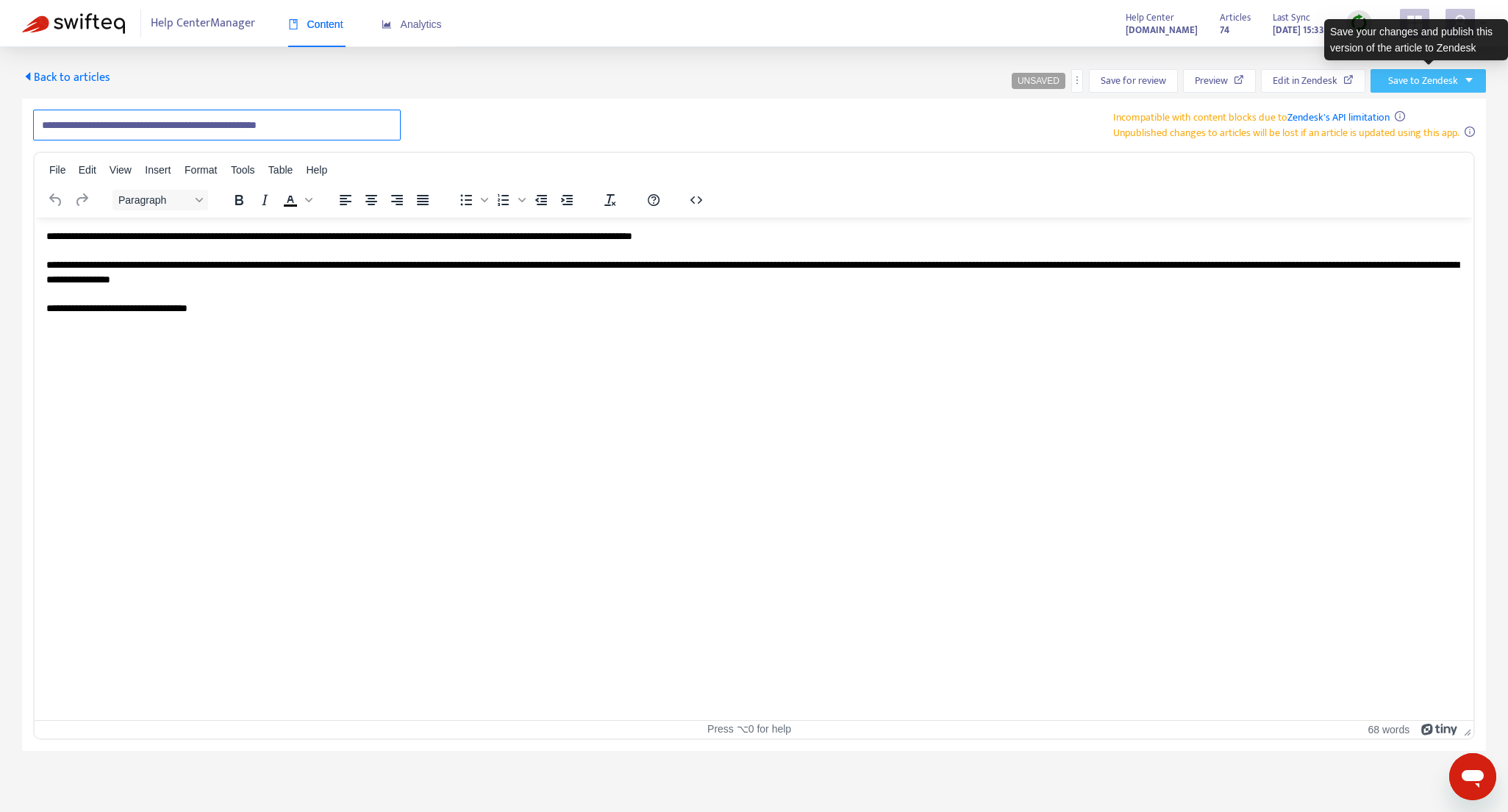
type input "**********"
click at [1410, 79] on span "Save to Zendesk" at bounding box center [1423, 81] width 70 height 16
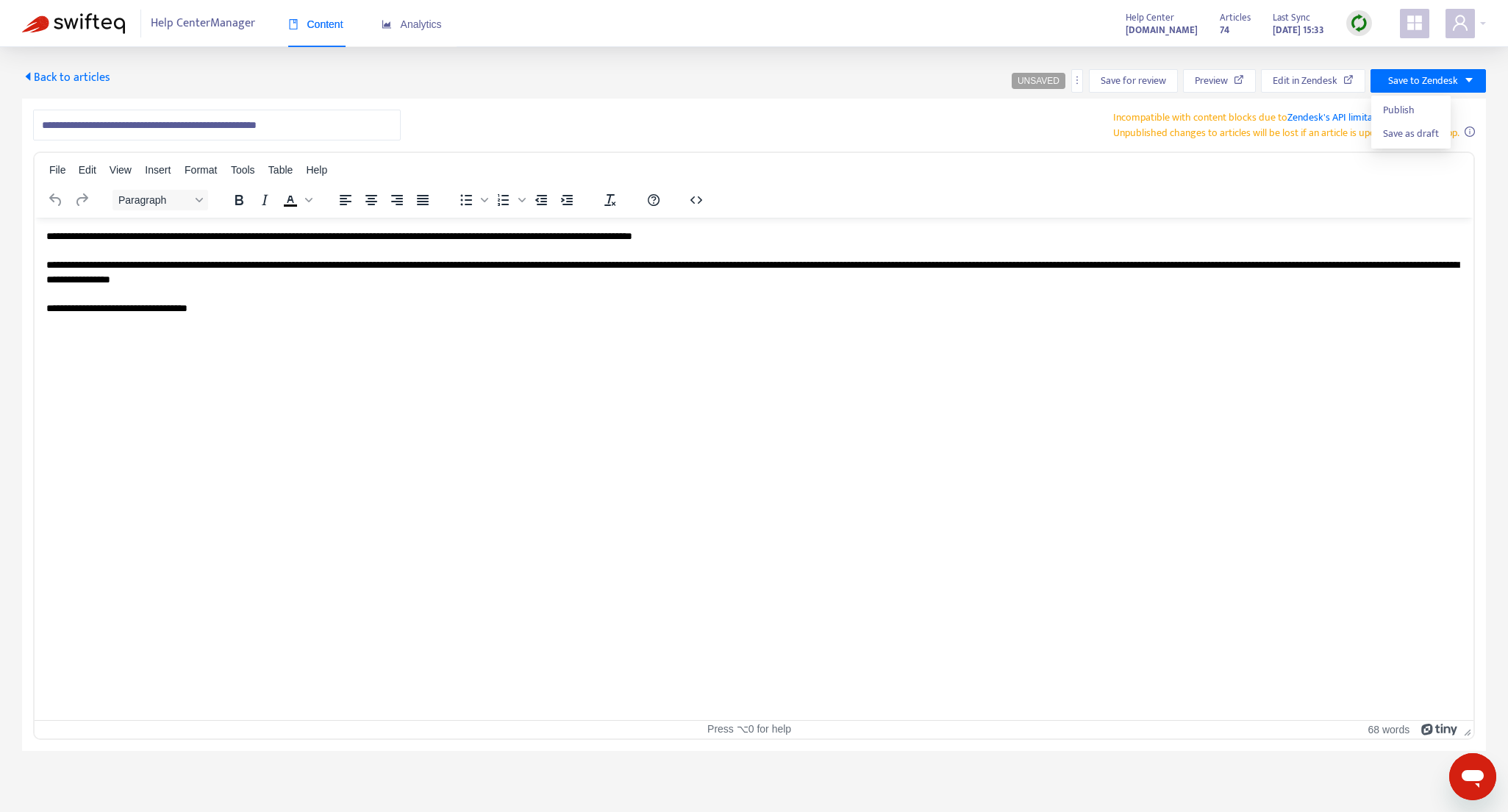
click at [83, 77] on span "Back to articles" at bounding box center [66, 77] width 88 height 20
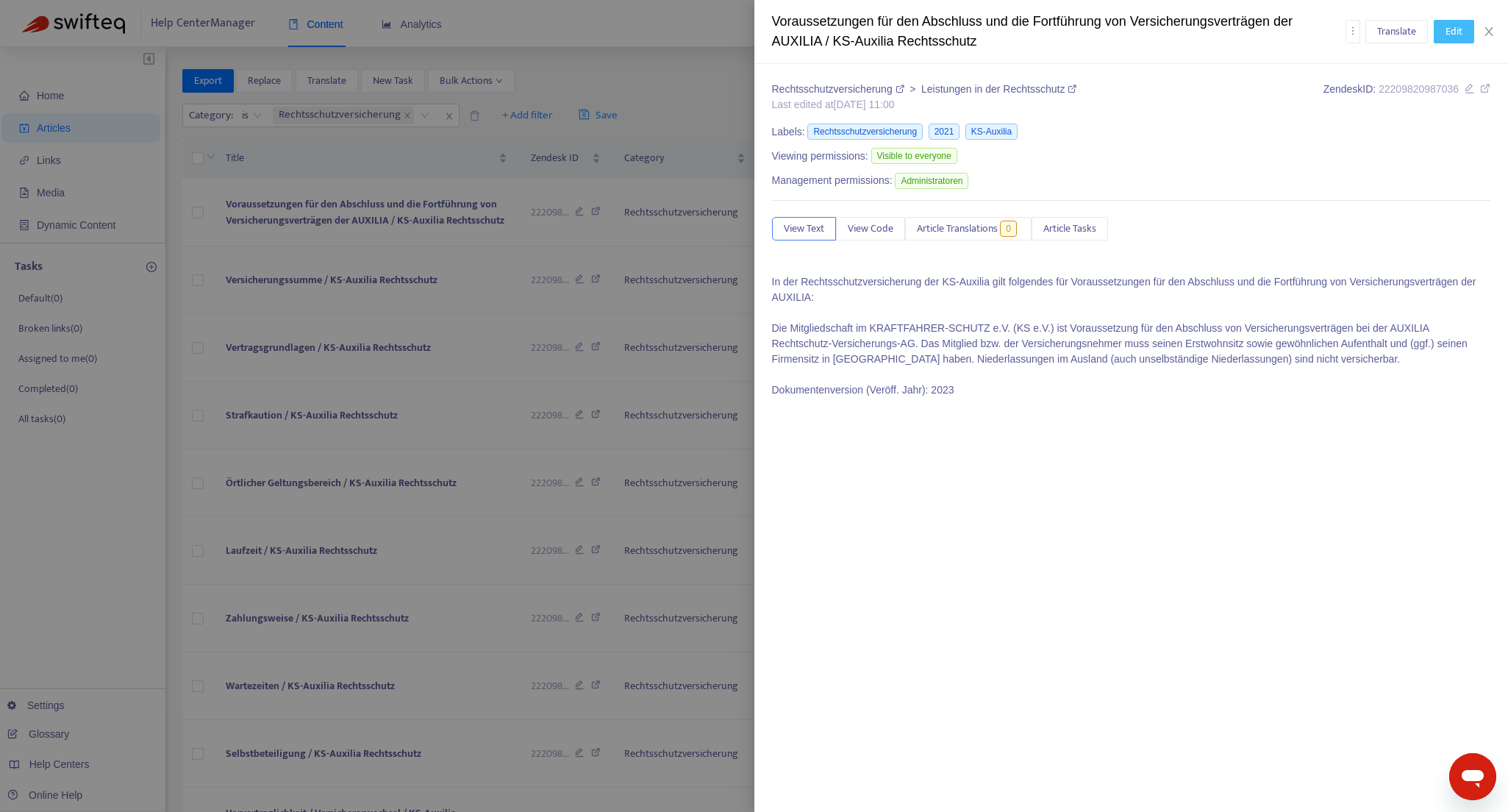
click at [1450, 33] on span "Edit" at bounding box center [1454, 32] width 17 height 16
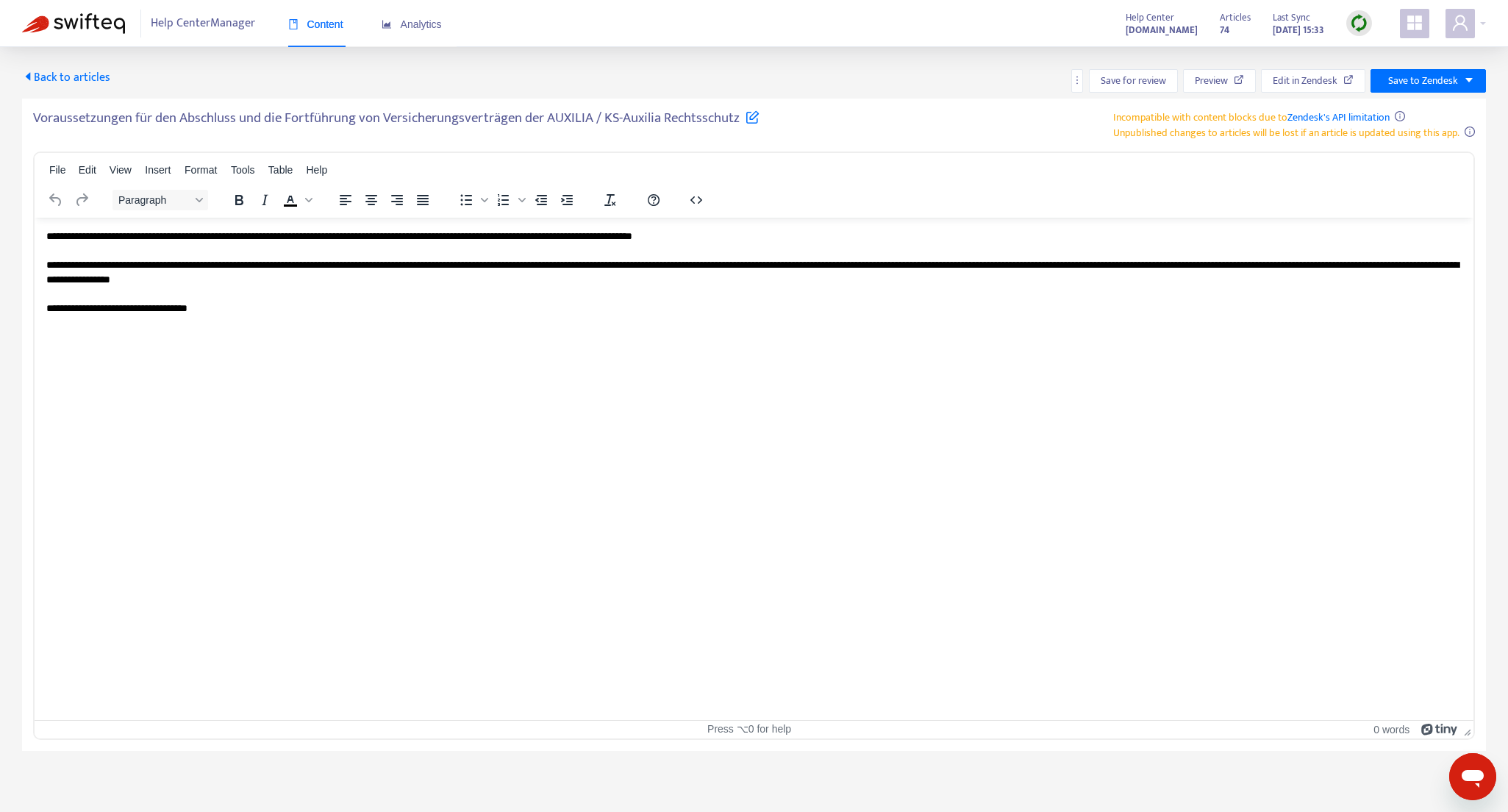
click at [751, 118] on icon at bounding box center [753, 116] width 14 height 14
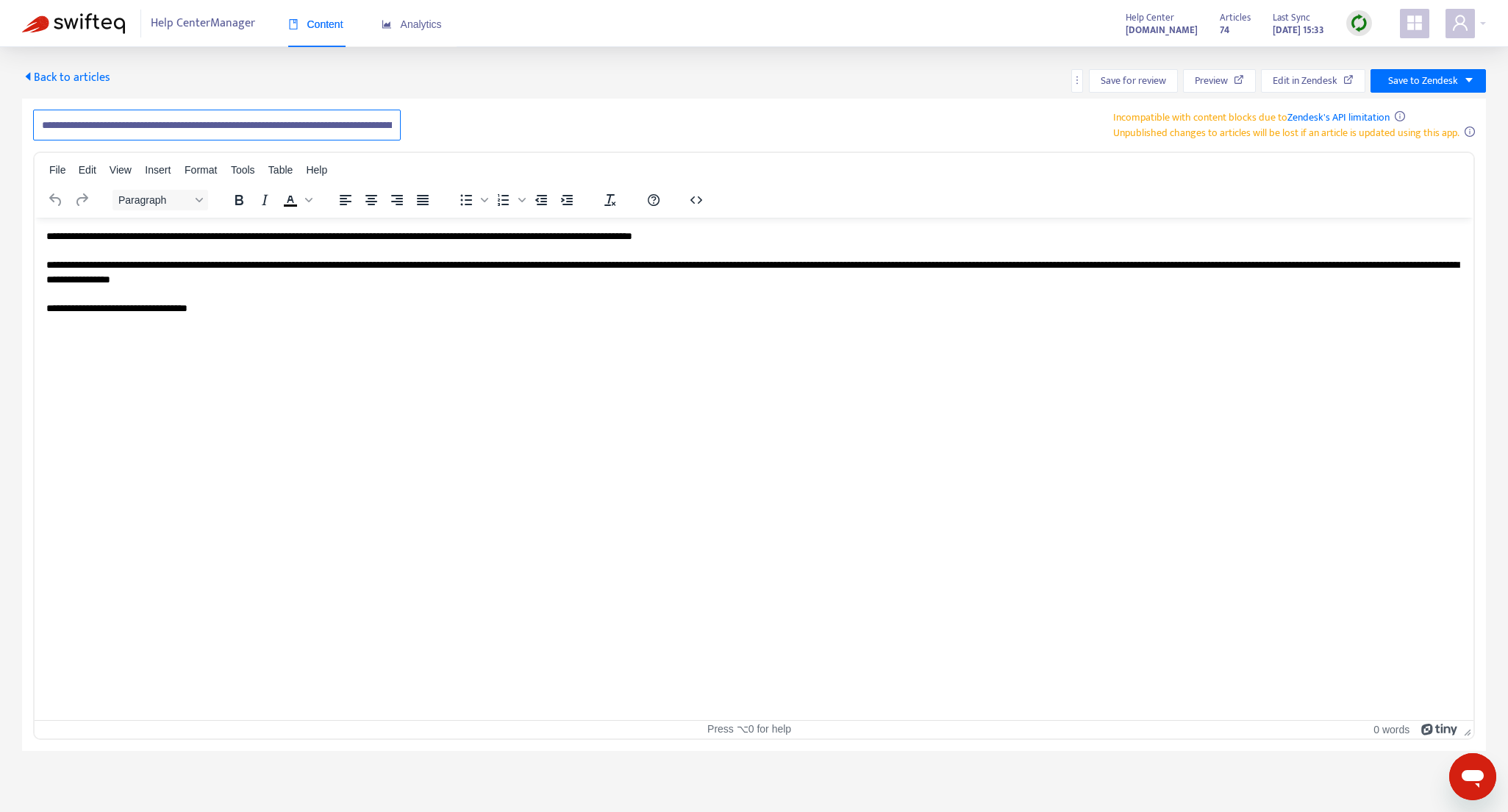
scroll to position [0, 238]
drag, startPoint x: 145, startPoint y: 126, endPoint x: 265, endPoint y: 126, distance: 120.0
click at [265, 126] on input "**********" at bounding box center [217, 124] width 367 height 31
type input "**********"
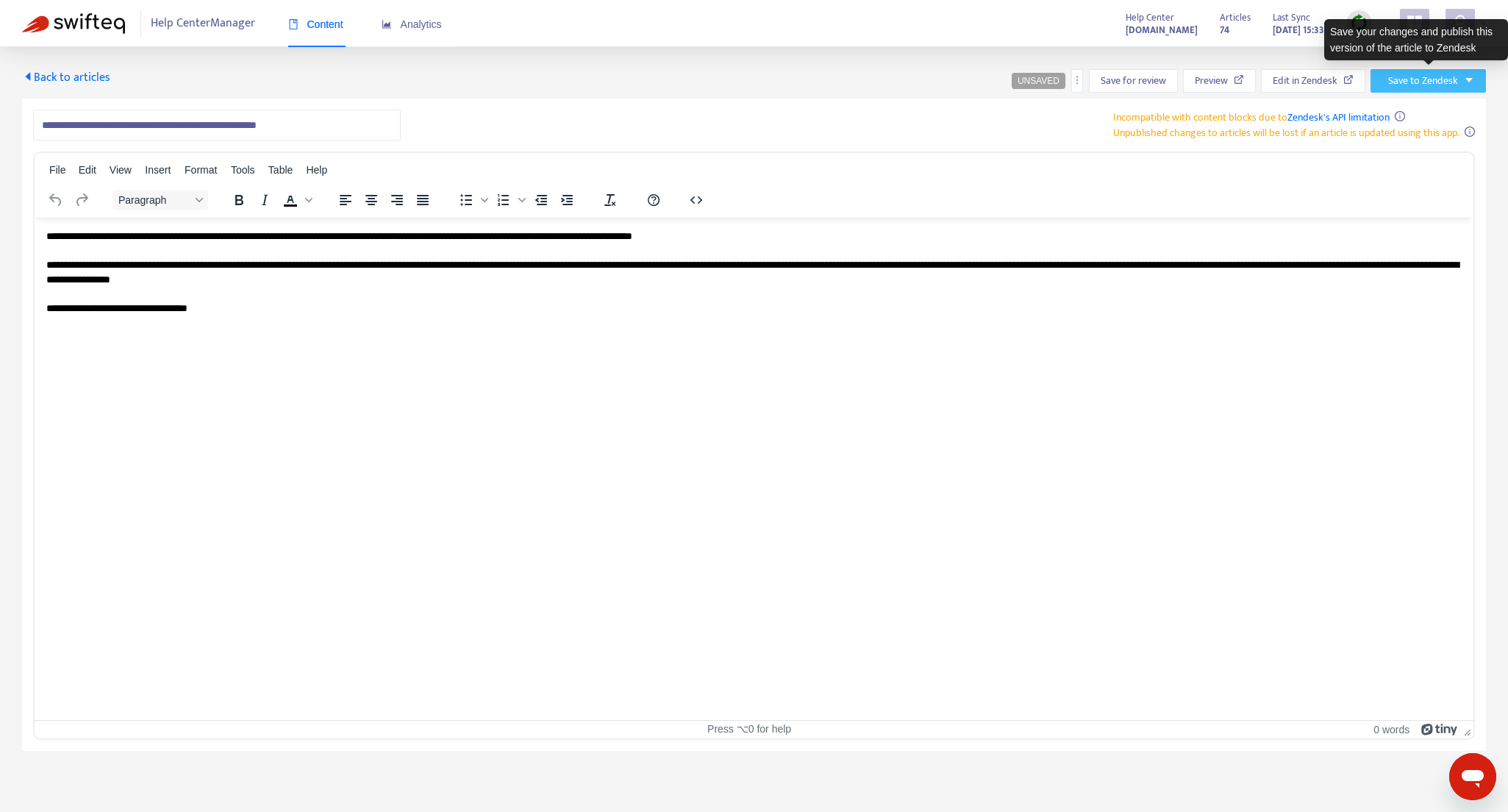
click at [1415, 83] on span "Save to Zendesk" at bounding box center [1423, 81] width 70 height 16
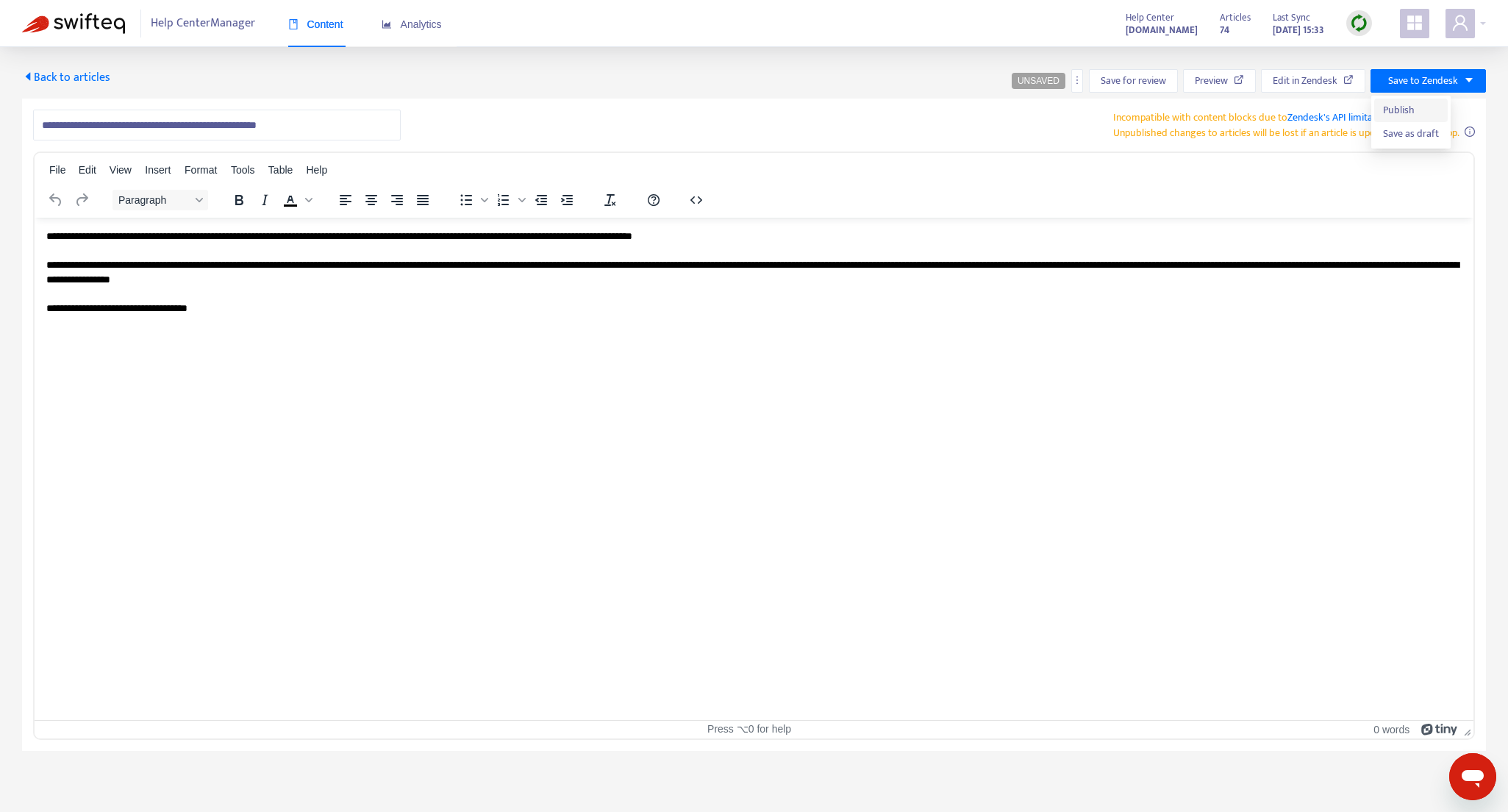
click at [1404, 109] on span "Publish" at bounding box center [1410, 110] width 56 height 16
click at [394, 118] on icon at bounding box center [391, 116] width 14 height 14
click at [159, 125] on input "**********" at bounding box center [217, 124] width 367 height 31
type input "**********"
click at [1456, 82] on span "Save to Zendesk" at bounding box center [1423, 81] width 70 height 16
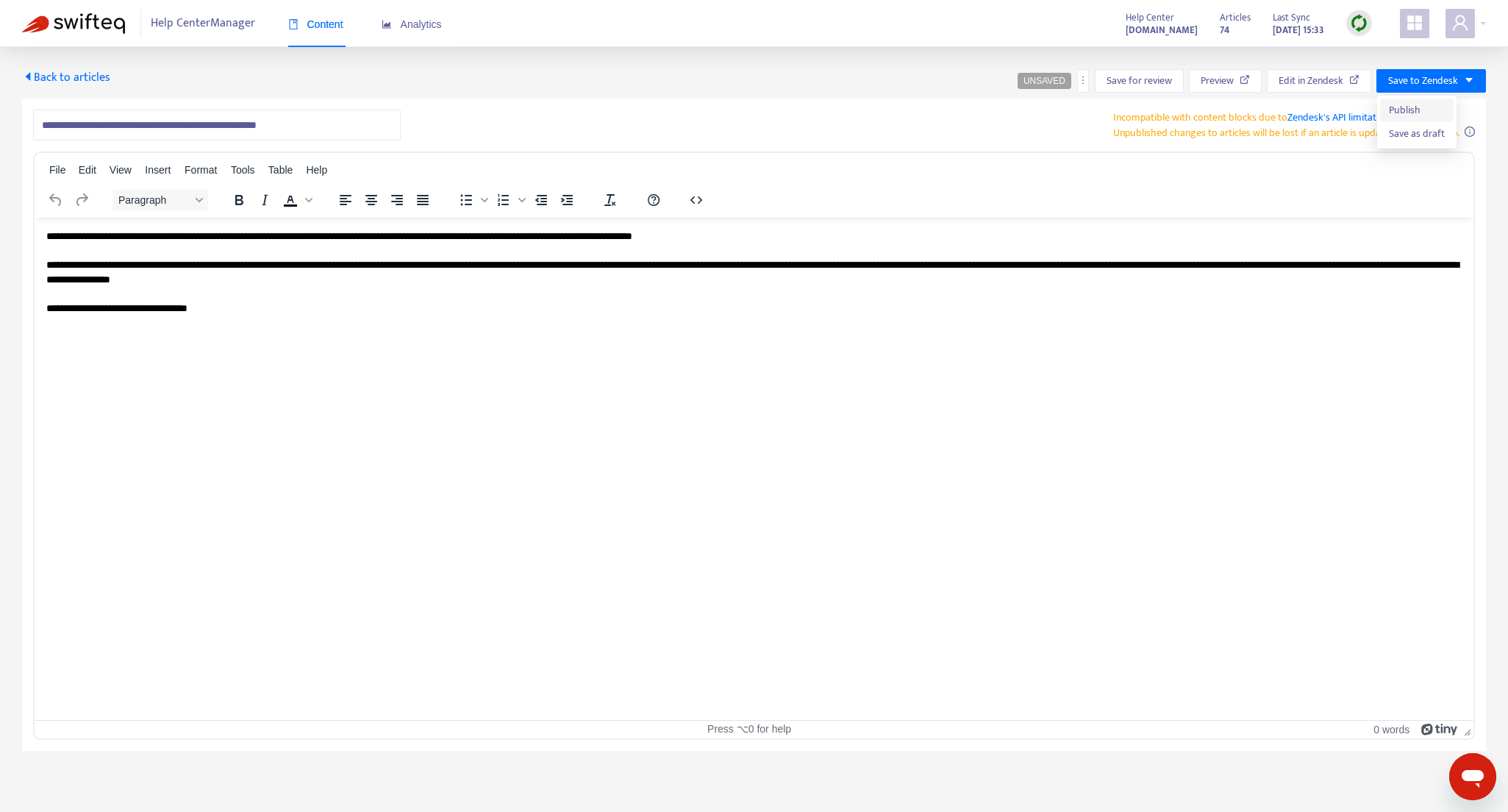
drag, startPoint x: 1417, startPoint y: 108, endPoint x: 407, endPoint y: 7, distance: 1015.0
click at [1417, 108] on span "Publish" at bounding box center [1417, 110] width 56 height 16
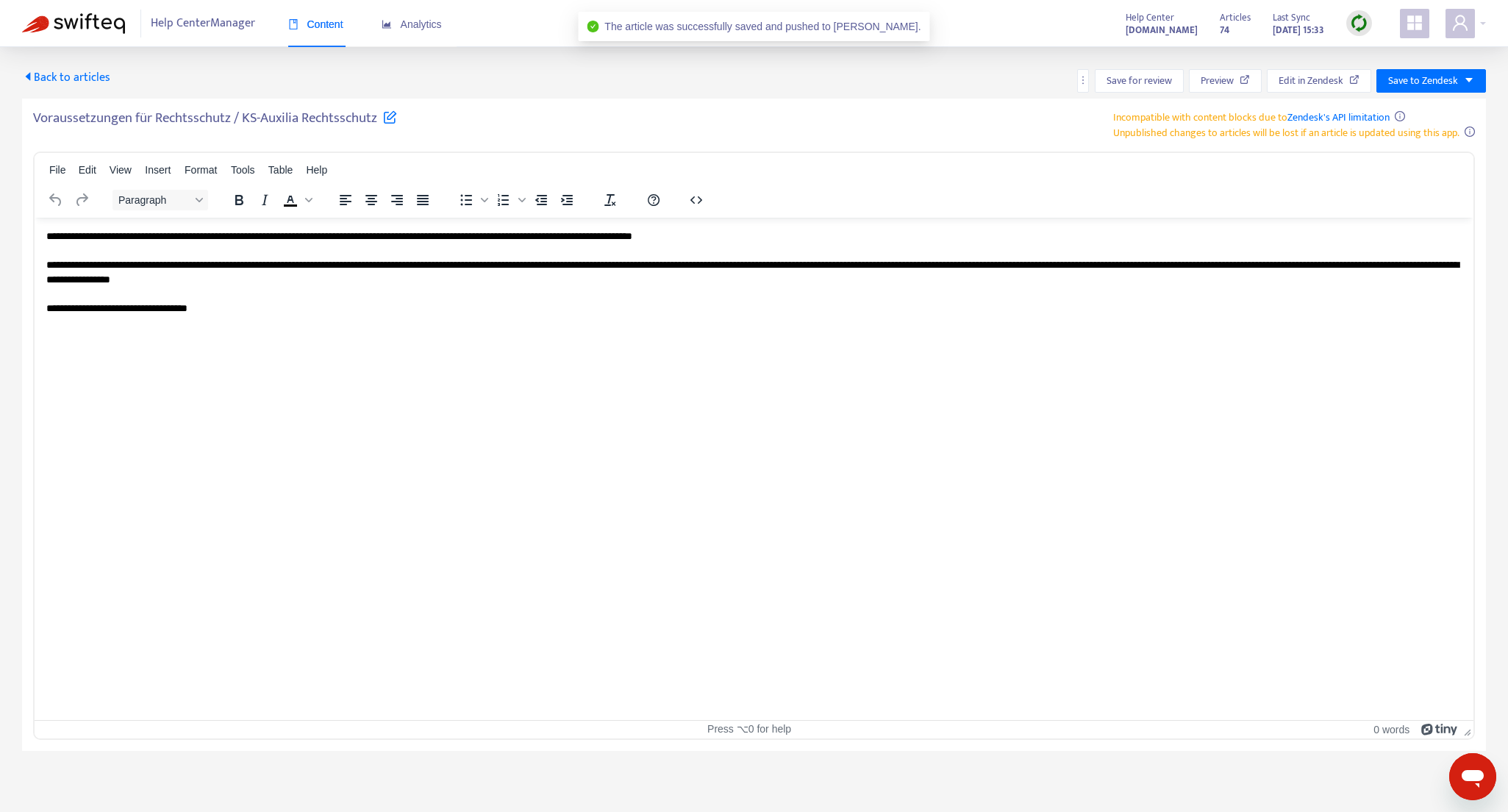
click at [59, 77] on span "Back to articles" at bounding box center [66, 77] width 88 height 20
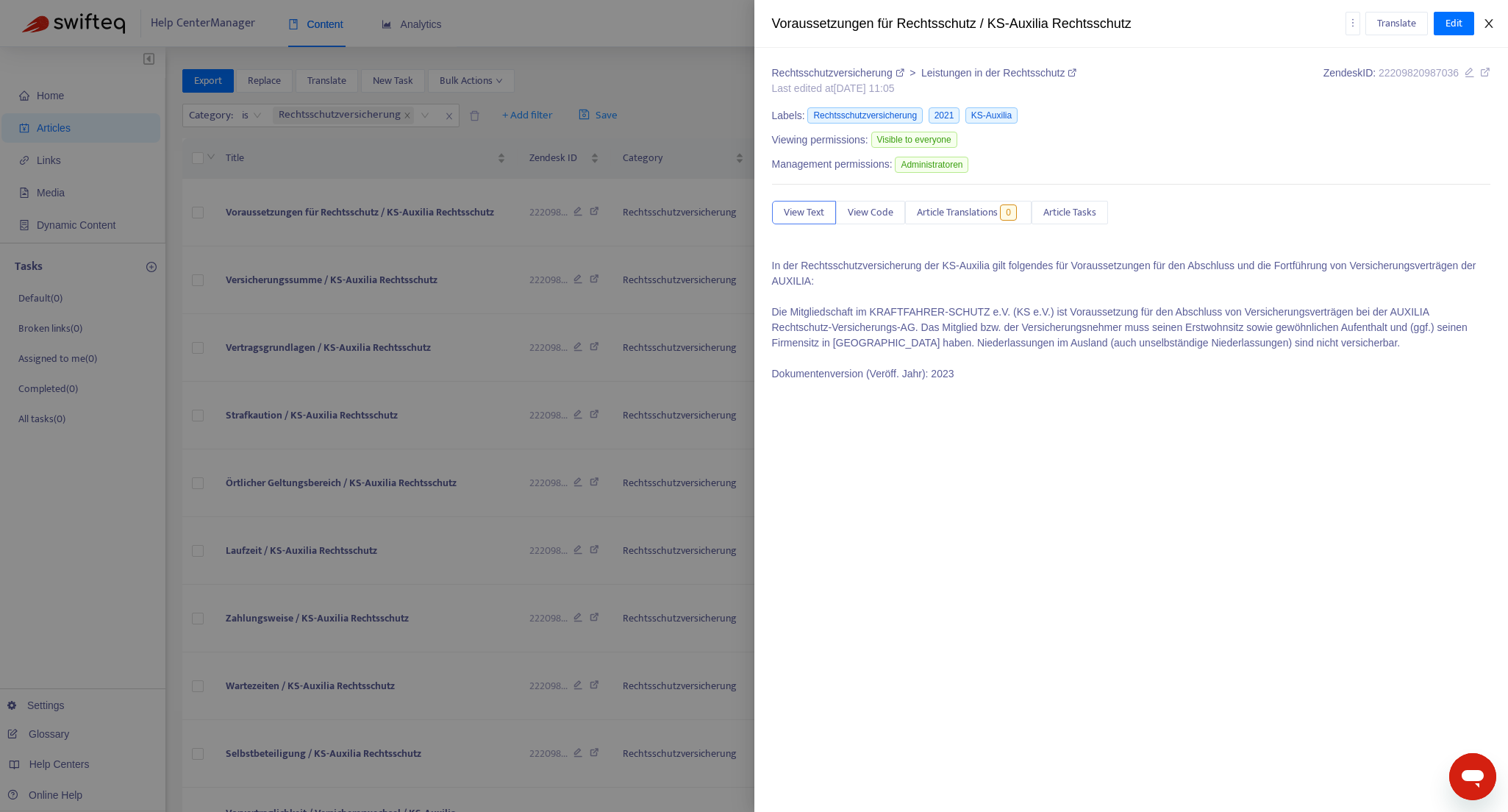
click at [1486, 23] on icon "close" at bounding box center [1488, 23] width 12 height 12
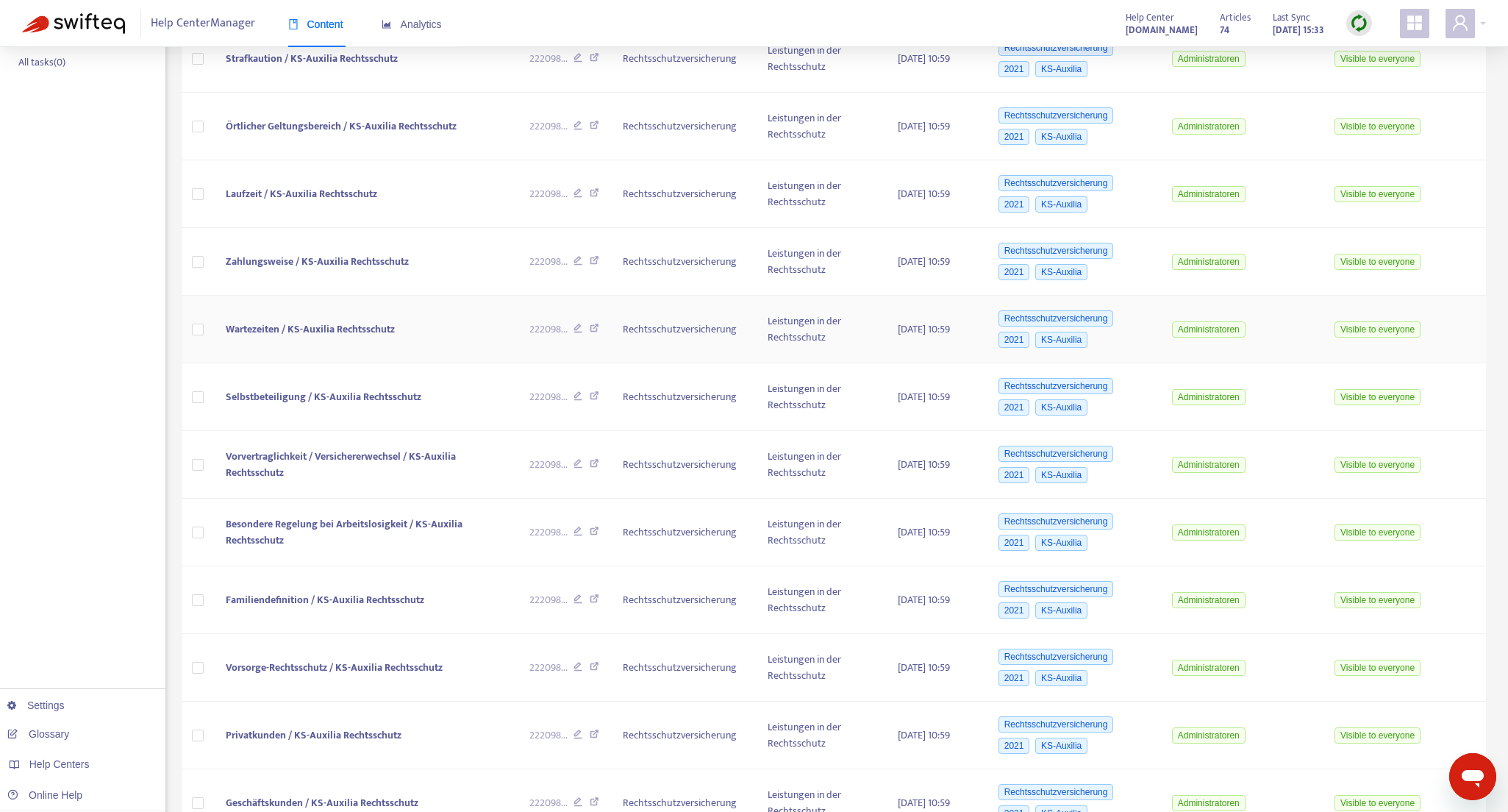
scroll to position [464, 0]
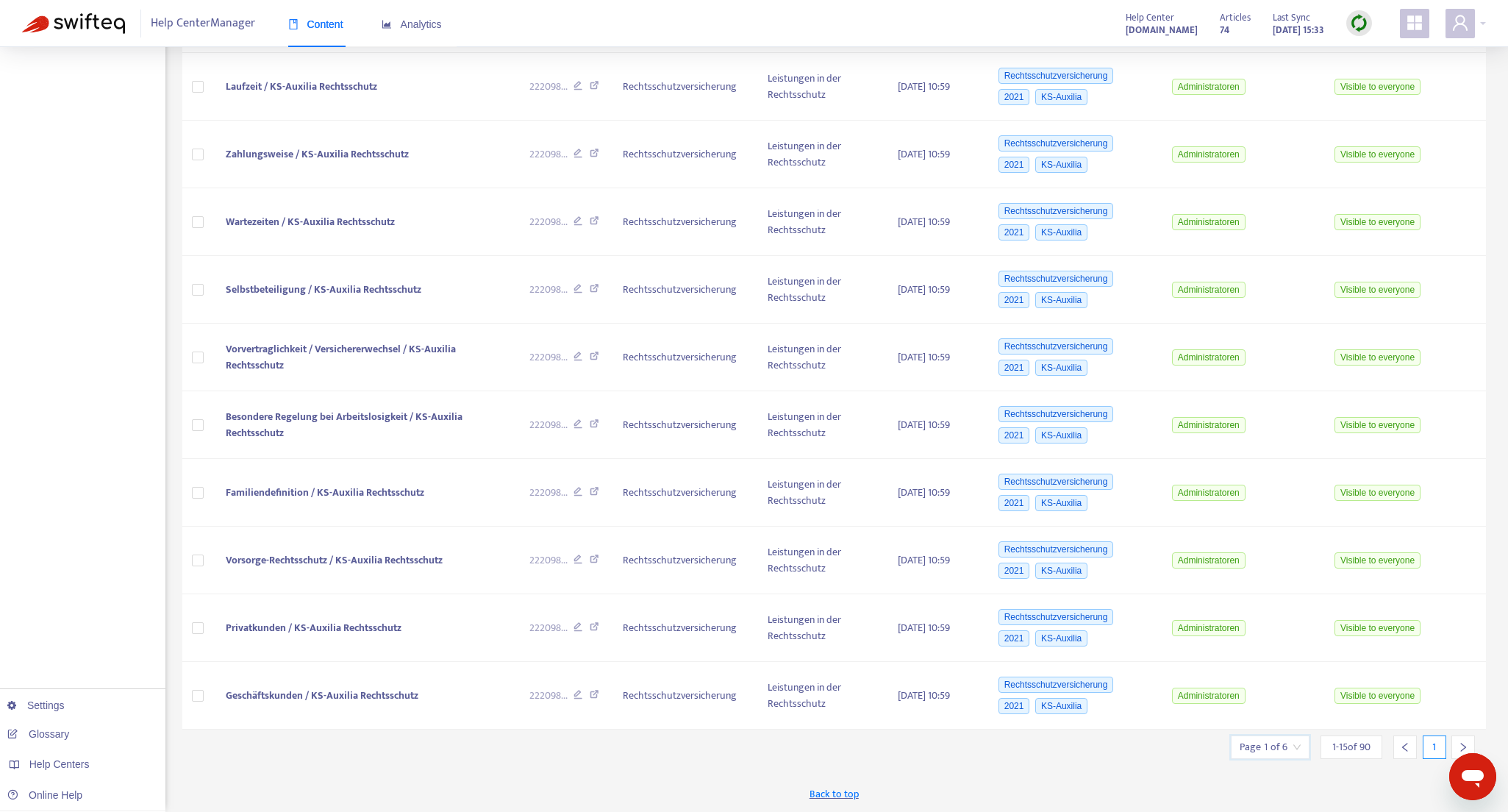
click at [1289, 746] on input "search" at bounding box center [1270, 746] width 61 height 22
click at [1270, 704] on span "15" at bounding box center [1234, 706] width 92 height 22
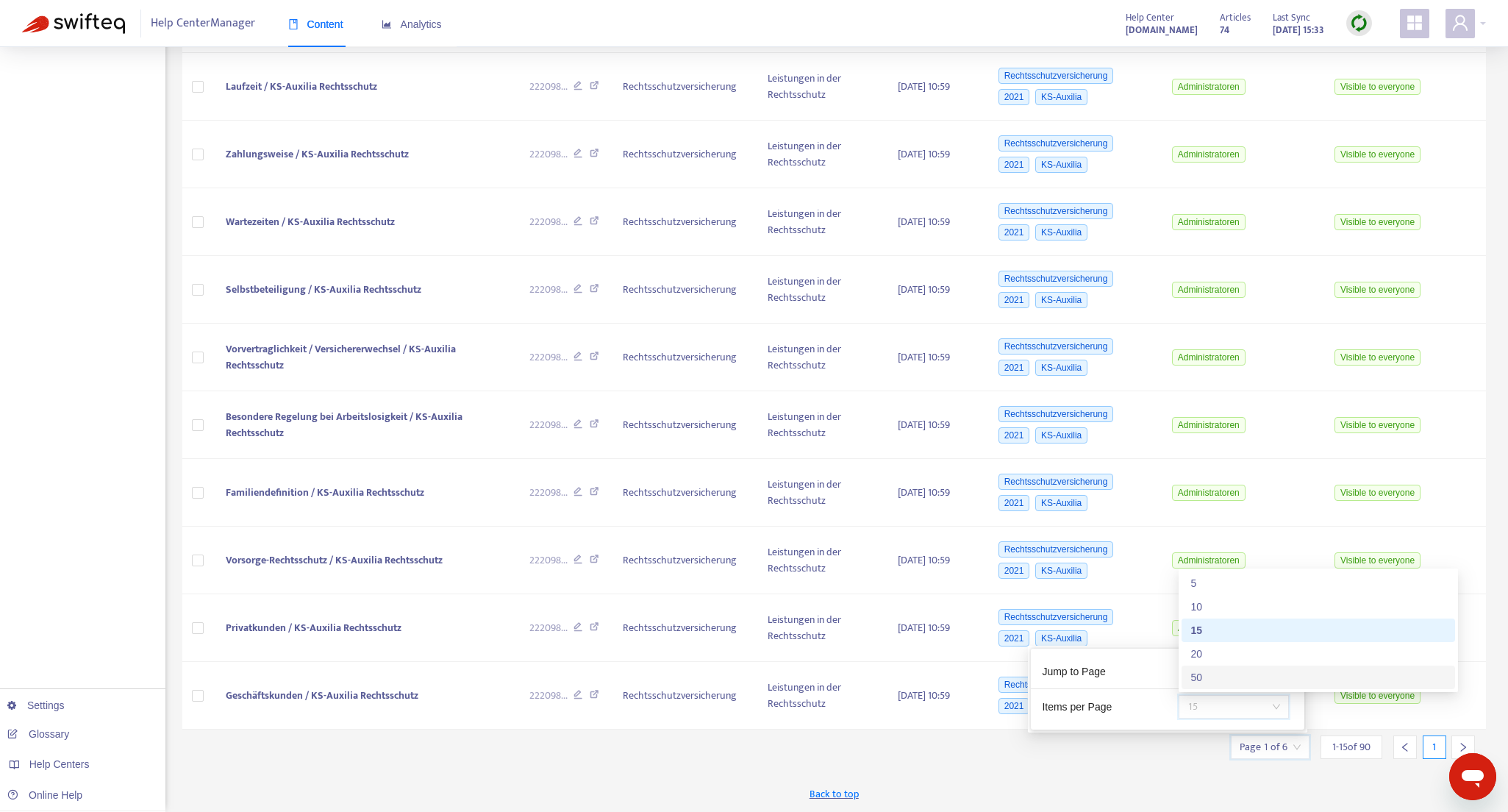
click at [1198, 674] on div "50" at bounding box center [1318, 677] width 256 height 16
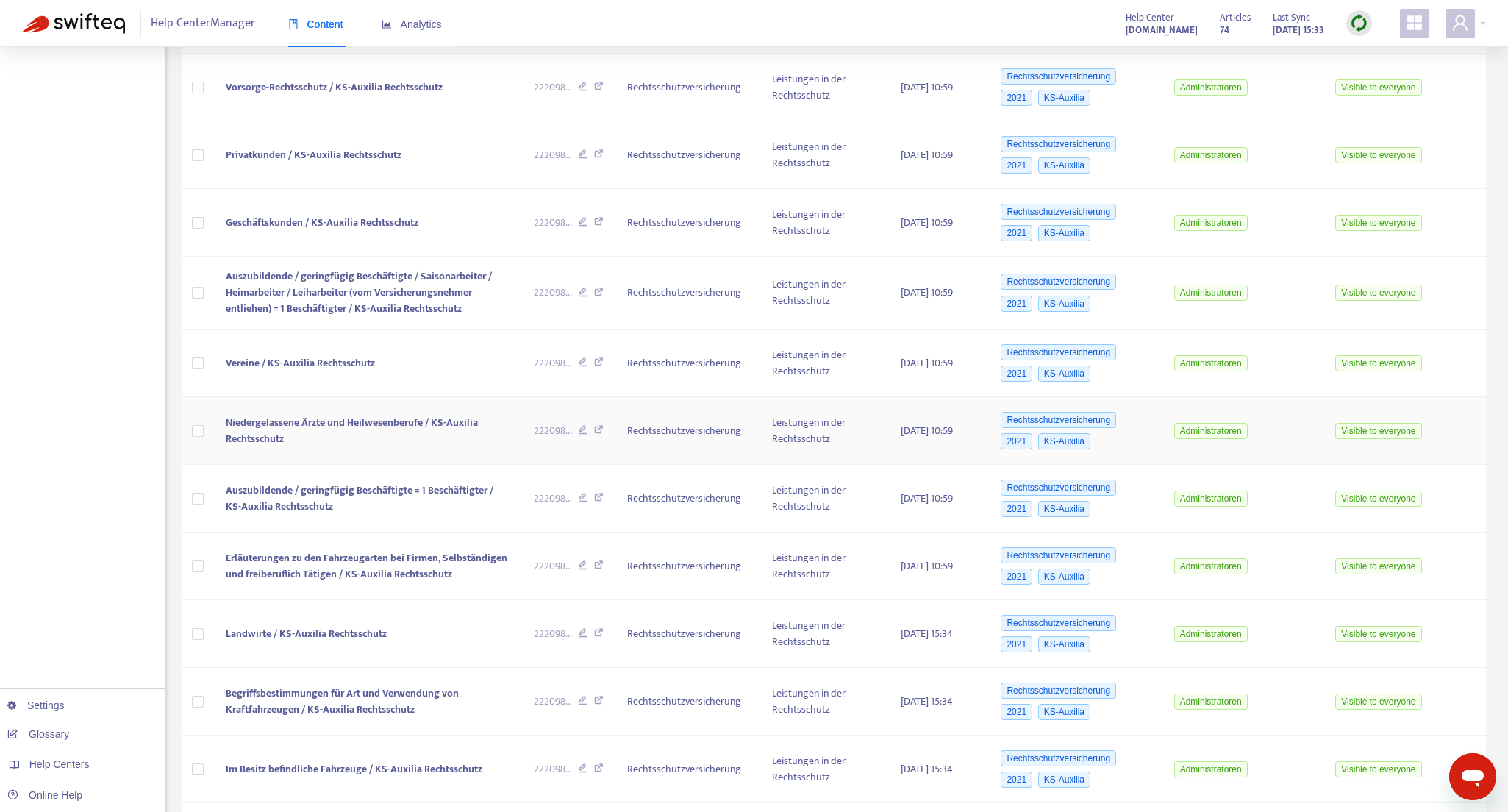
scroll to position [942, 0]
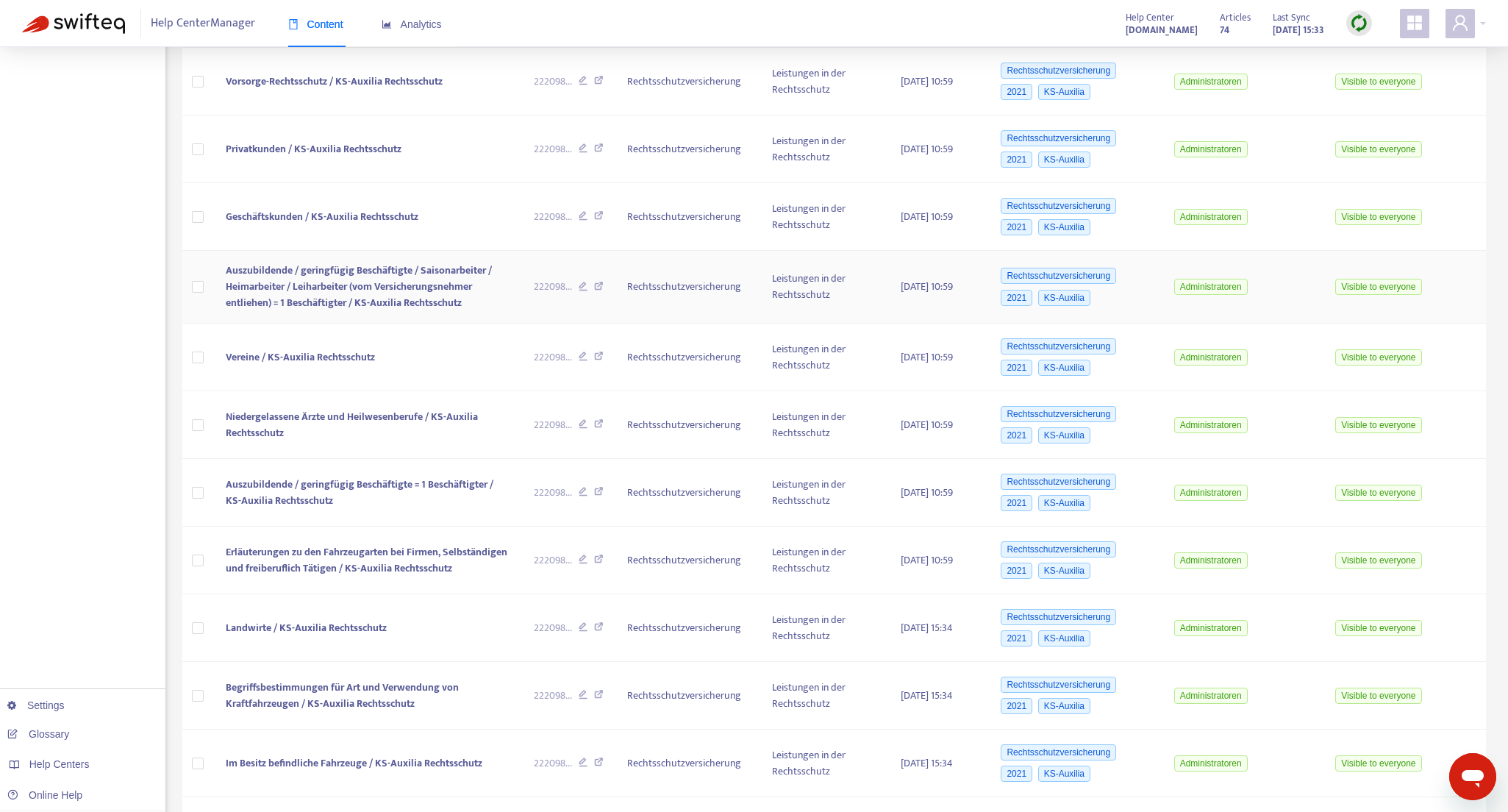
click at [278, 288] on span "Auszubildende / geringfügig Beschäftigte / Saisonarbeiter / Heimarbeiter / Leih…" at bounding box center [359, 287] width 266 height 50
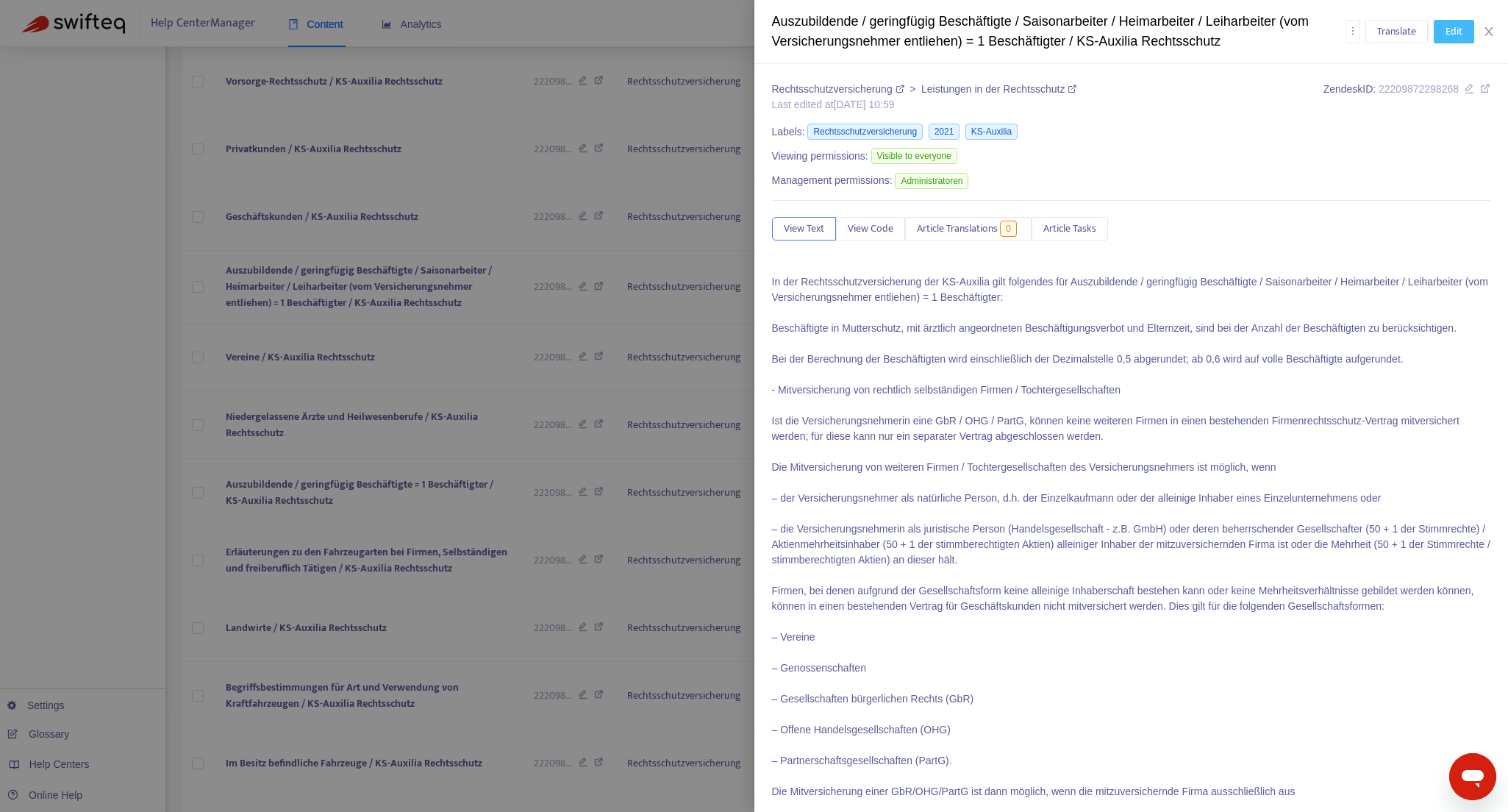
click at [1456, 33] on span "Edit" at bounding box center [1454, 32] width 17 height 16
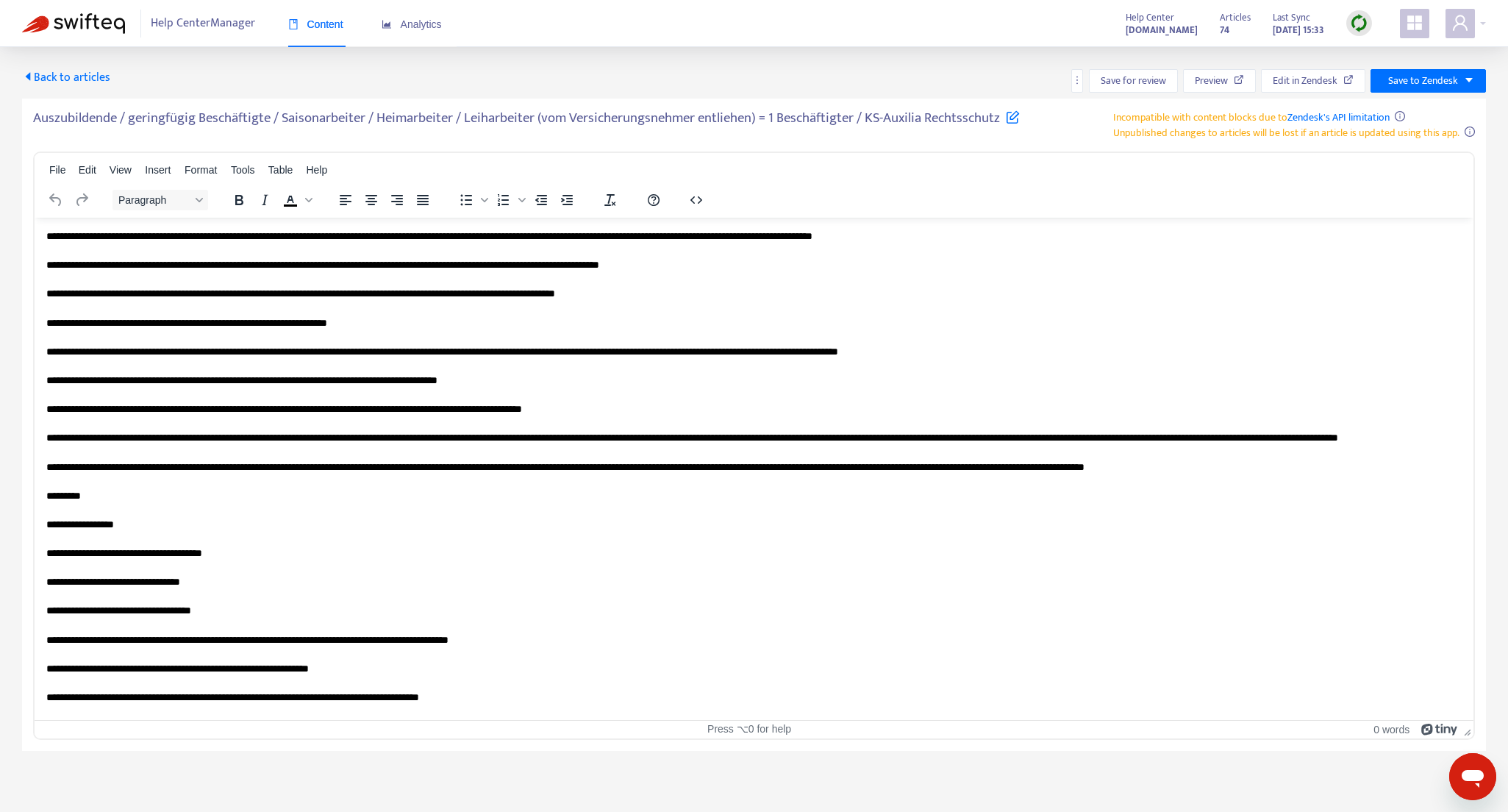
scroll to position [0, 0]
click at [1020, 115] on icon at bounding box center [1013, 116] width 14 height 14
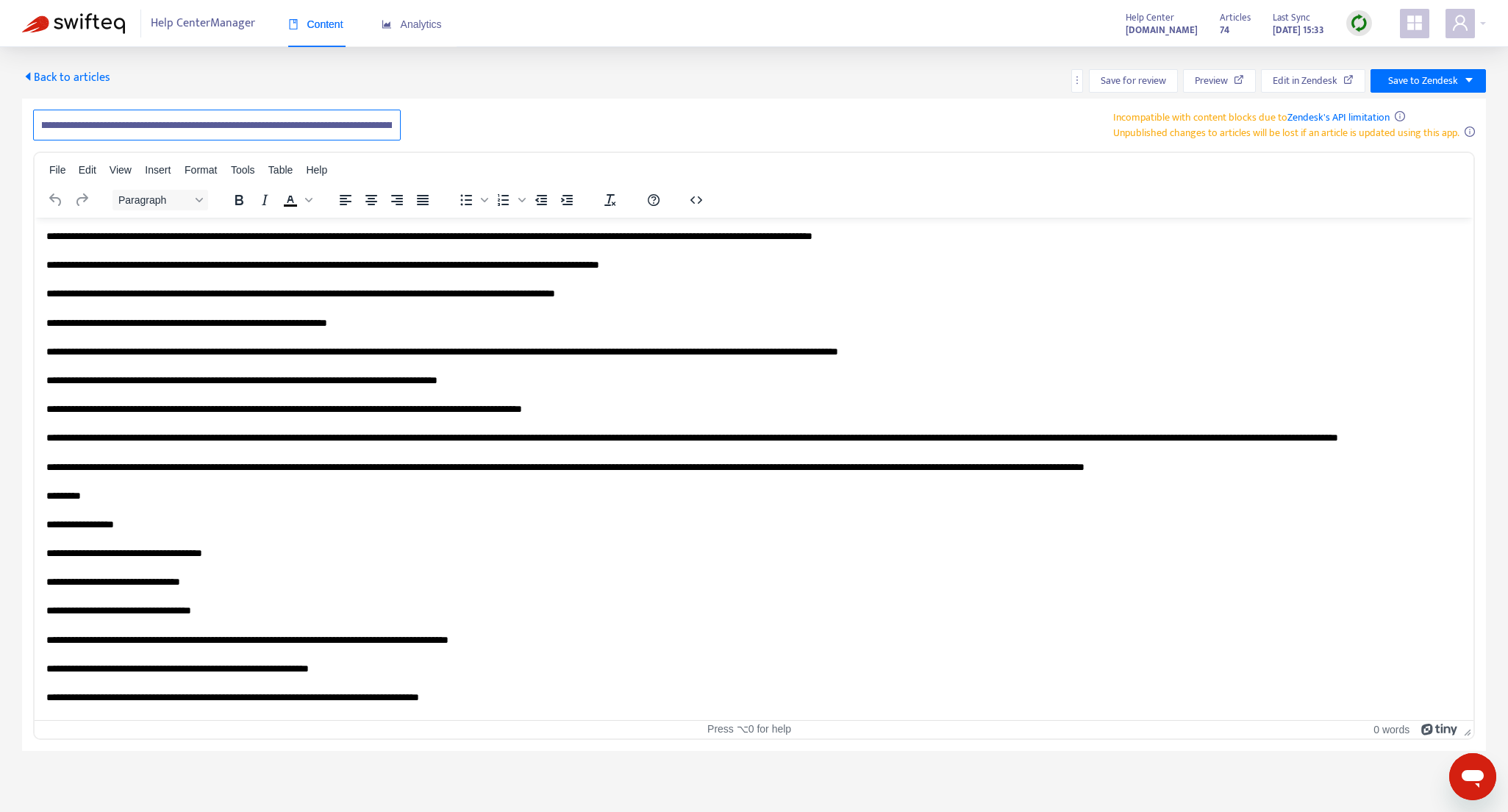
scroll to position [0, 222]
drag, startPoint x: 276, startPoint y: 127, endPoint x: 352, endPoint y: 125, distance: 76.0
click at [352, 125] on input "**********" at bounding box center [217, 124] width 367 height 31
click at [285, 125] on input "**********" at bounding box center [217, 124] width 367 height 31
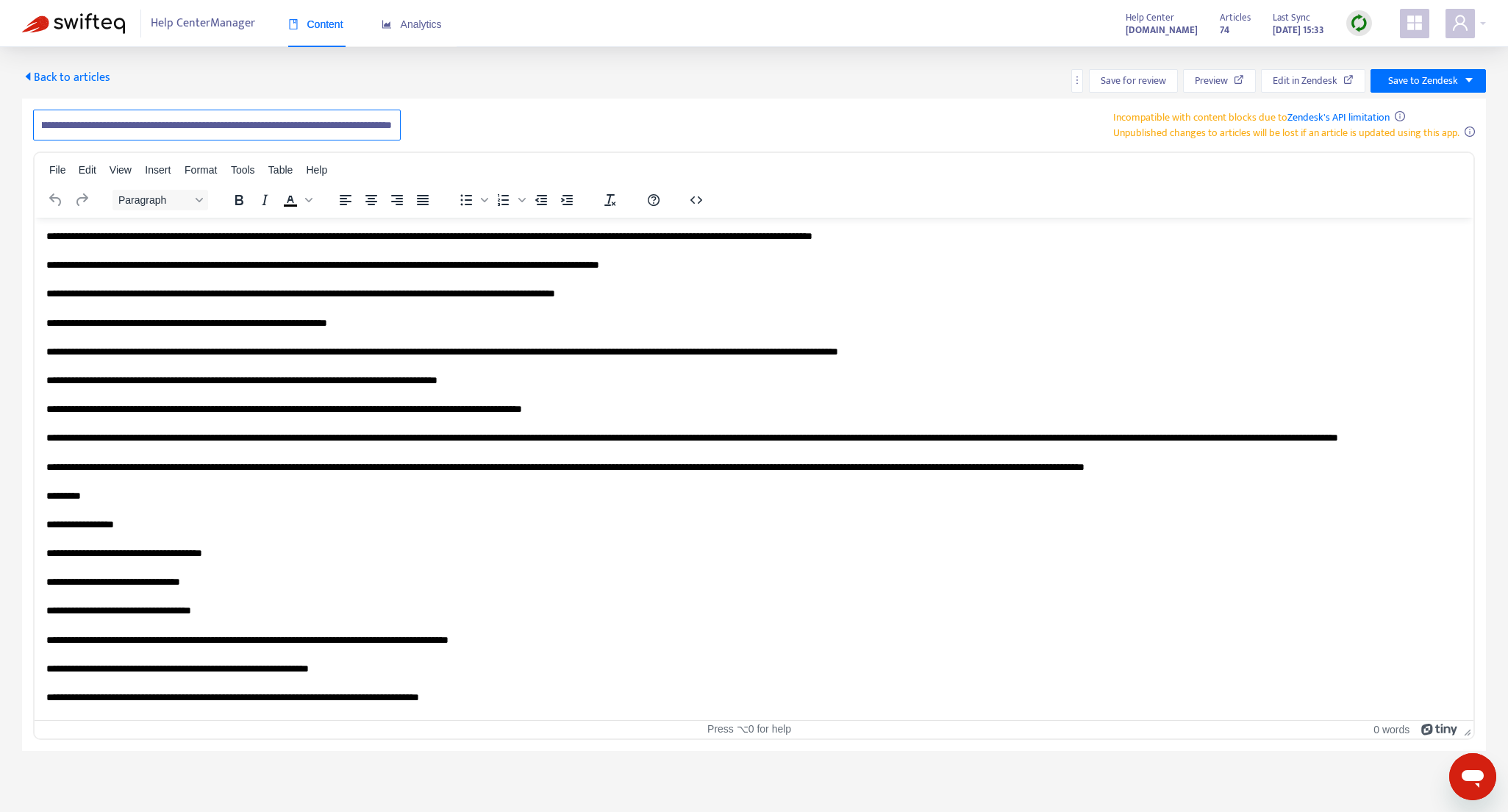
drag, startPoint x: 229, startPoint y: 124, endPoint x: 268, endPoint y: 125, distance: 39.0
click at [268, 125] on input "**********" at bounding box center [217, 124] width 367 height 31
type input "**********"
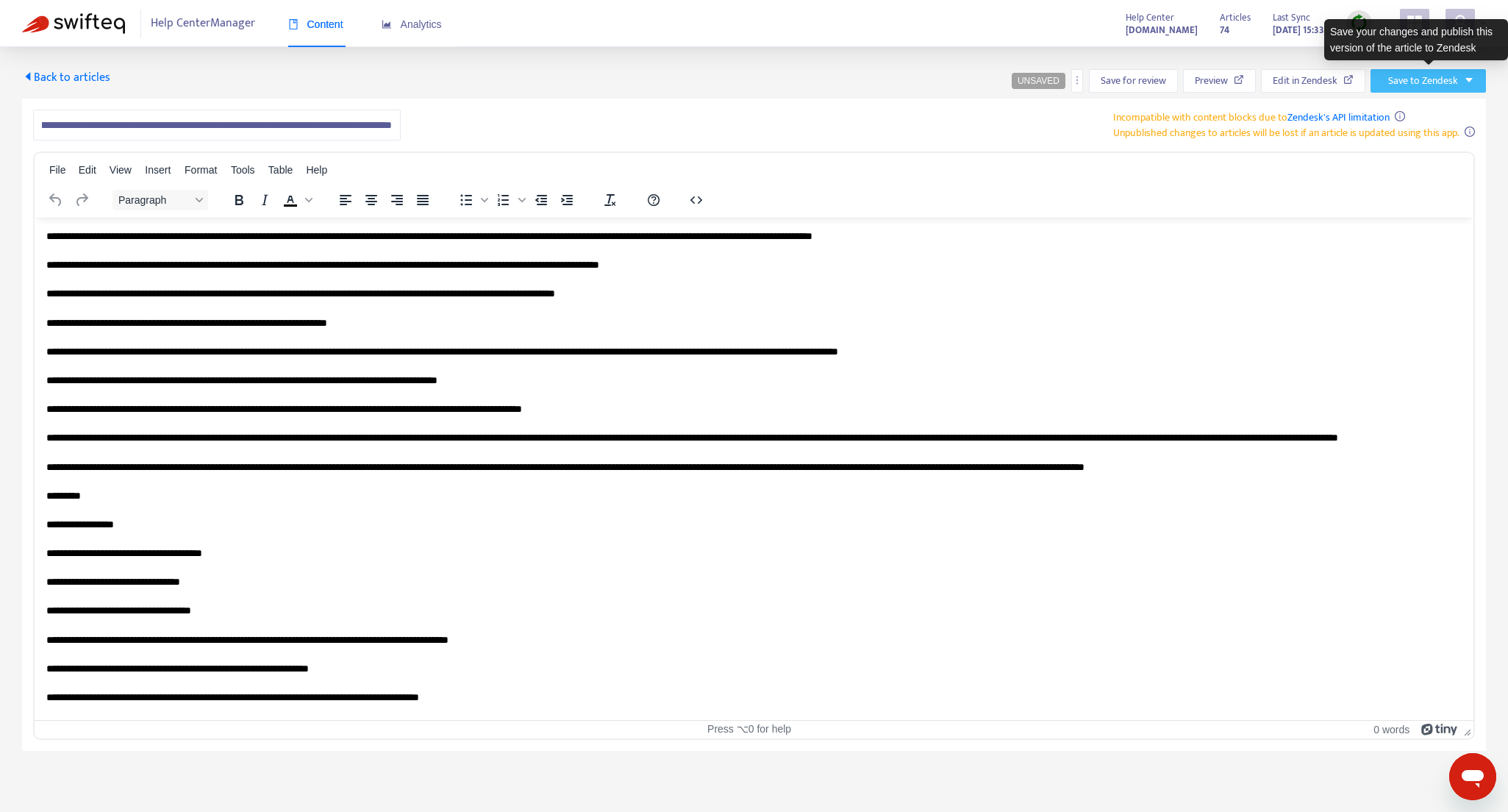
drag, startPoint x: 1437, startPoint y: 80, endPoint x: 1434, endPoint y: 89, distance: 9.5
click at [1437, 80] on span "Save to Zendesk" at bounding box center [1423, 81] width 70 height 16
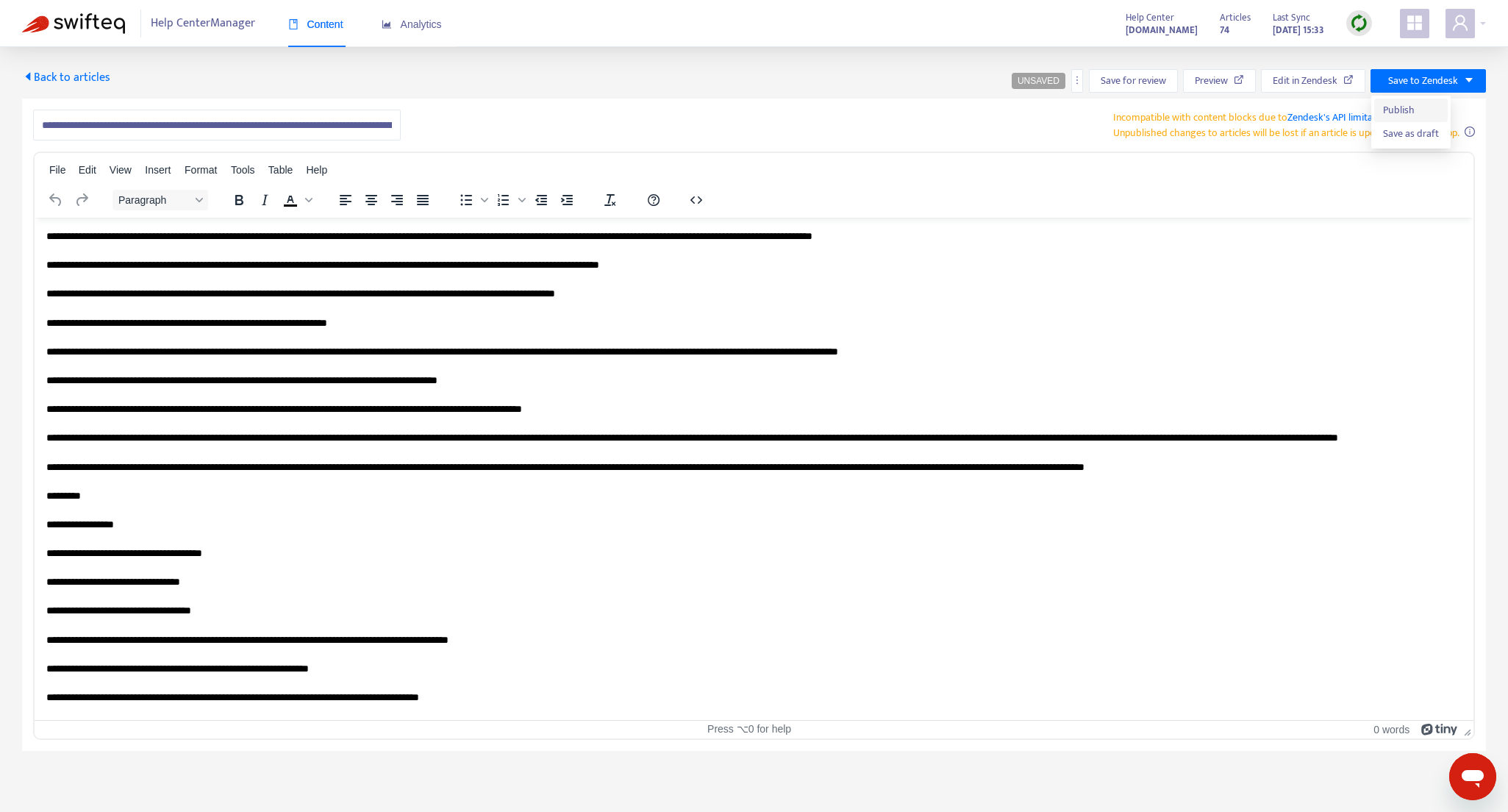
drag, startPoint x: 1403, startPoint y: 108, endPoint x: 388, endPoint y: 71, distance: 1015.7
click at [1403, 108] on span "Publish" at bounding box center [1410, 110] width 56 height 16
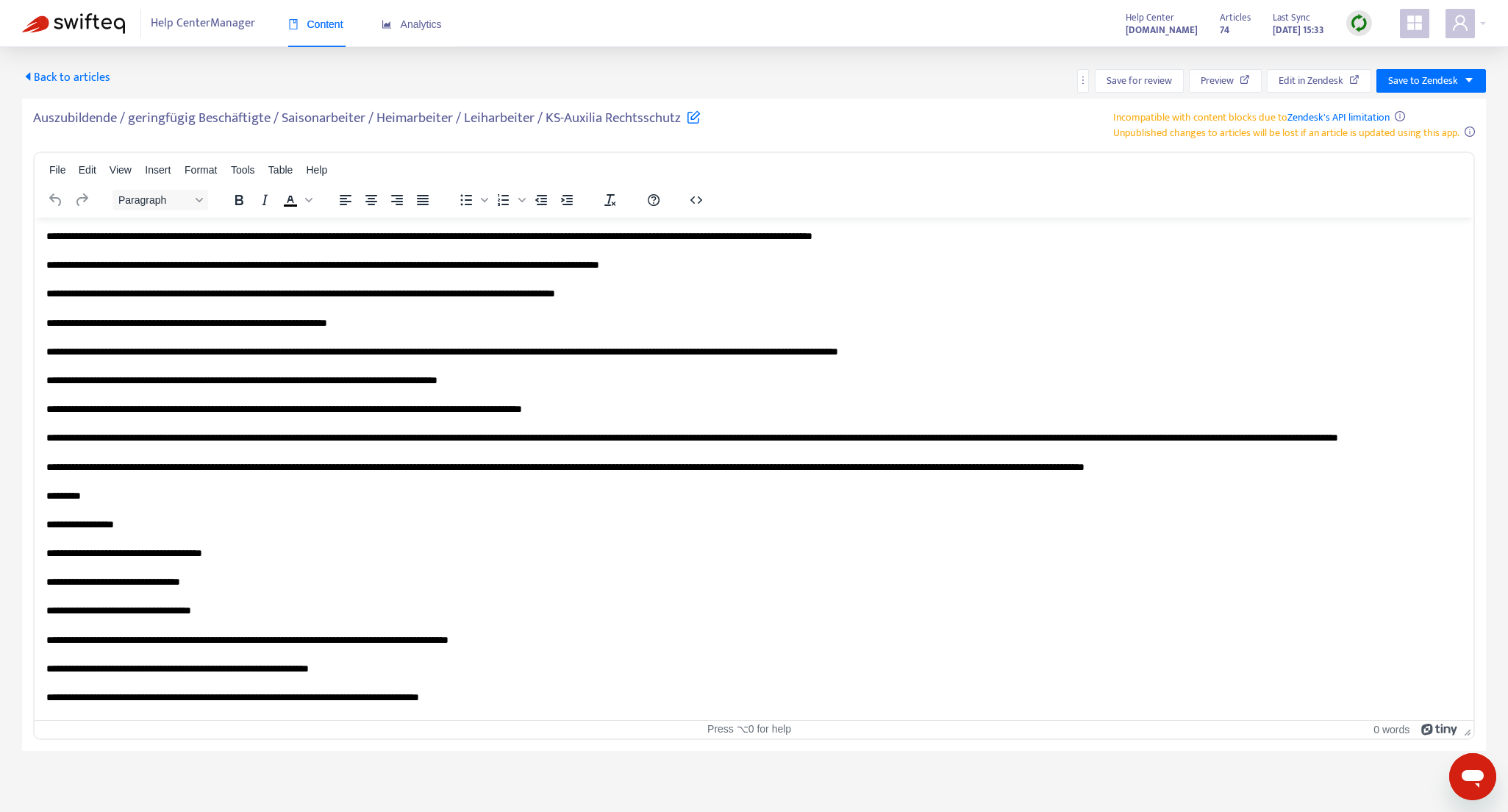
click at [72, 77] on span "Back to articles" at bounding box center [66, 77] width 88 height 20
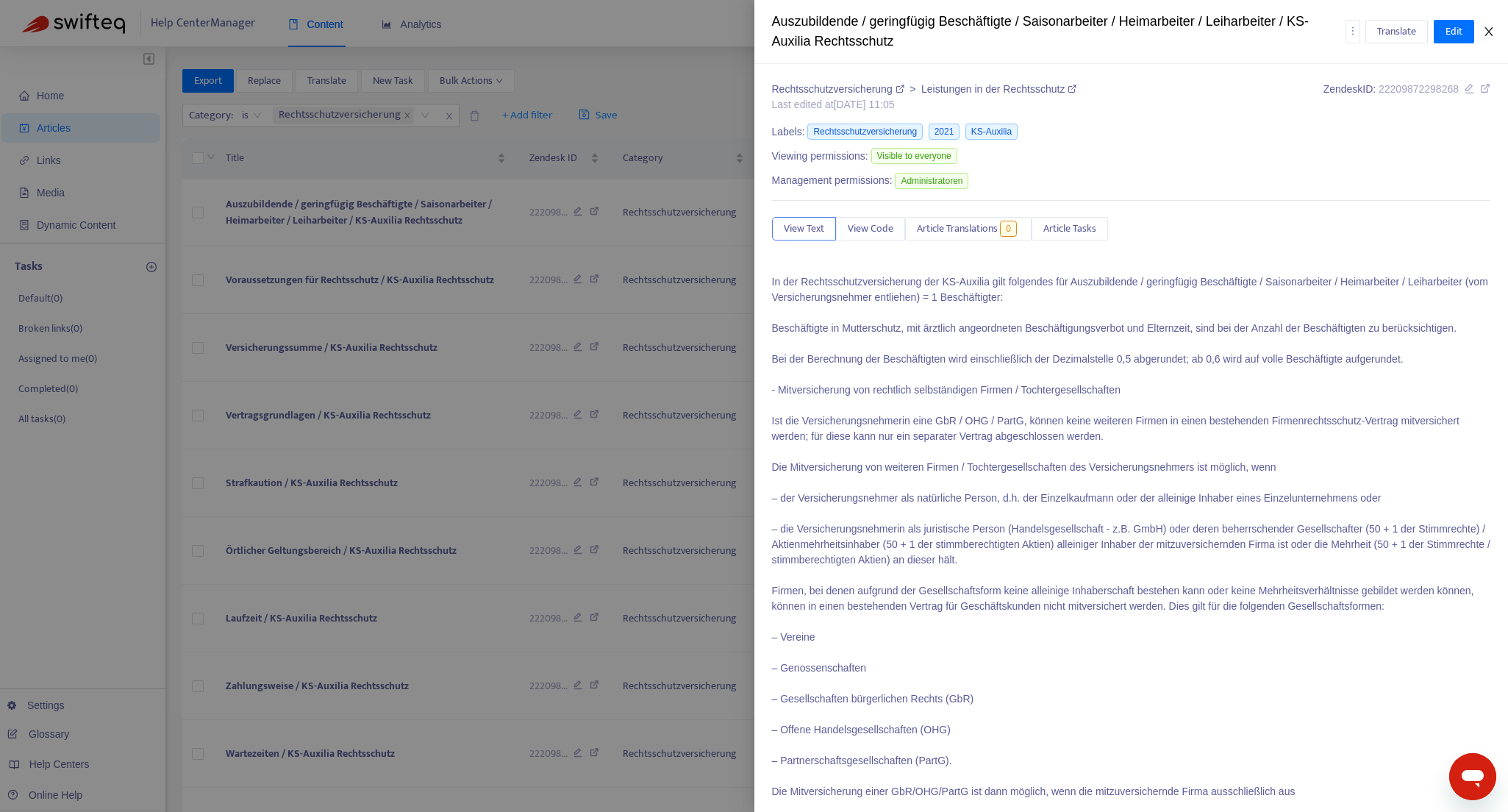
click at [1485, 31] on icon "close" at bounding box center [1488, 31] width 12 height 12
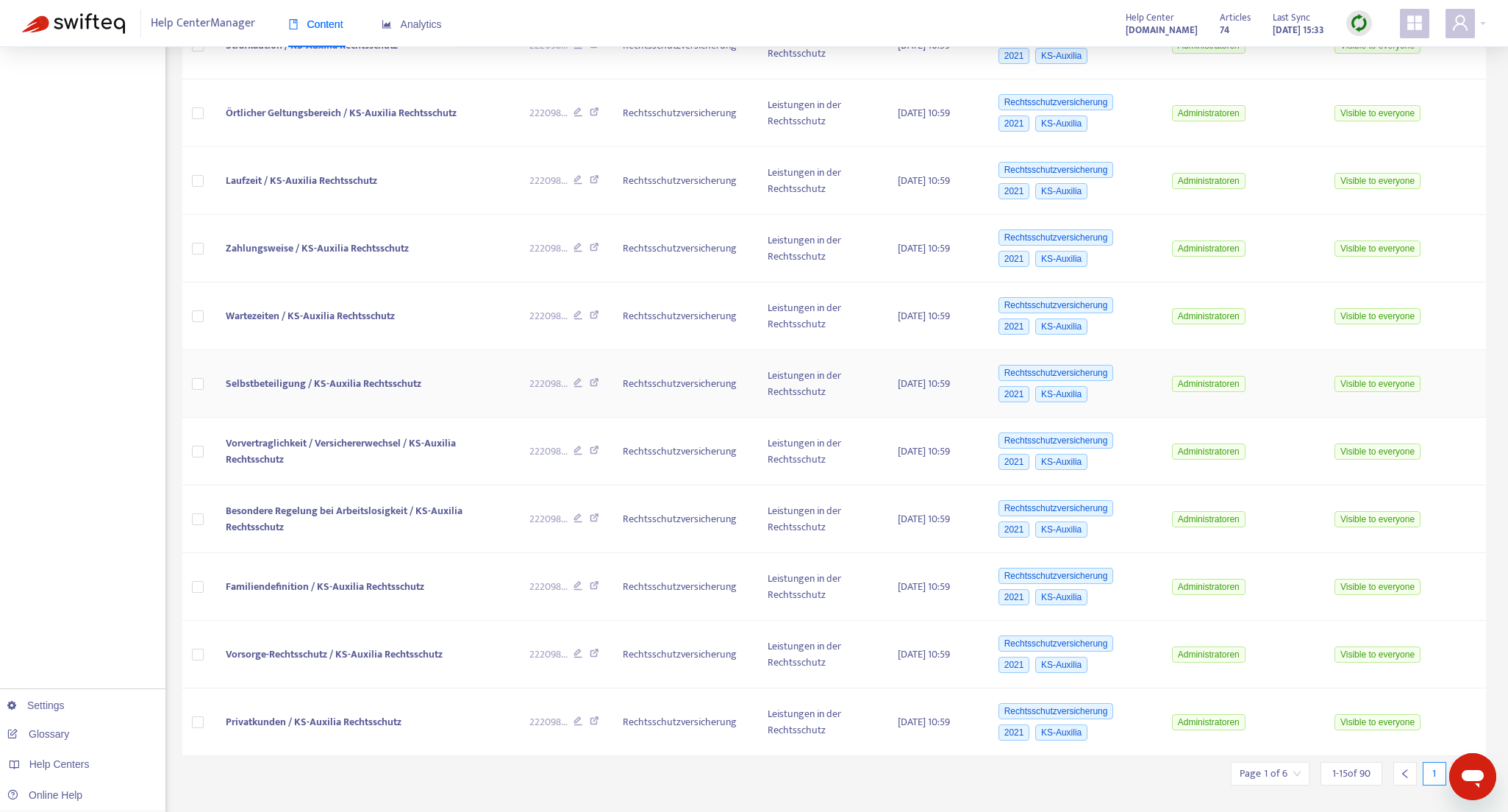
scroll to position [464, 0]
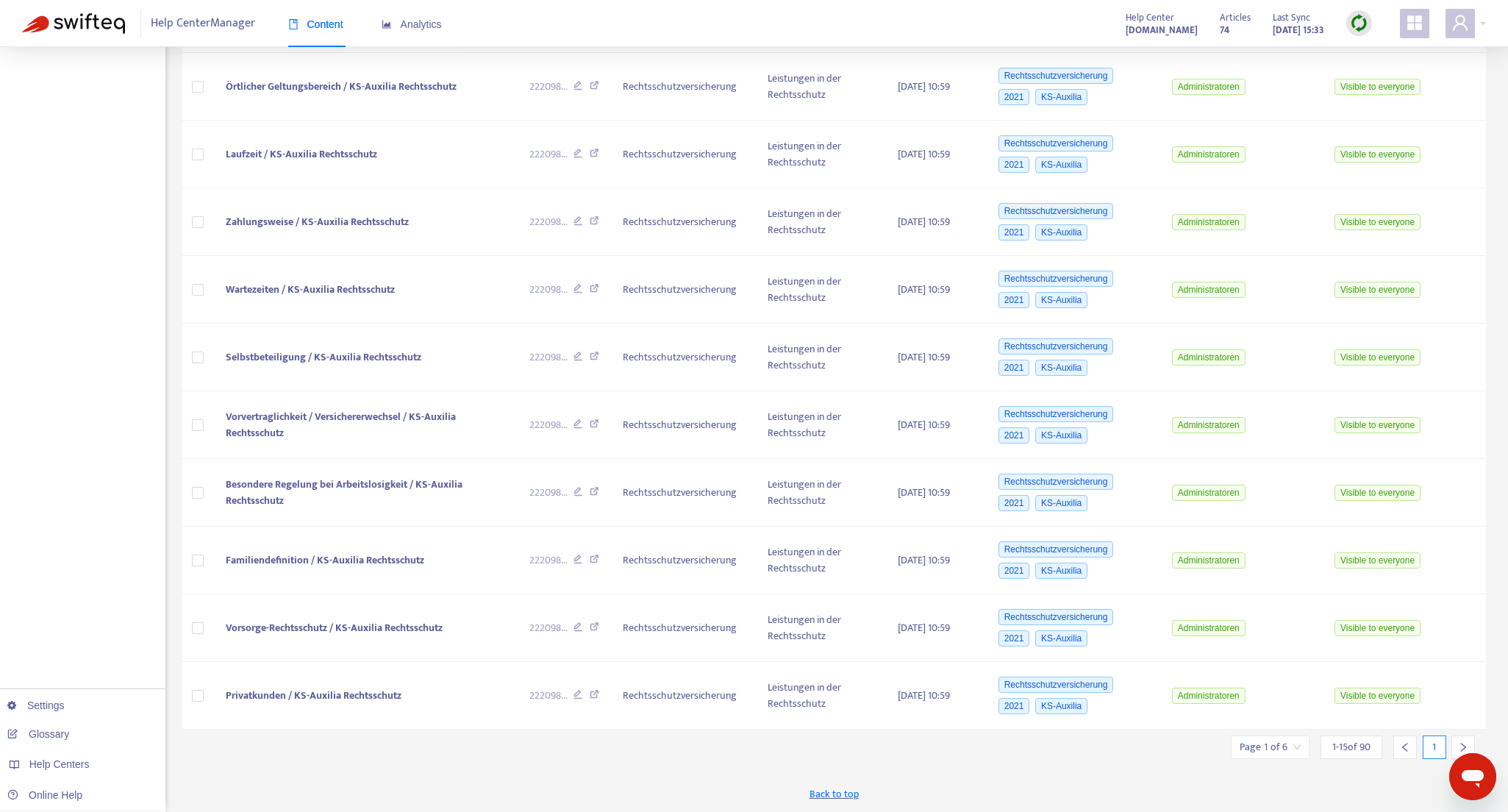
click at [1460, 744] on icon "right" at bounding box center [1464, 747] width 11 height 11
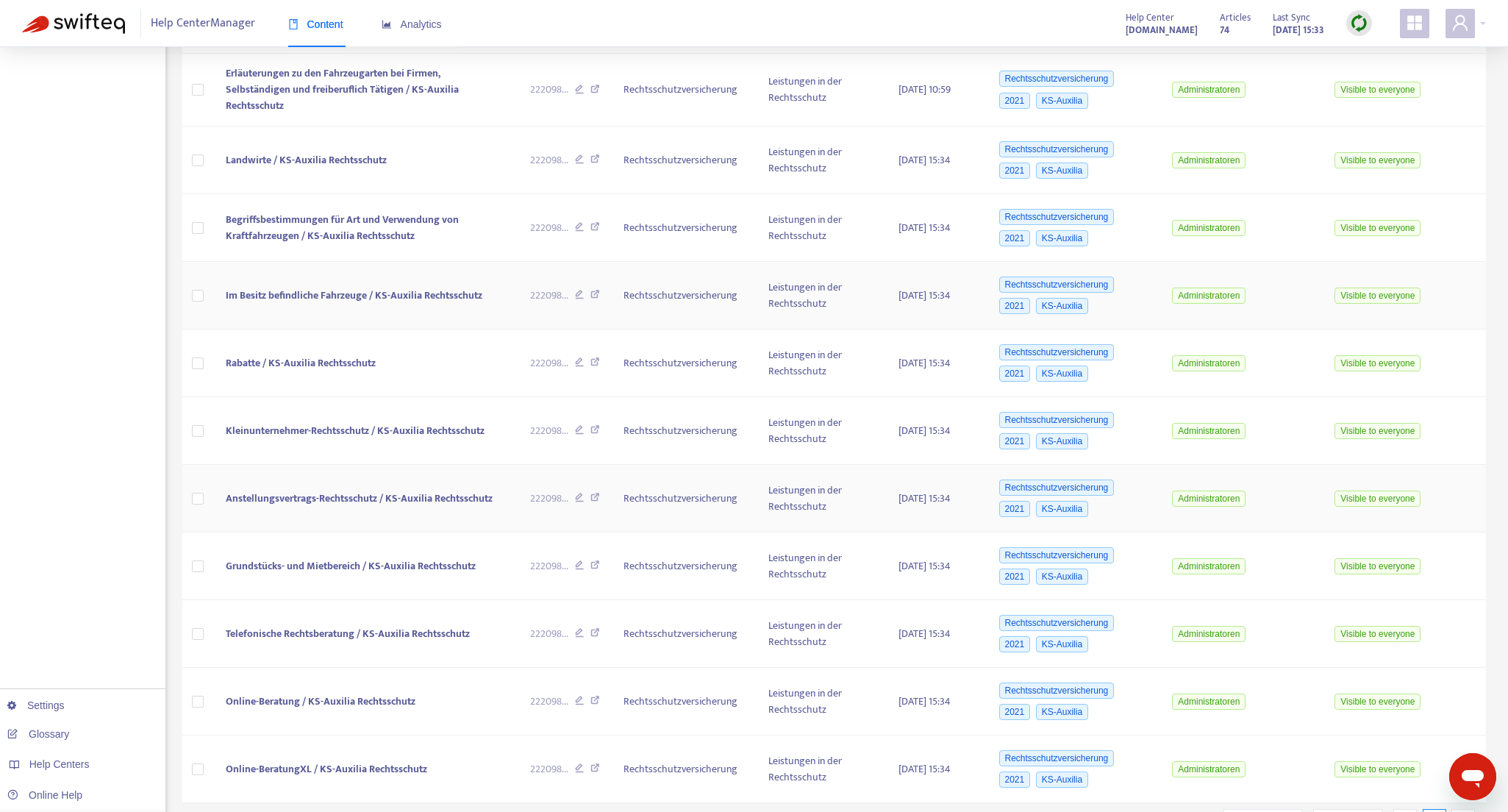
scroll to position [469, 0]
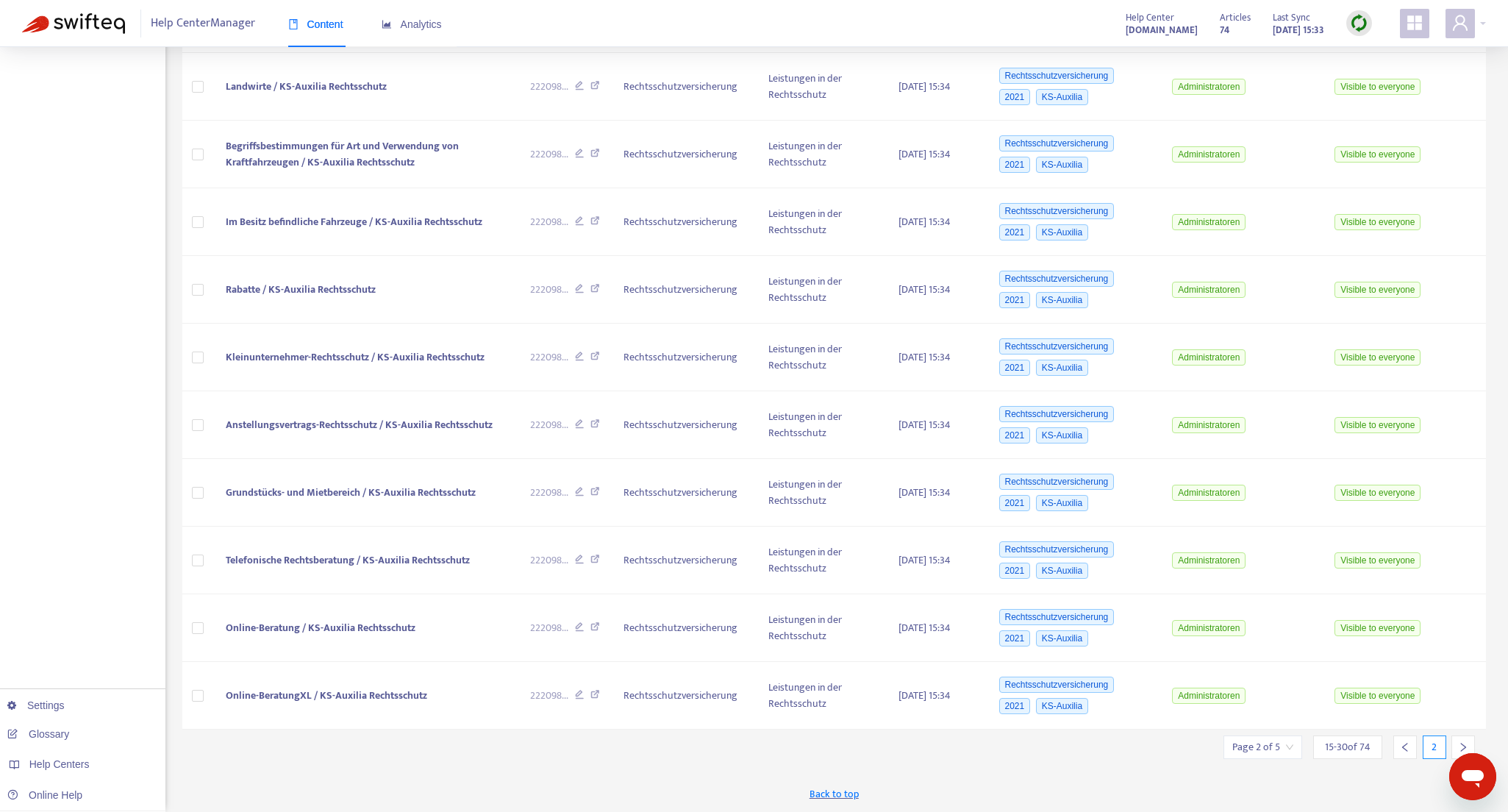
click at [1466, 745] on icon "right" at bounding box center [1464, 747] width 11 height 11
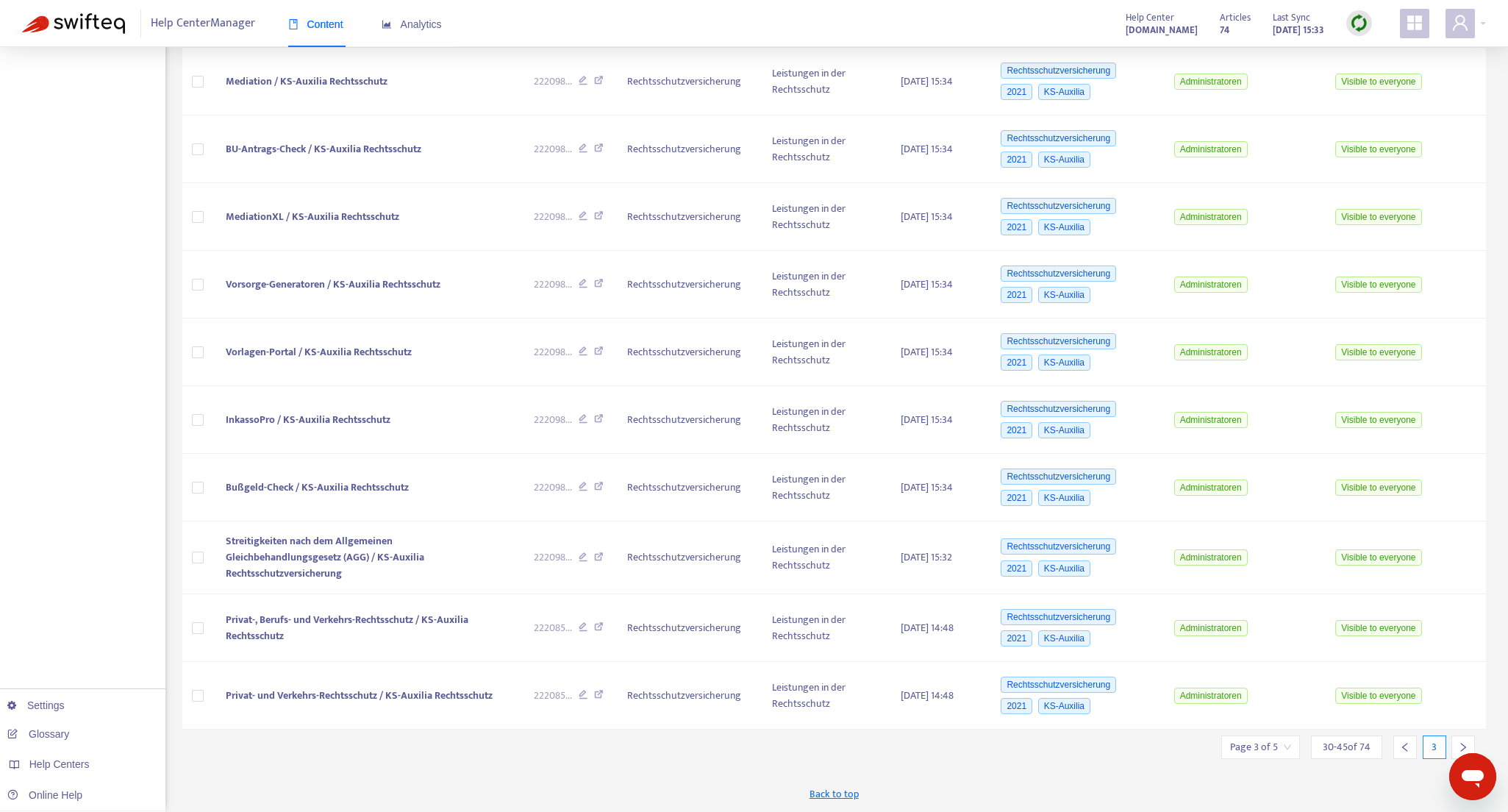
click at [1464, 744] on icon "right" at bounding box center [1464, 747] width 11 height 11
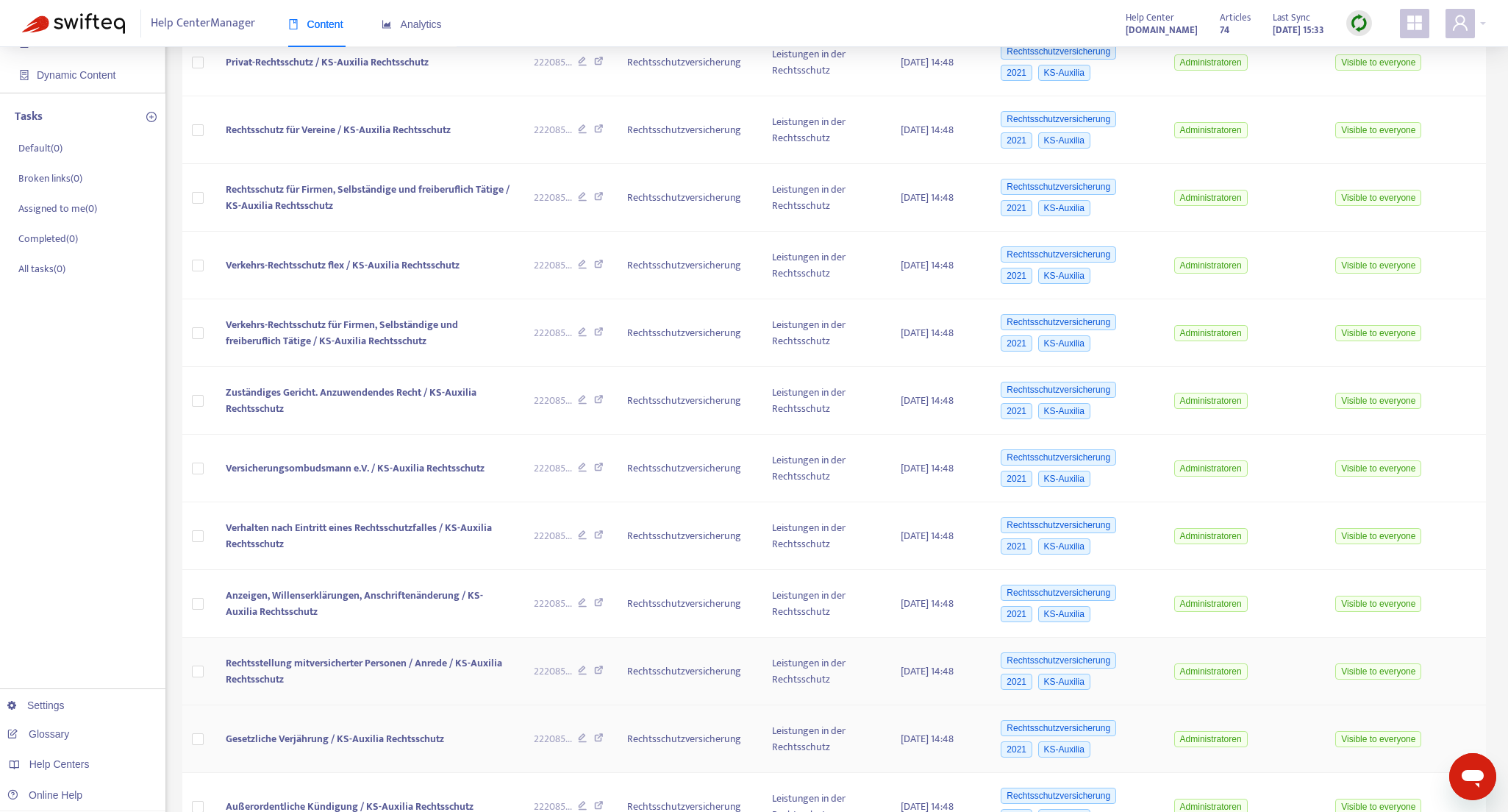
scroll to position [464, 0]
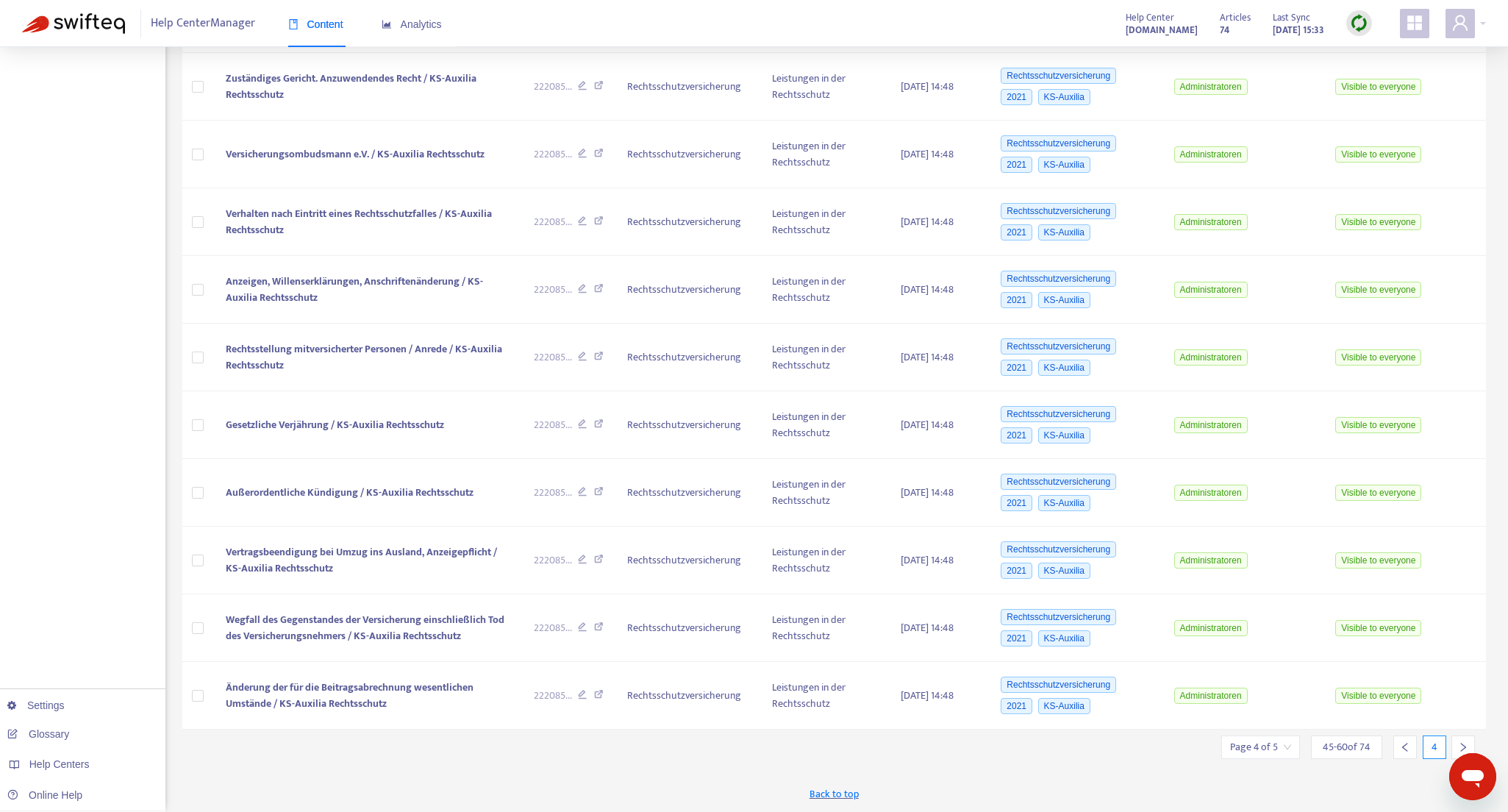
click at [1461, 745] on icon "right" at bounding box center [1464, 747] width 11 height 11
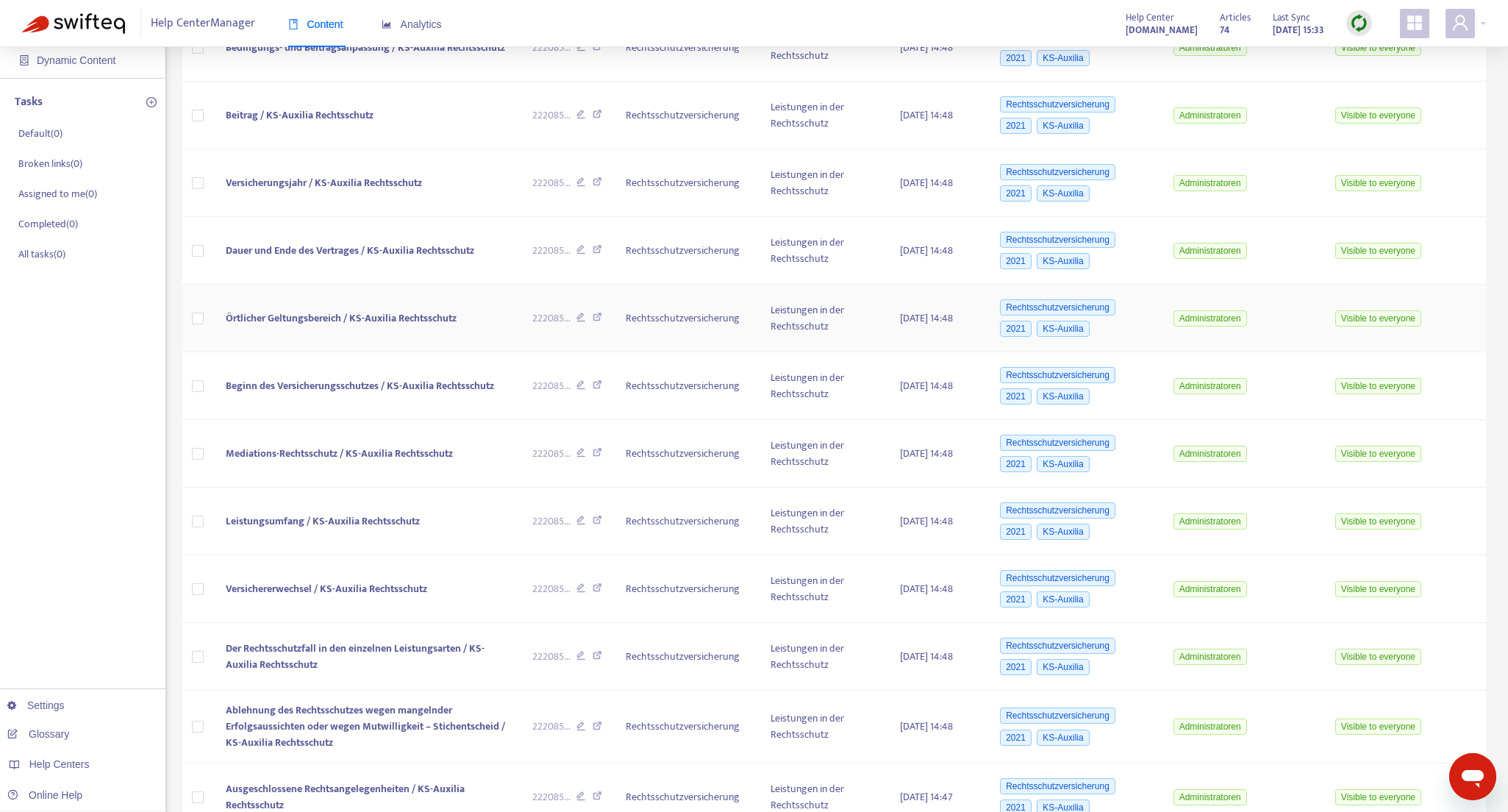
scroll to position [401, 0]
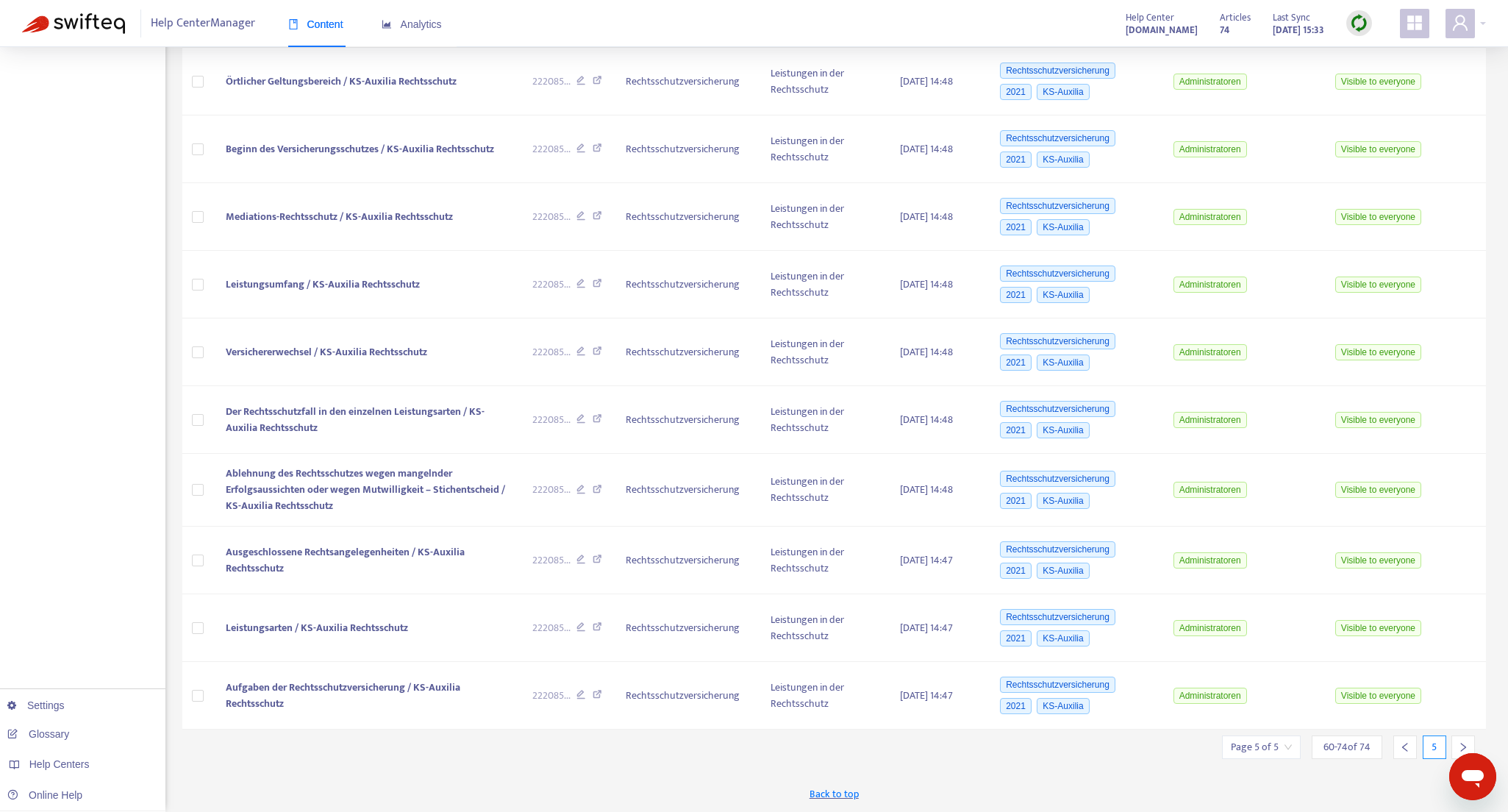
click at [1464, 742] on icon "right" at bounding box center [1464, 747] width 11 height 11
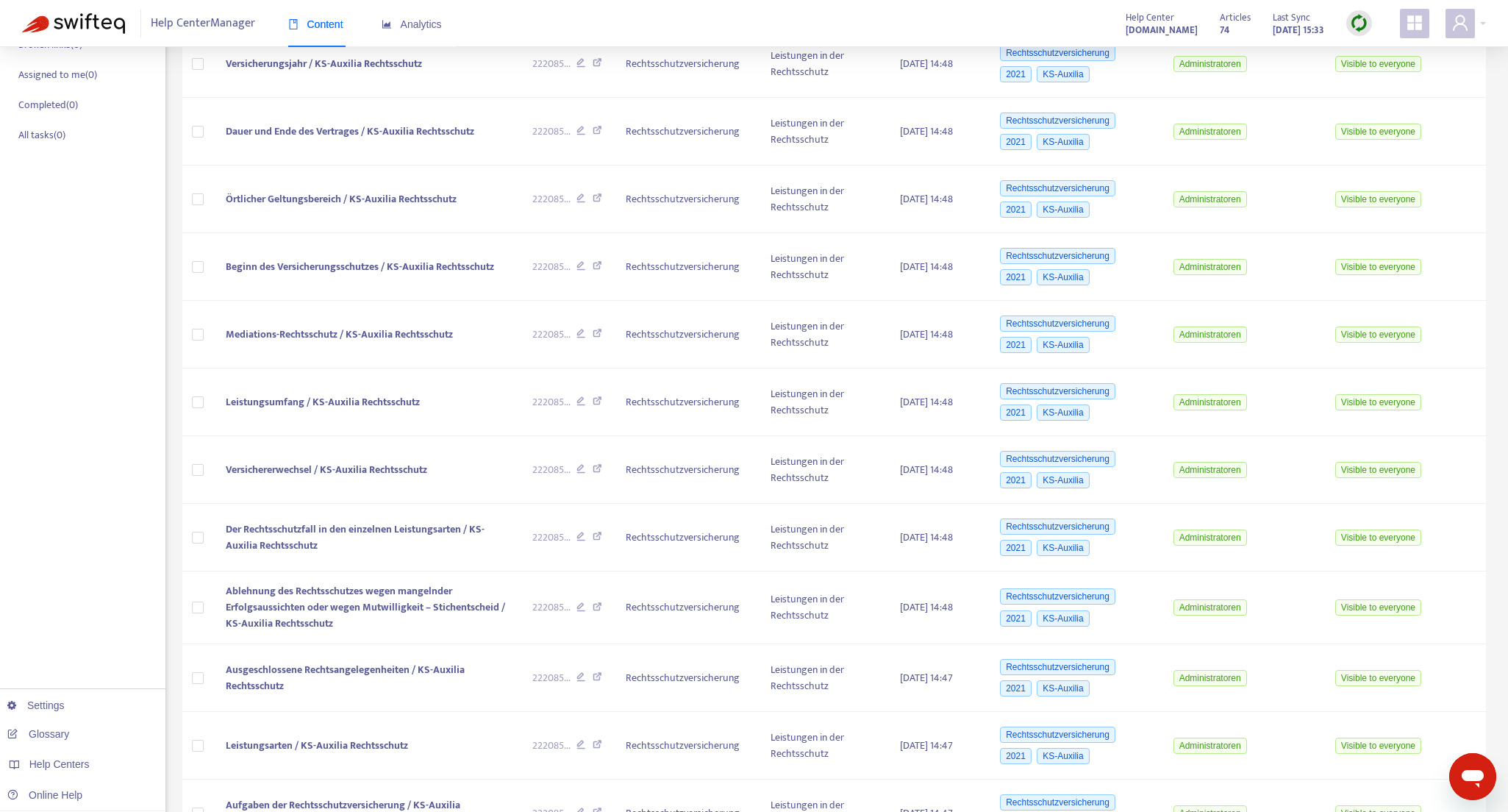
scroll to position [0, 0]
